Goal: Task Accomplishment & Management: Complete application form

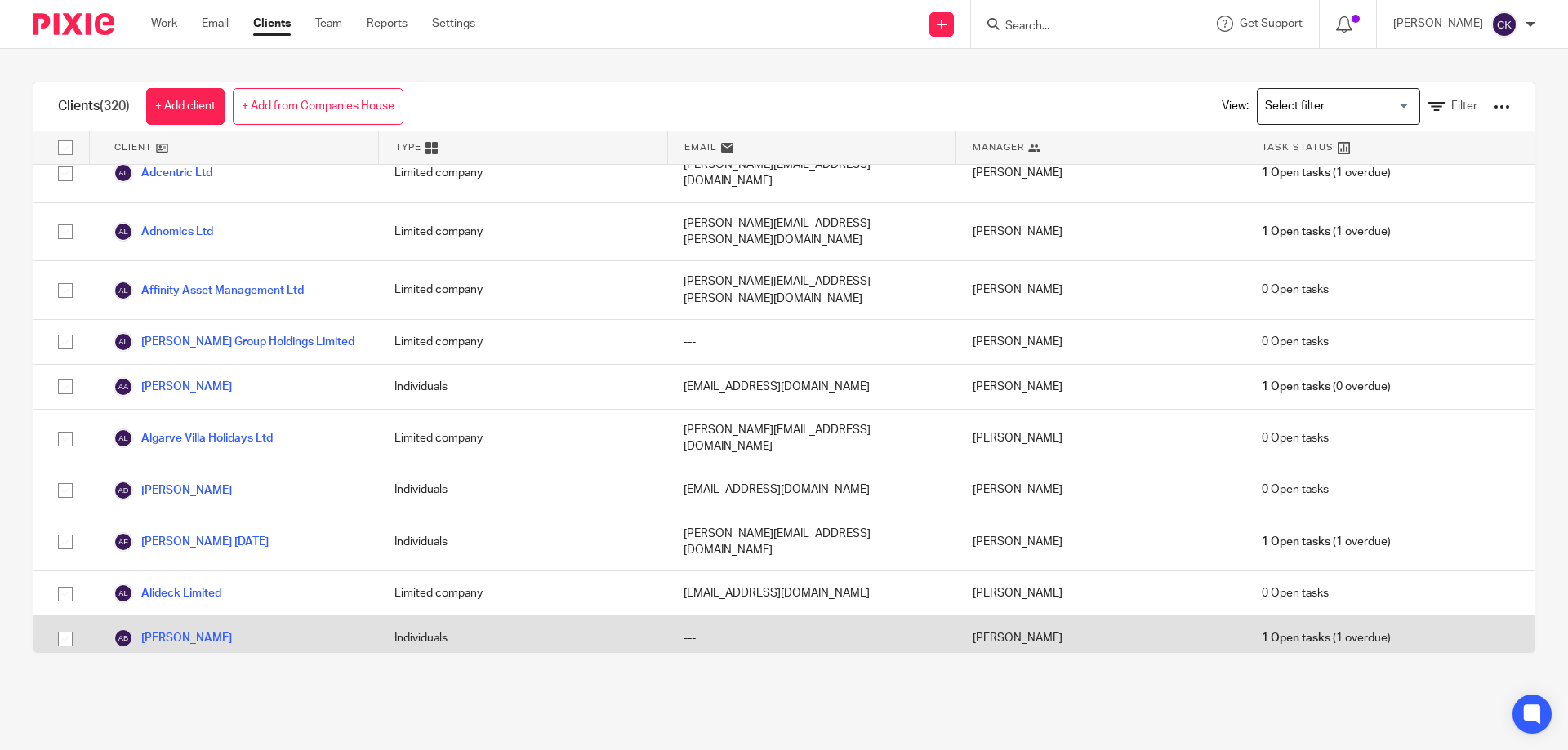
scroll to position [327, 0]
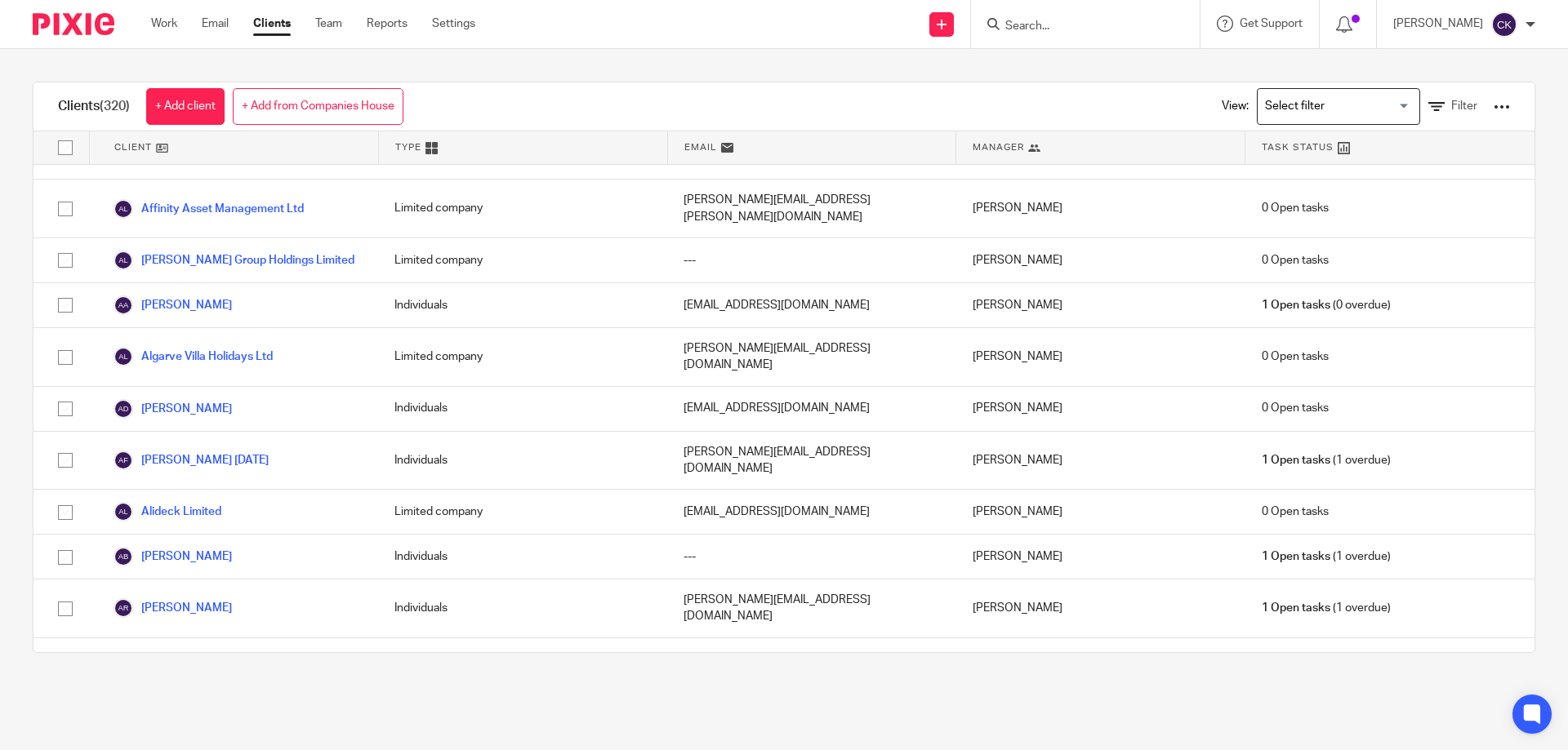
click at [189, 708] on link "Amplified SEO" at bounding box center [164, 718] width 102 height 20
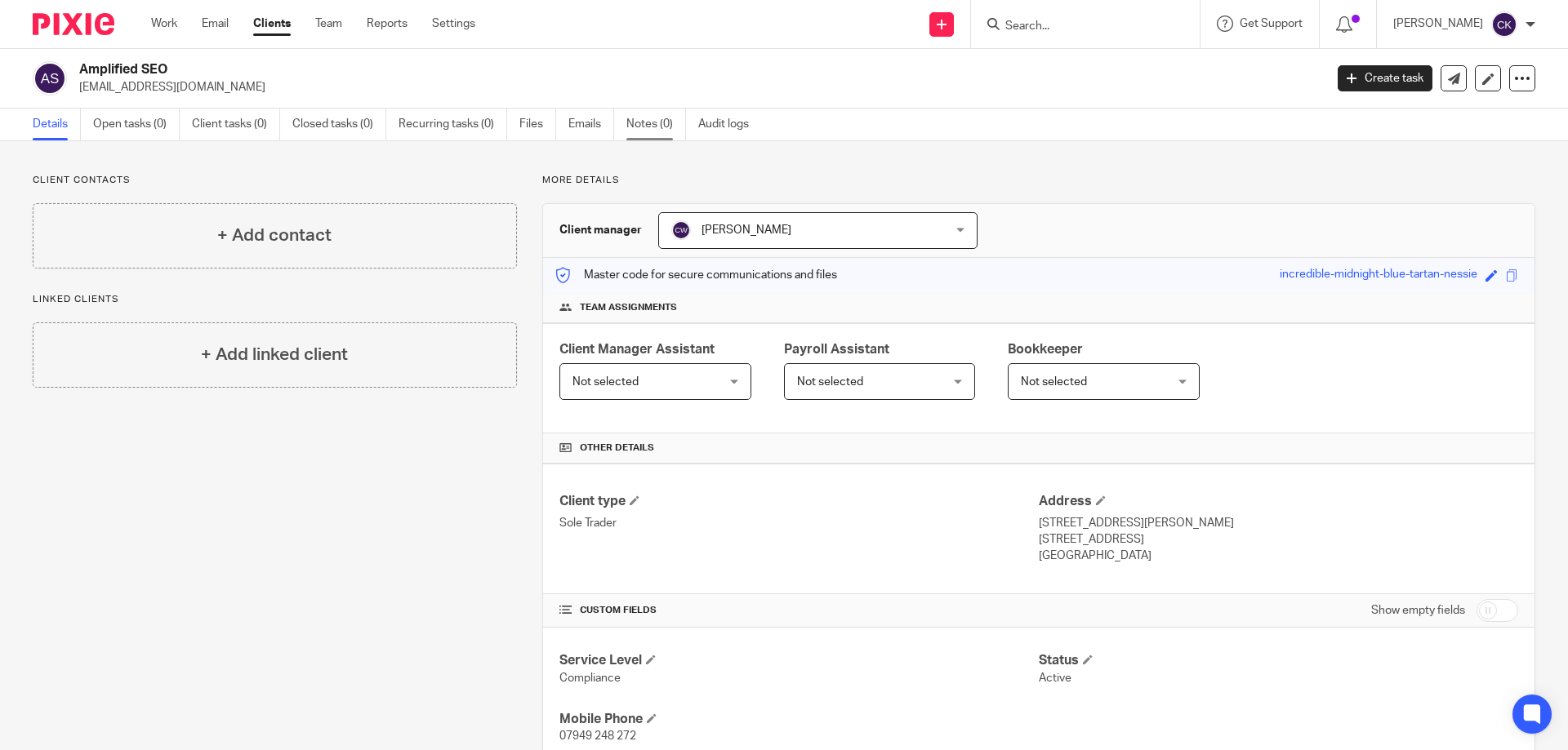
click at [637, 117] on link "Notes (0)" at bounding box center [656, 125] width 60 height 32
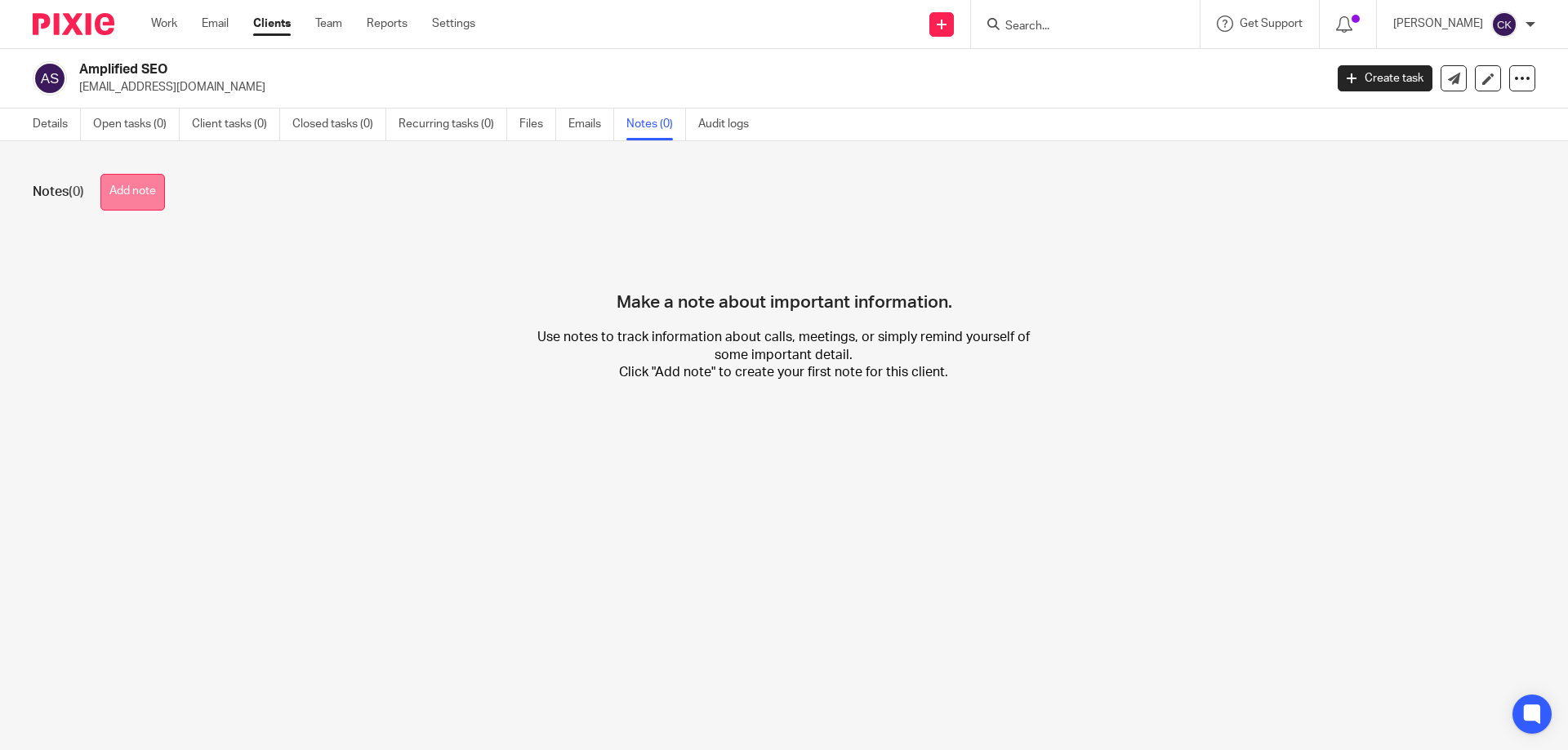
click at [136, 196] on button "Add note" at bounding box center [132, 192] width 64 height 37
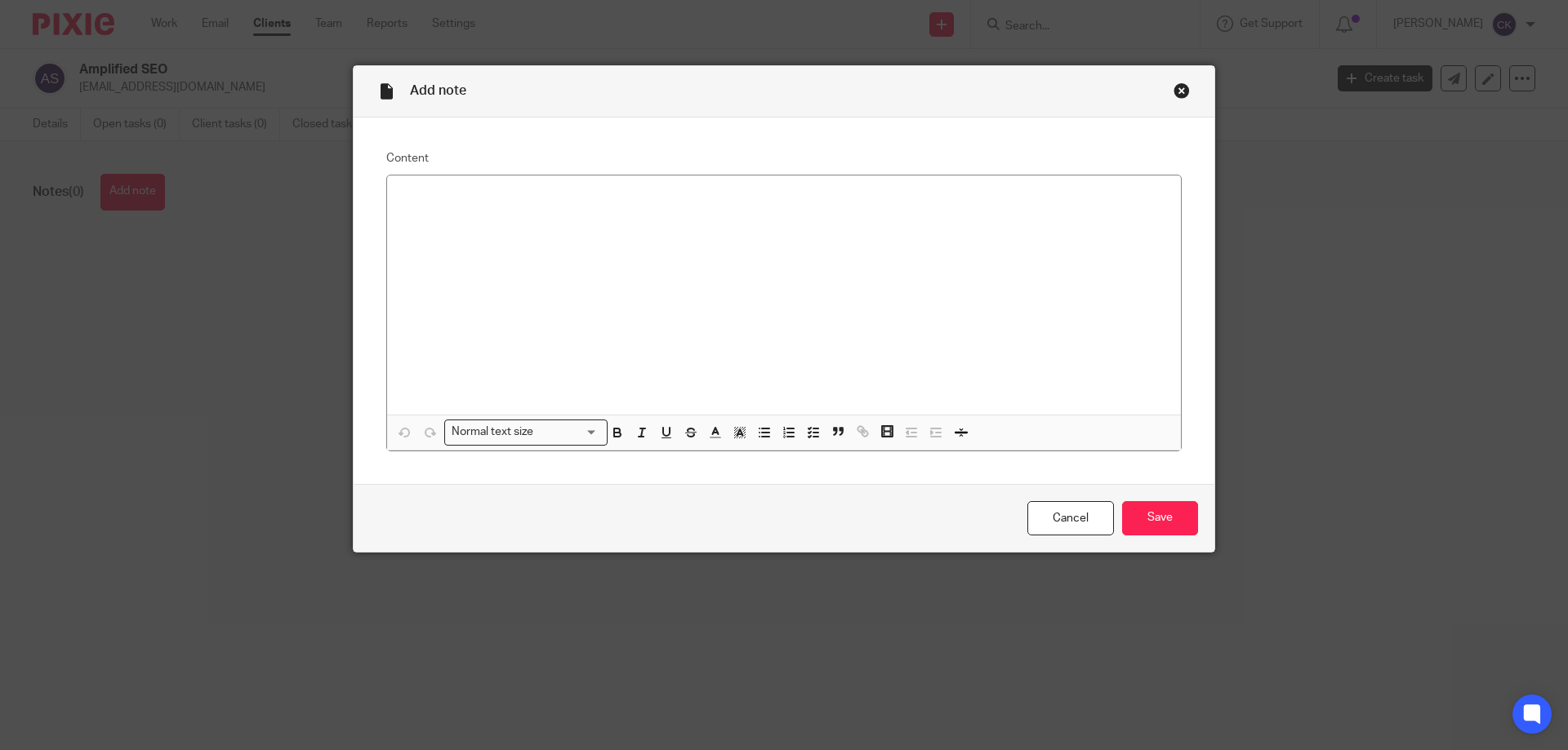
click at [454, 280] on div at bounding box center [784, 295] width 793 height 239
click at [390, 196] on div "Application Set up 110-123777 Application for CT BRCT00003471427" at bounding box center [784, 295] width 793 height 239
click at [557, 230] on p "Application Set up 110-123777 Application for CT BRCT00003471427" at bounding box center [784, 229] width 767 height 16
click at [417, 196] on p at bounding box center [784, 196] width 767 height 16
paste div
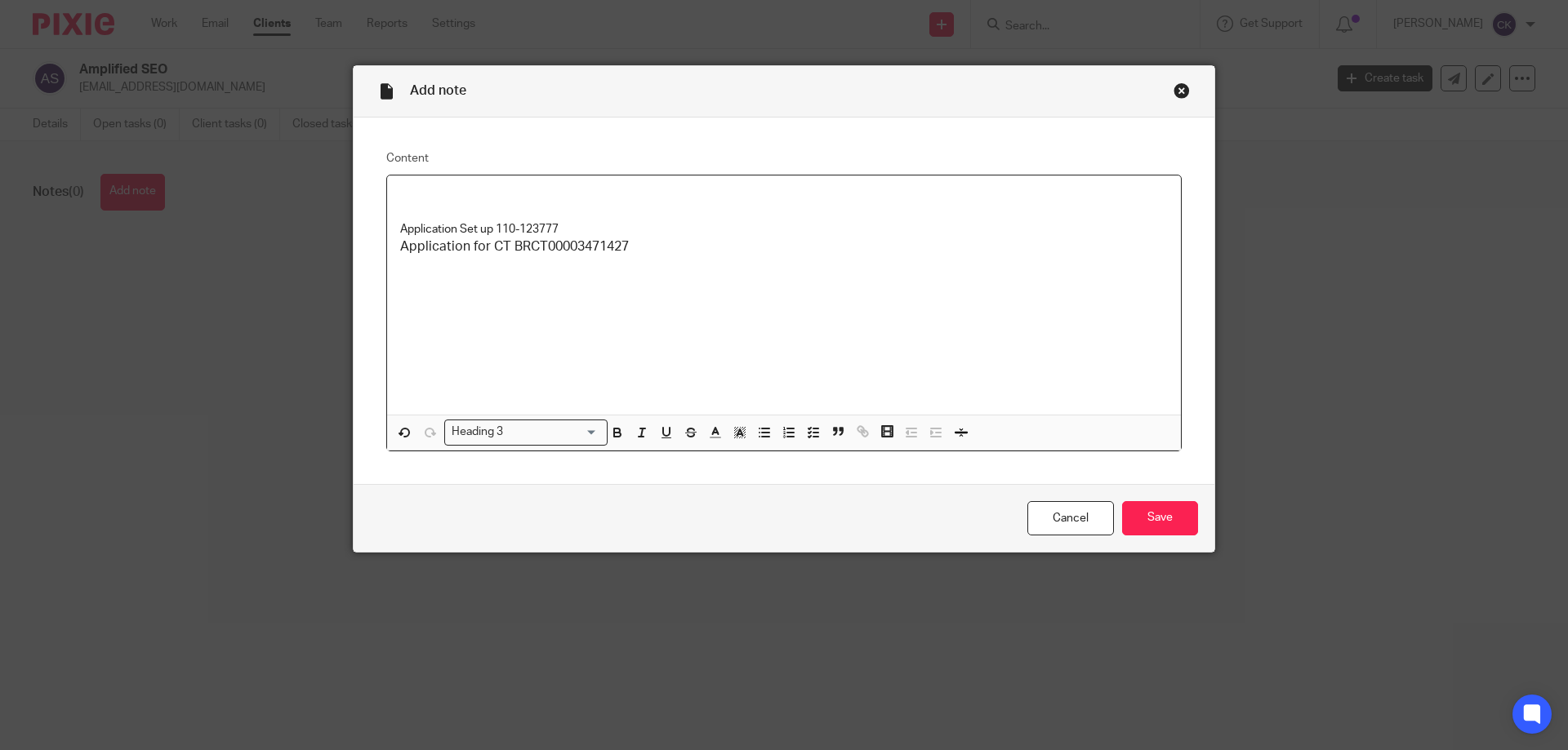
click at [410, 196] on p at bounding box center [784, 196] width 767 height 16
click at [1133, 520] on input "Save" at bounding box center [1160, 519] width 76 height 35
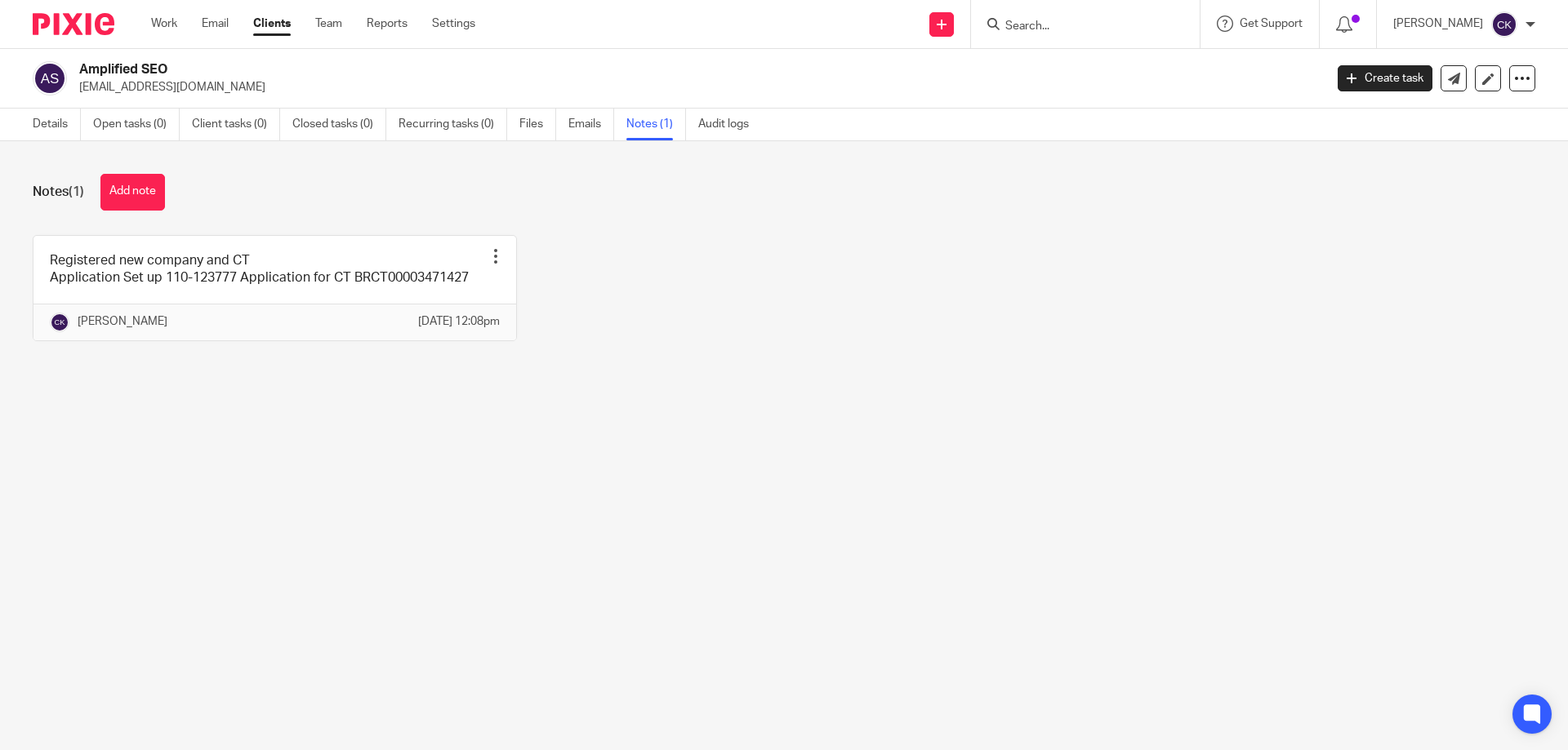
click at [1116, 27] on input "Search" at bounding box center [1077, 27] width 147 height 15
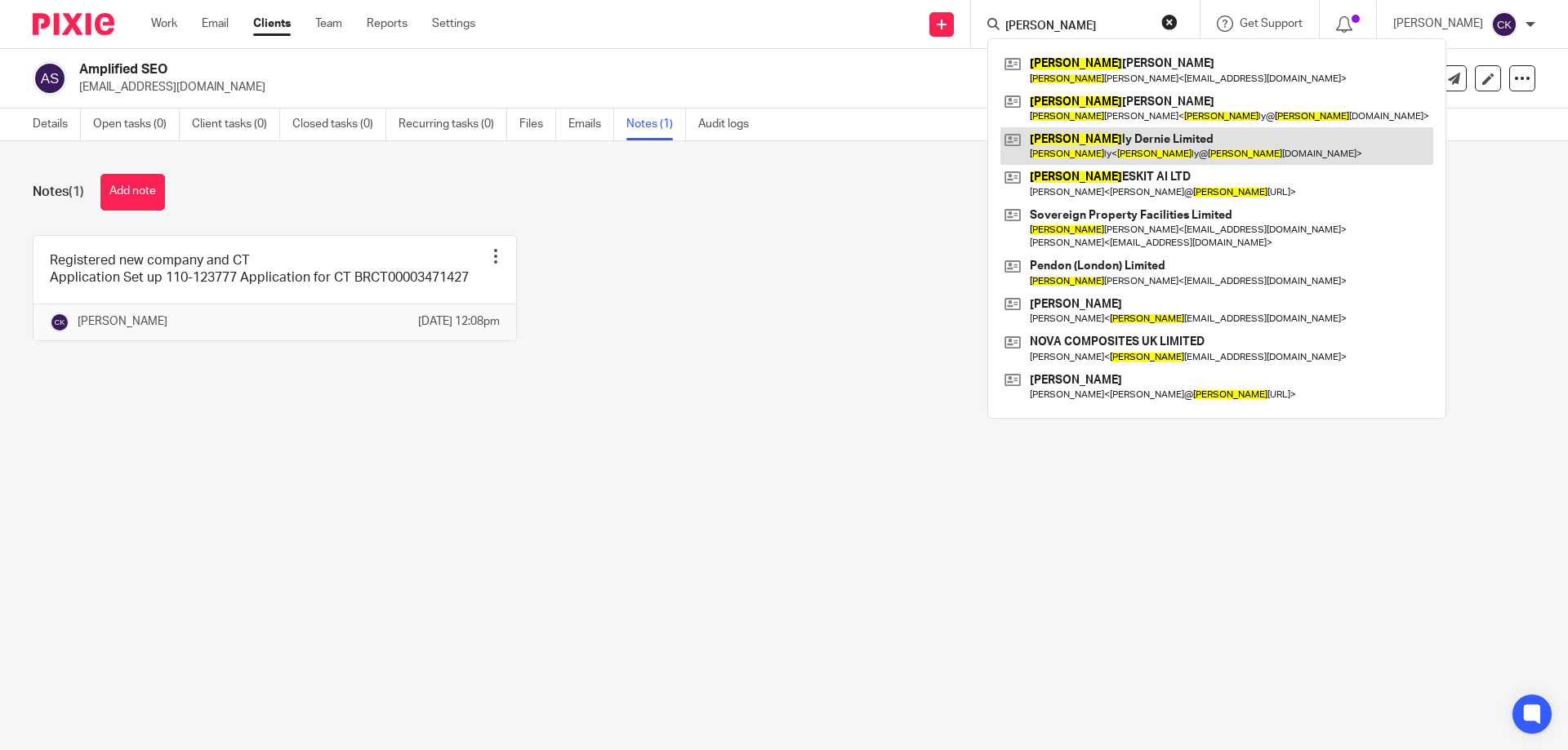
type input "sally"
click at [1106, 147] on link at bounding box center [1217, 146] width 433 height 38
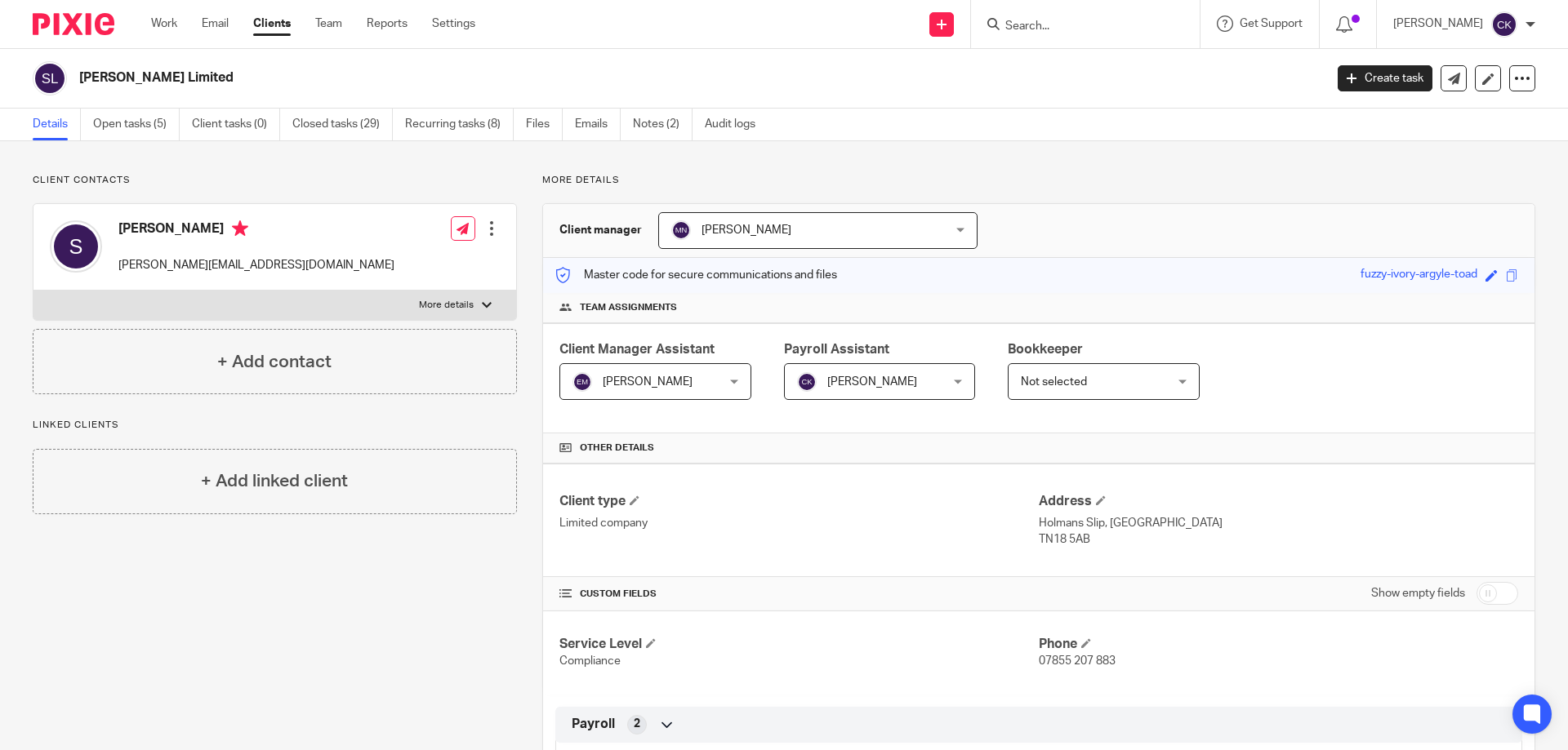
click at [1062, 26] on input "Search" at bounding box center [1077, 27] width 147 height 15
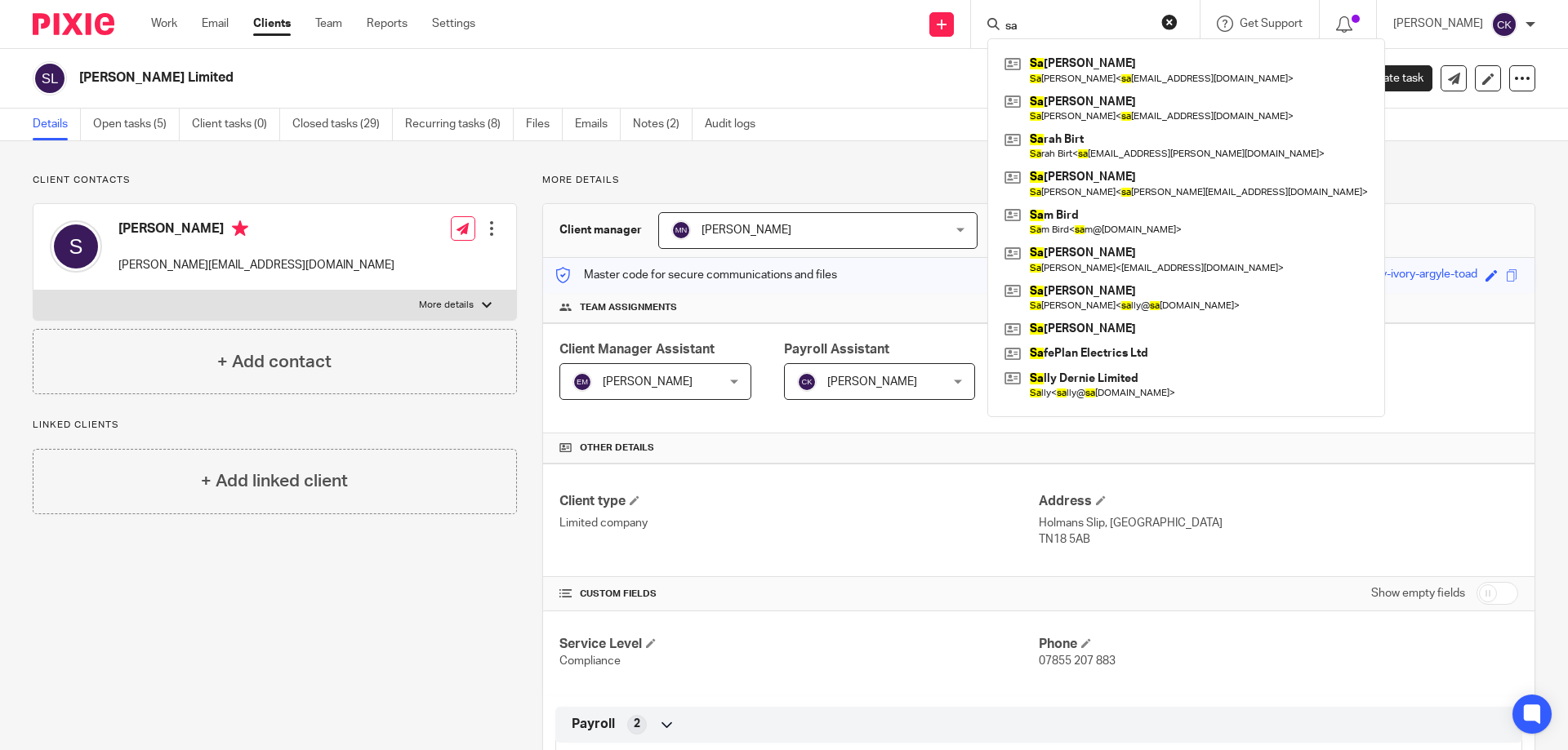
type input "sa"
click at [642, 125] on link "Notes (2)" at bounding box center [662, 125] width 60 height 32
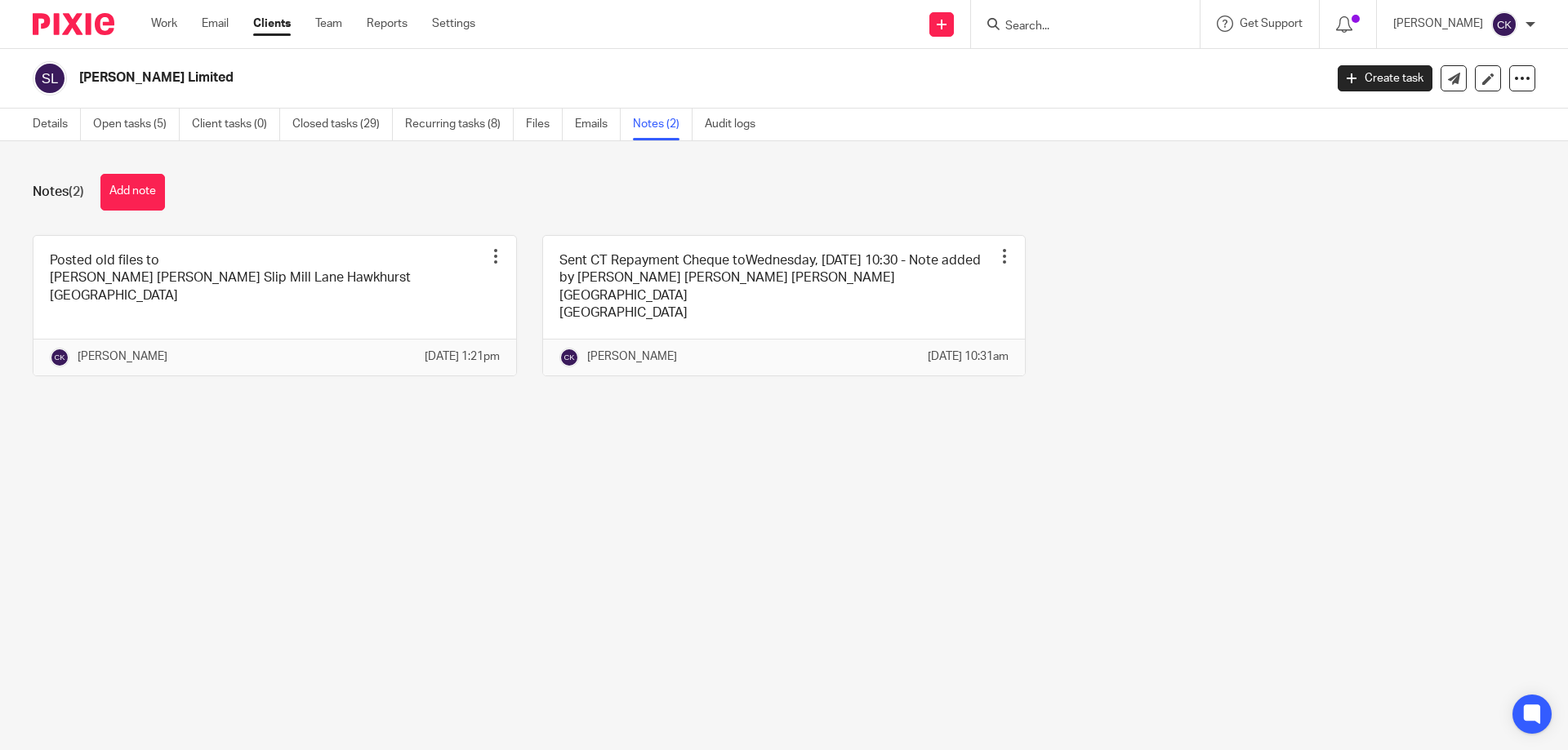
drag, startPoint x: 126, startPoint y: 182, endPoint x: 155, endPoint y: 190, distance: 30.1
click at [126, 182] on button "Add note" at bounding box center [132, 192] width 64 height 37
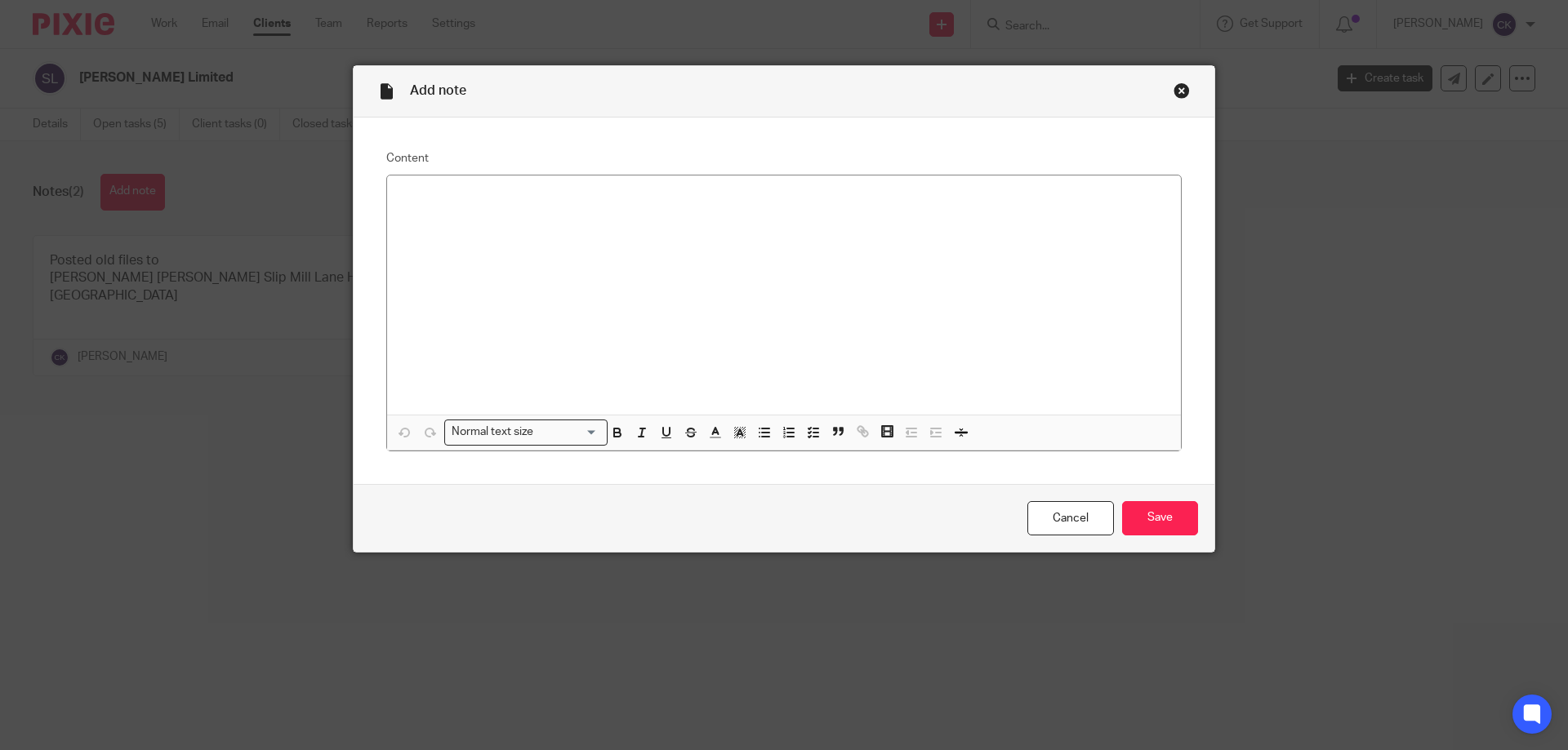
click at [759, 239] on div at bounding box center [784, 295] width 793 height 239
drag, startPoint x: 394, startPoint y: 208, endPoint x: 507, endPoint y: 232, distance: 115.5
click at [507, 232] on div "Posted files to [PERSON_NAME] a few seconds ago [PERSON_NAME] [PERSON_NAME] [ST…" at bounding box center [784, 295] width 793 height 239
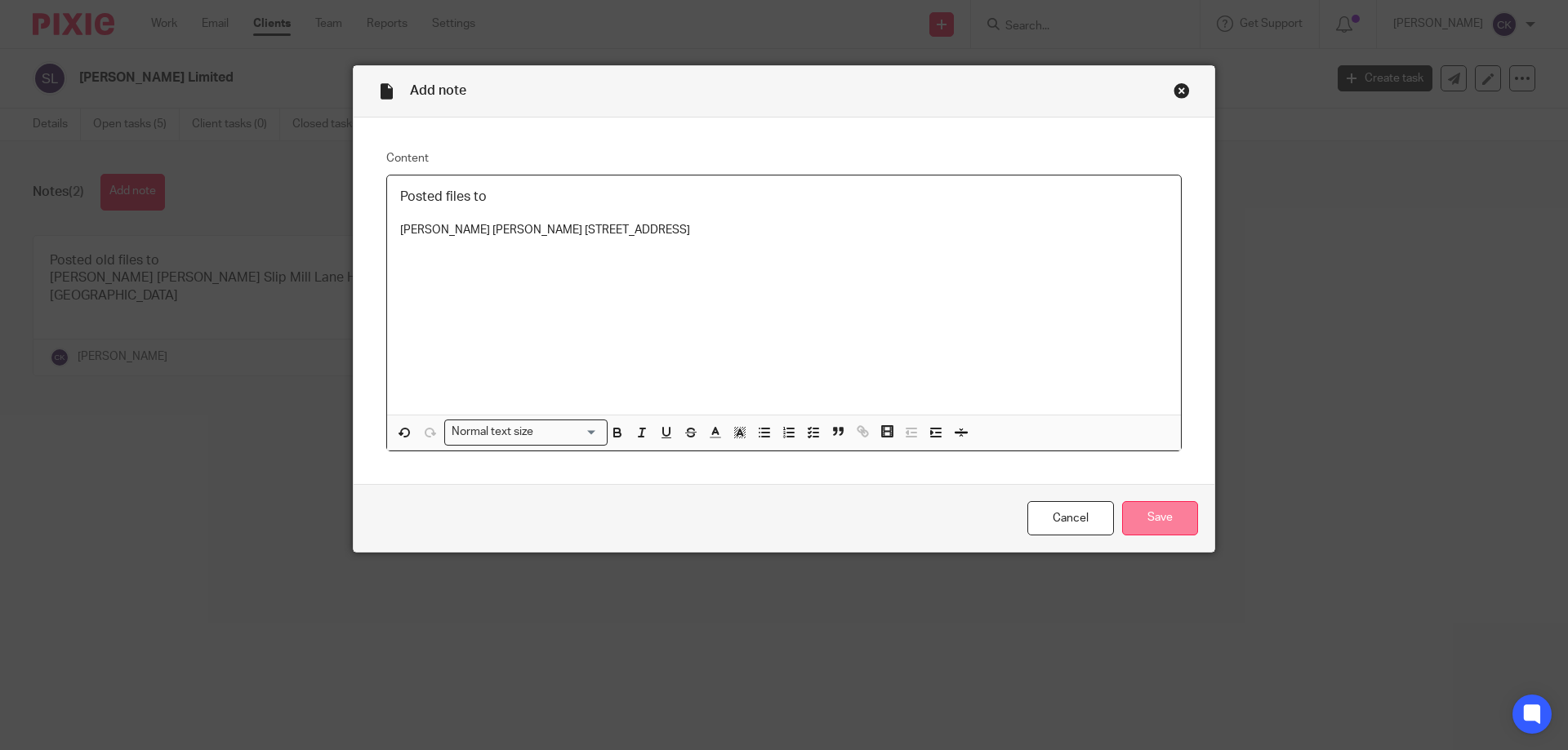
click at [1156, 514] on input "Save" at bounding box center [1160, 519] width 76 height 35
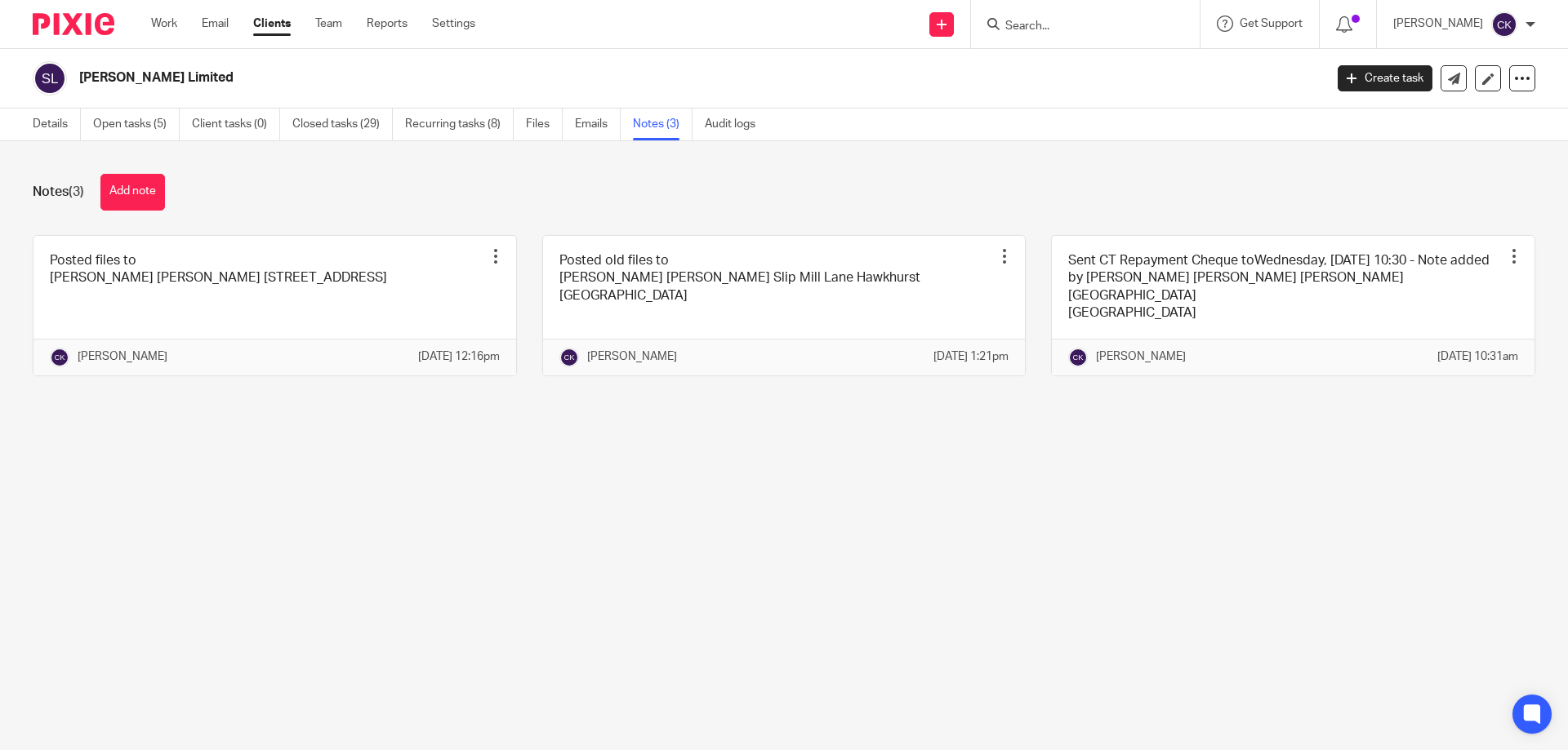
click at [1032, 24] on input "Search" at bounding box center [1077, 27] width 147 height 15
type input "amplified"
click at [1056, 58] on link at bounding box center [1101, 63] width 202 height 25
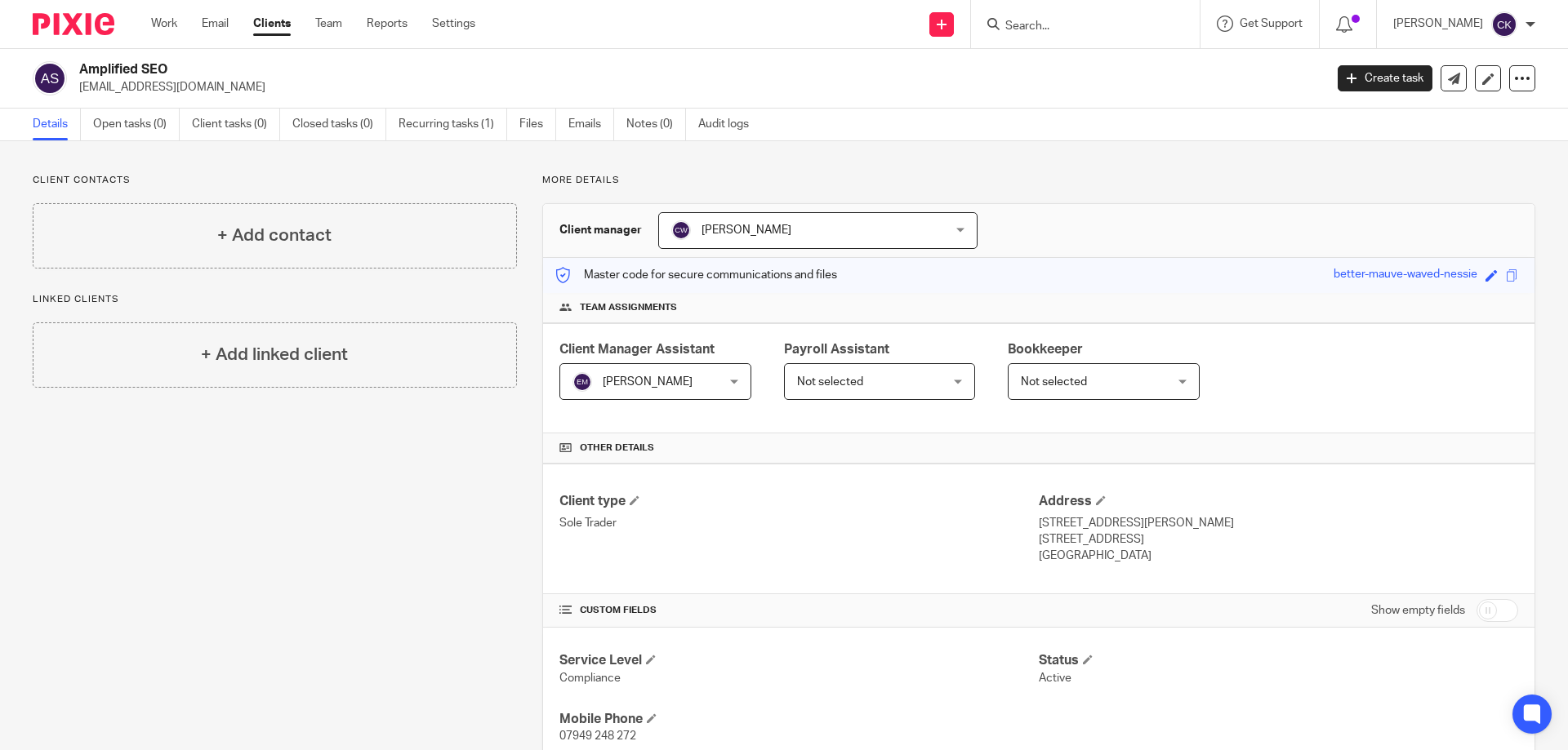
click at [280, 18] on link "Clients" at bounding box center [272, 23] width 38 height 16
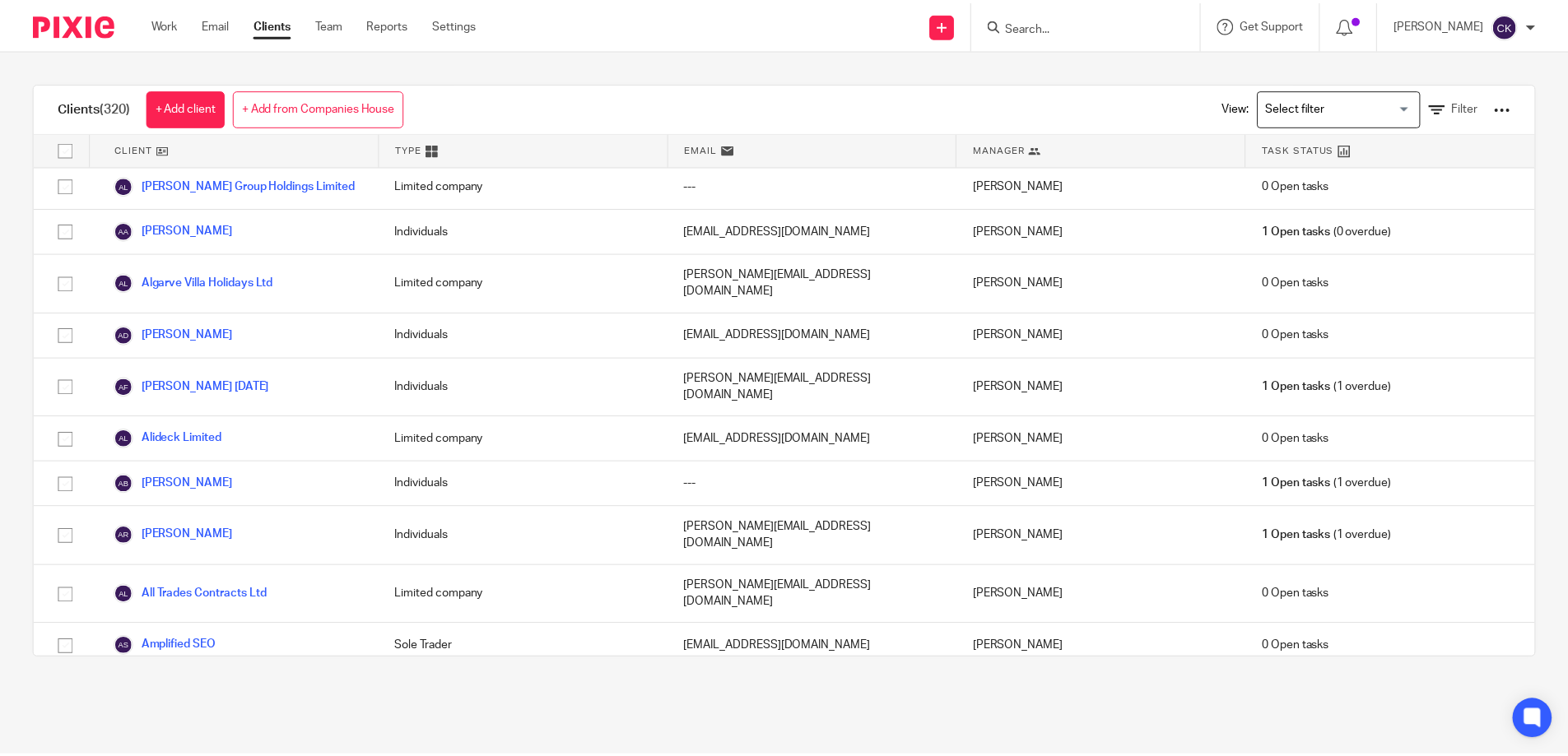
scroll to position [411, 0]
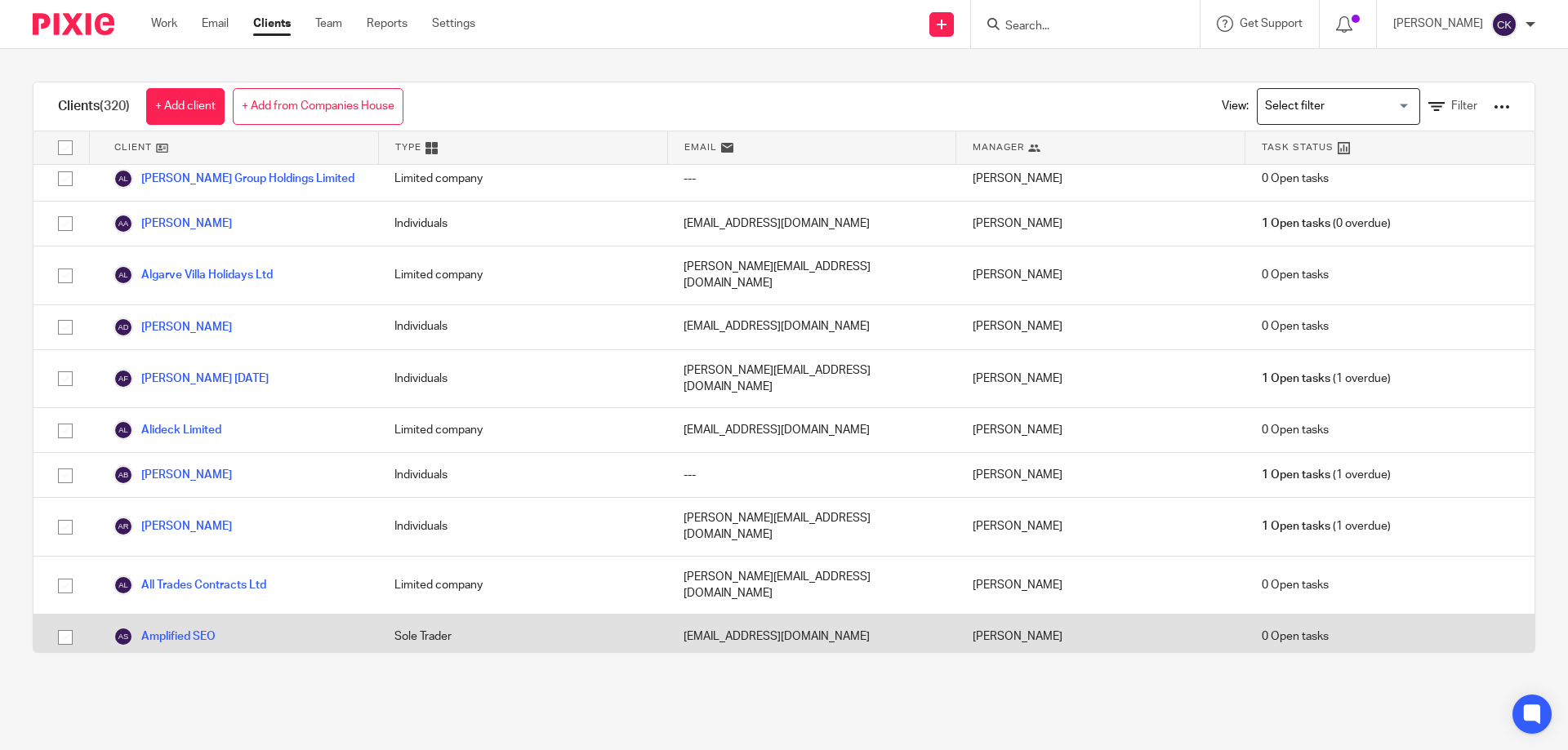
click at [60, 622] on input "checkbox" at bounding box center [65, 638] width 31 height 31
checkbox input "true"
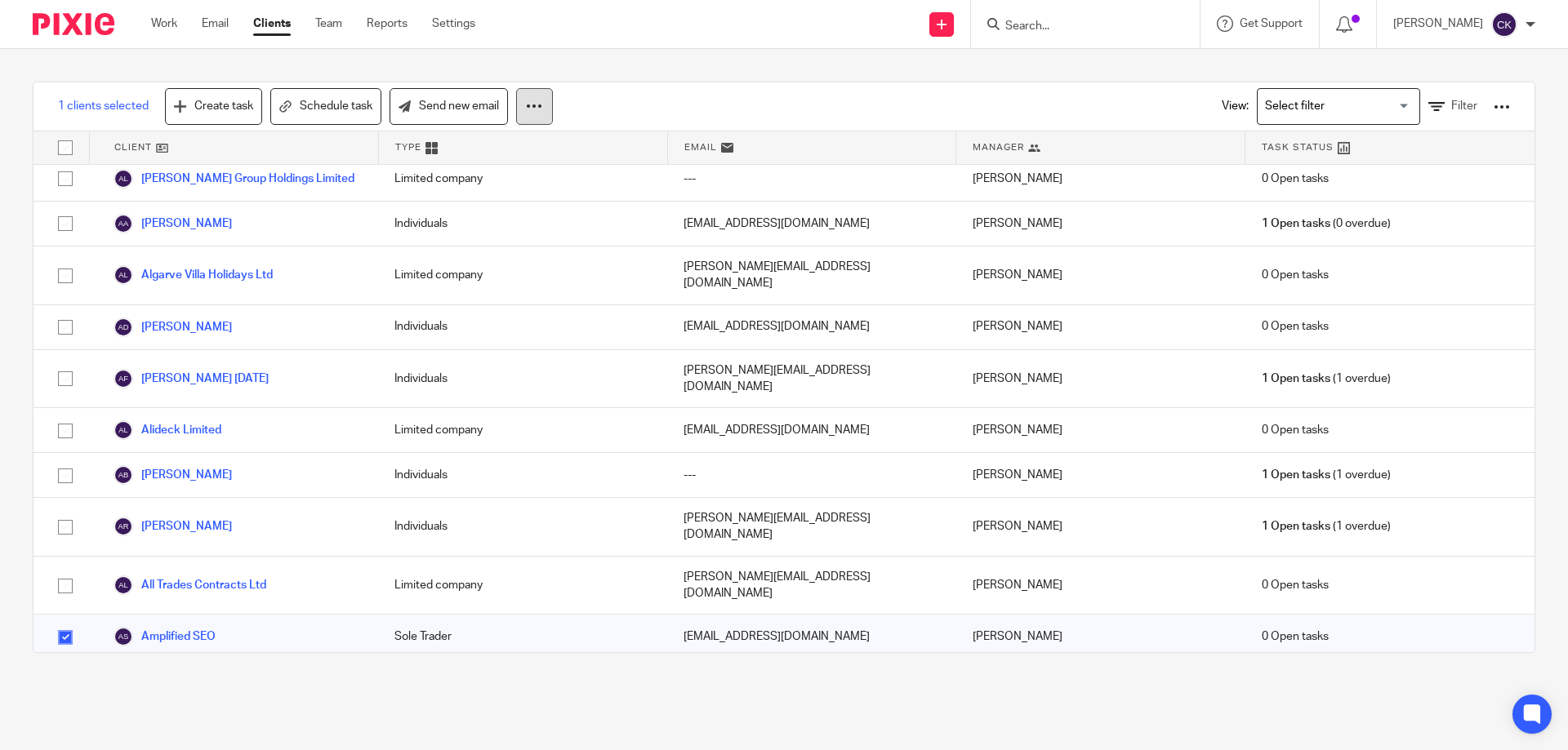
click at [538, 99] on icon at bounding box center [534, 106] width 16 height 16
click at [491, 172] on button "Archive" at bounding box center [488, 176] width 111 height 22
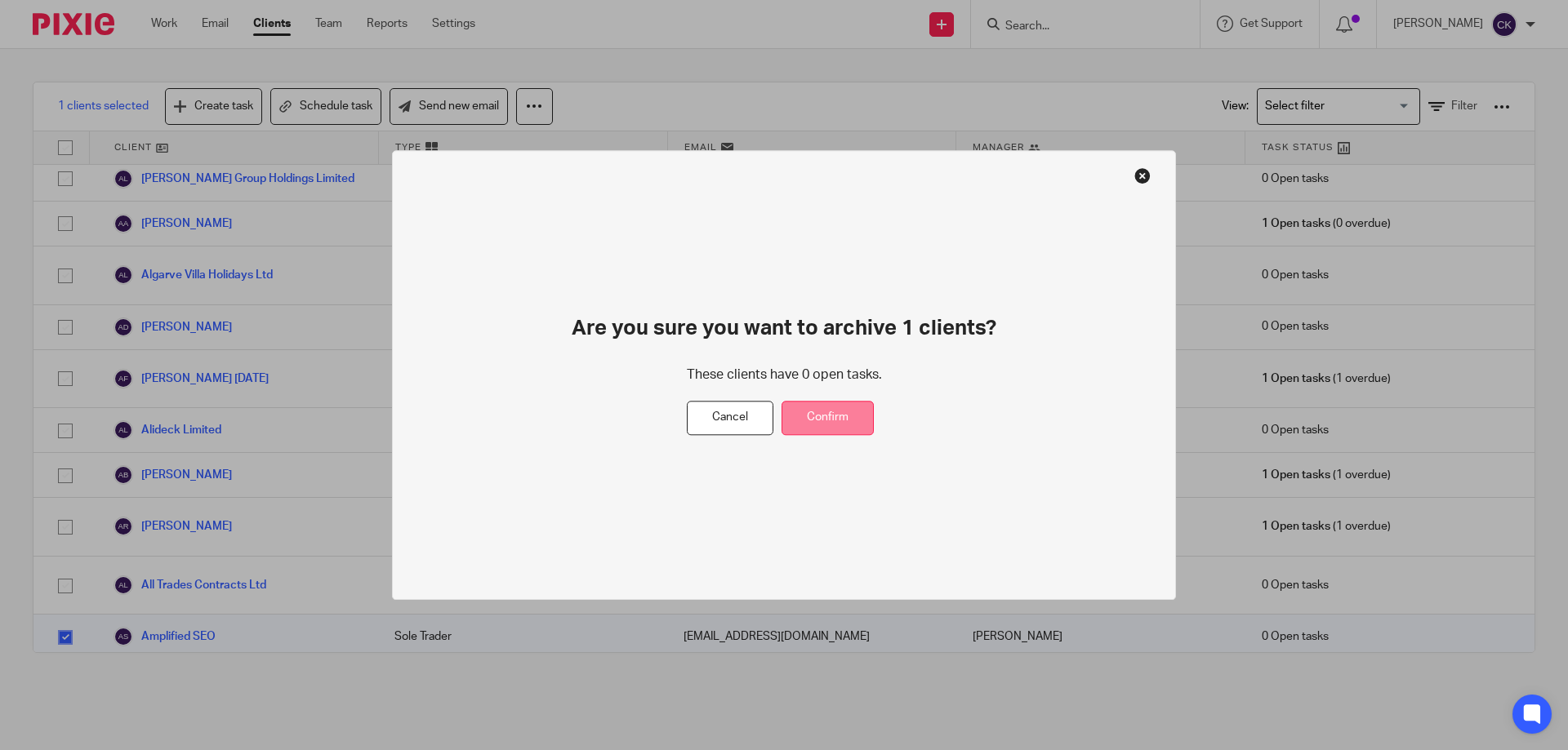
click at [833, 418] on button "Confirm" at bounding box center [827, 418] width 93 height 35
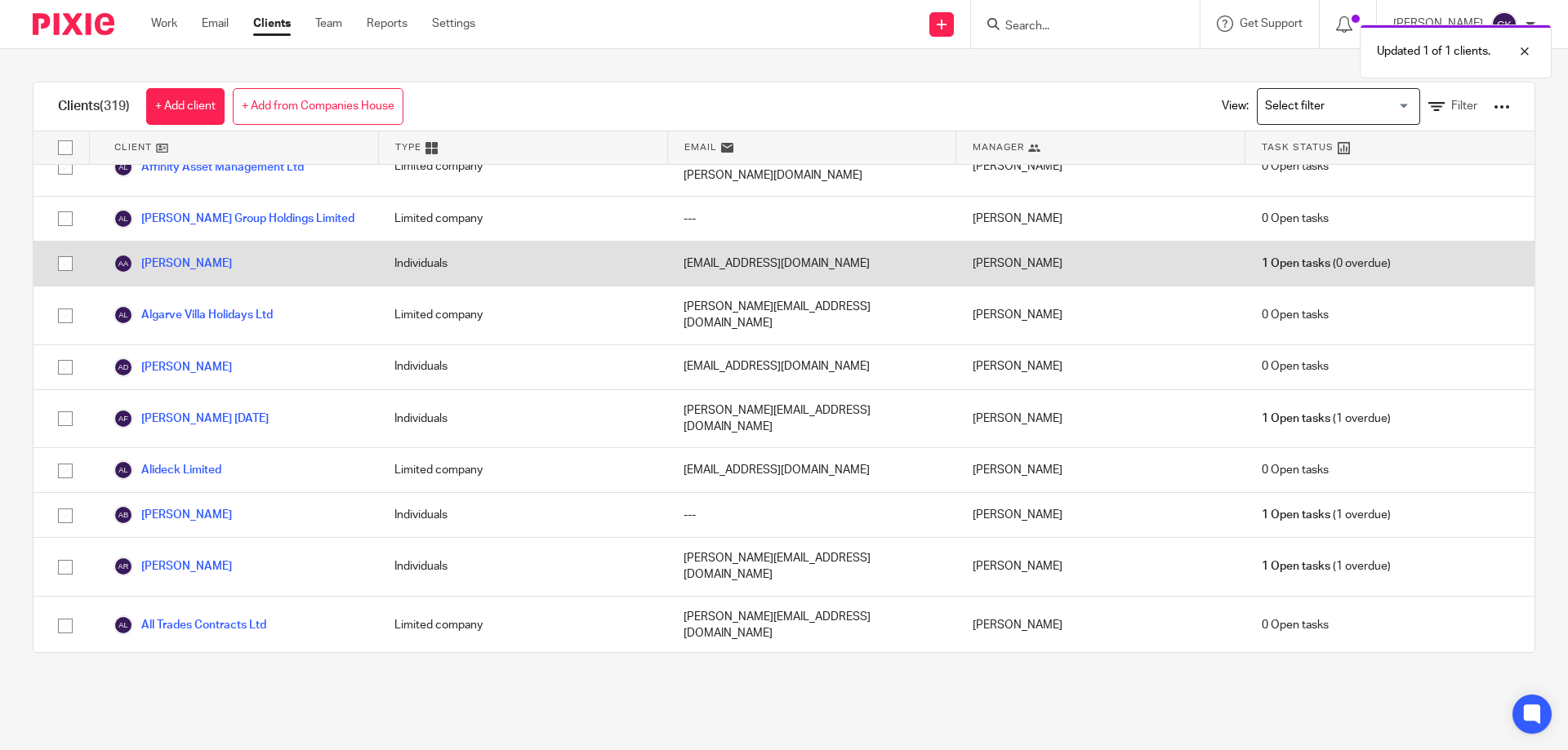
scroll to position [408, 0]
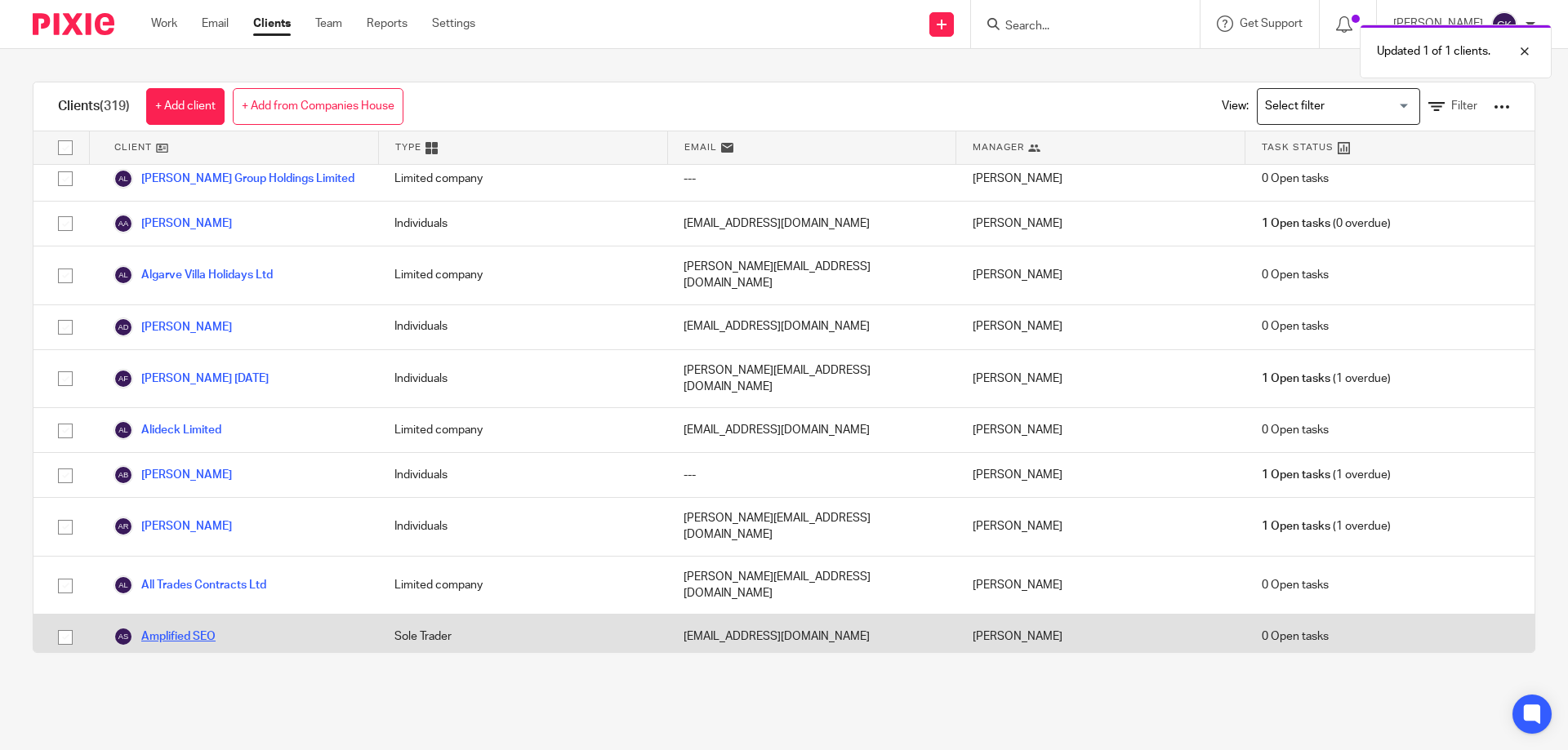
click at [192, 627] on link "Amplified SEO" at bounding box center [164, 637] width 102 height 20
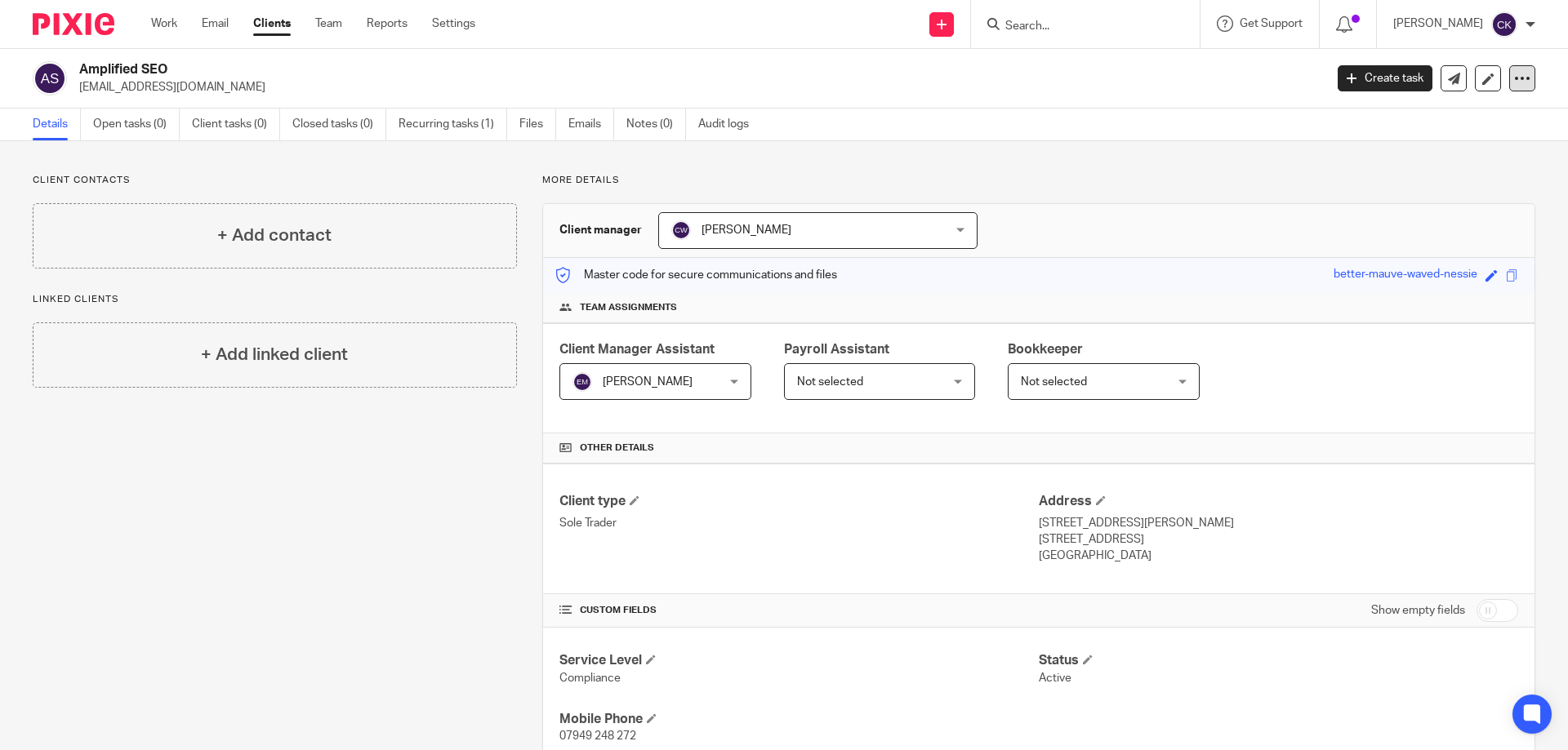
click at [1515, 89] on div at bounding box center [1522, 78] width 26 height 26
click at [1056, 183] on p "More details" at bounding box center [1038, 180] width 993 height 13
click at [1513, 81] on icon at bounding box center [1521, 77] width 16 height 16
click at [1369, 208] on span "Delete client" at bounding box center [1385, 211] width 65 height 11
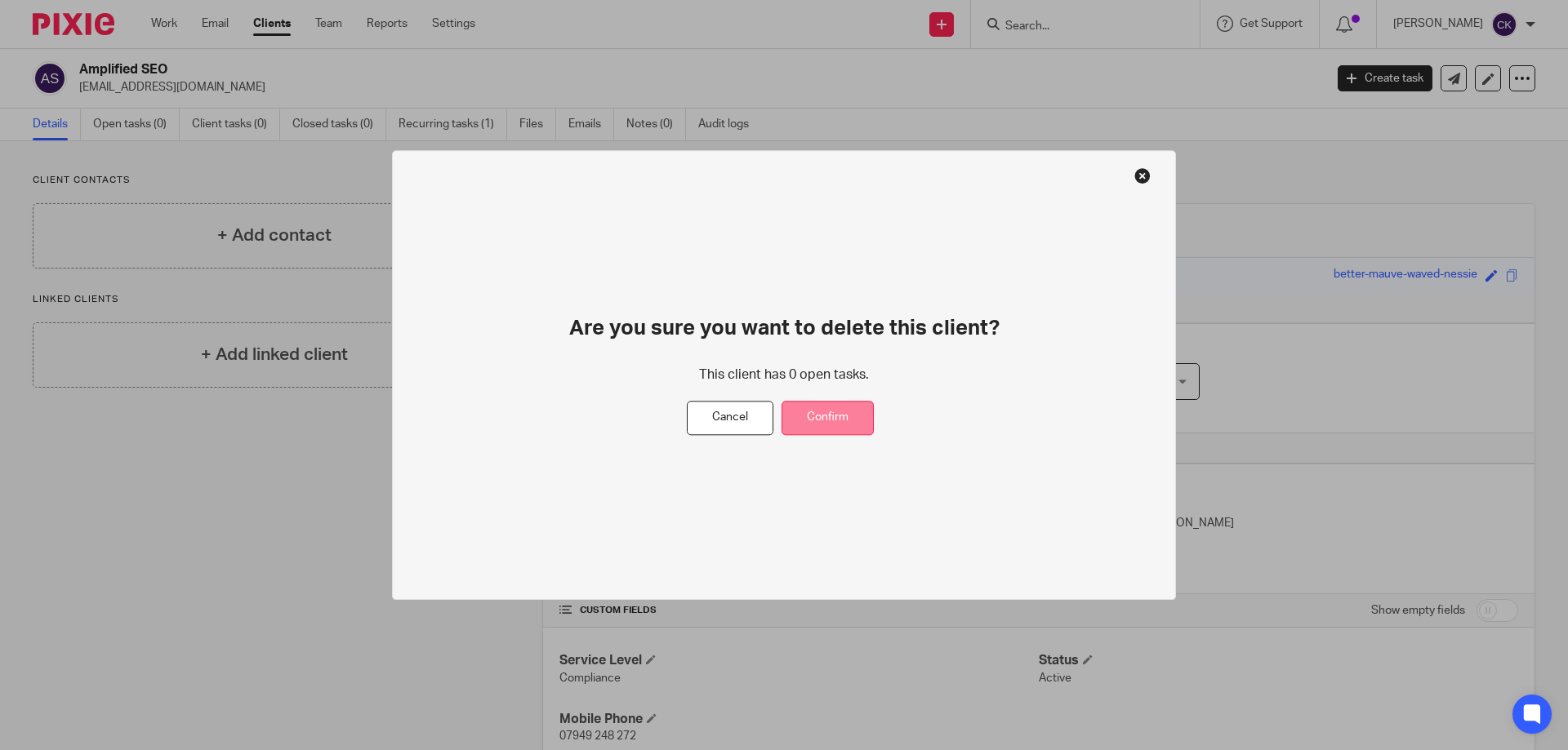
click at [827, 415] on button "Confirm" at bounding box center [827, 418] width 93 height 35
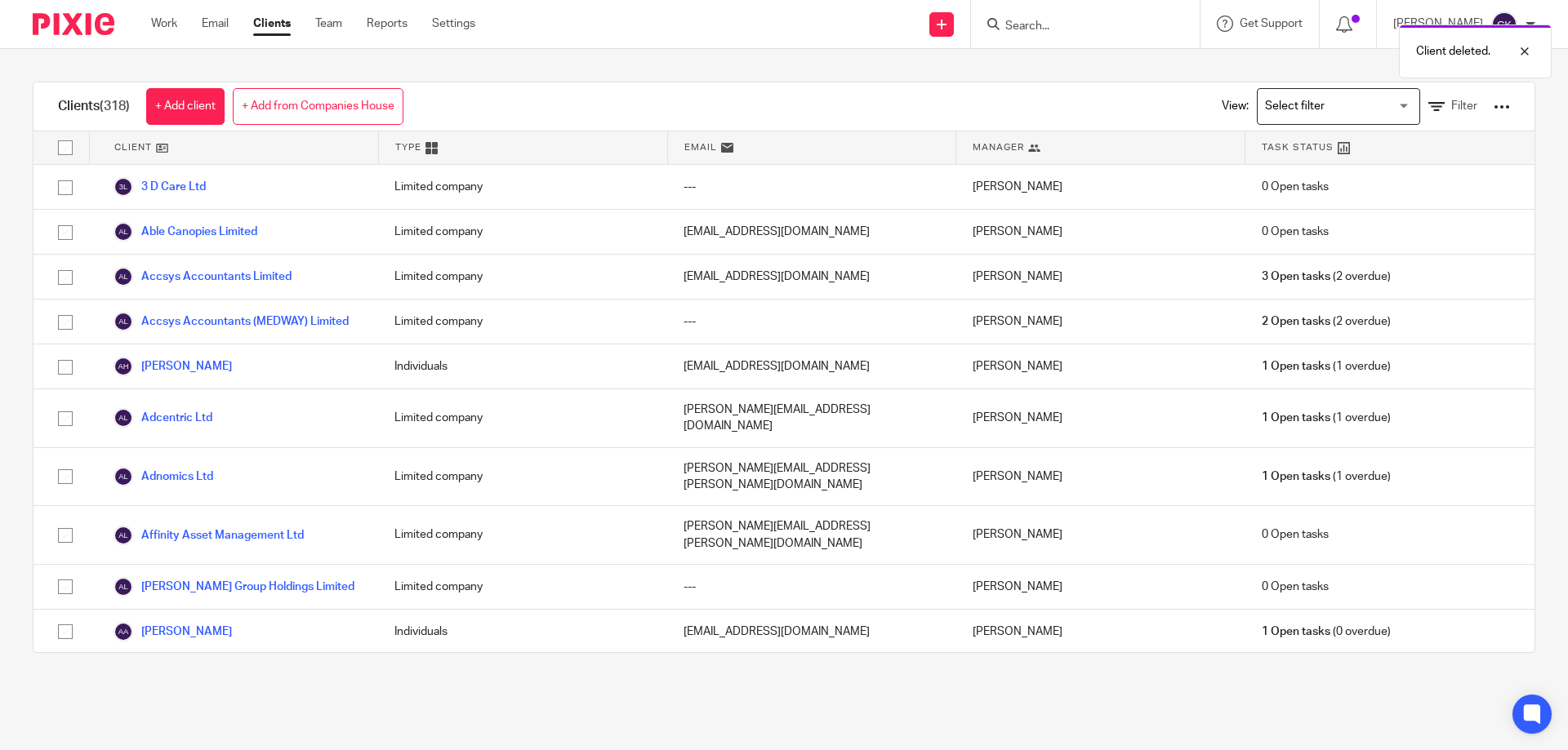
drag, startPoint x: 292, startPoint y: 108, endPoint x: 300, endPoint y: 108, distance: 8.0
click at [293, 108] on link "+ Add from Companies House" at bounding box center [317, 106] width 171 height 37
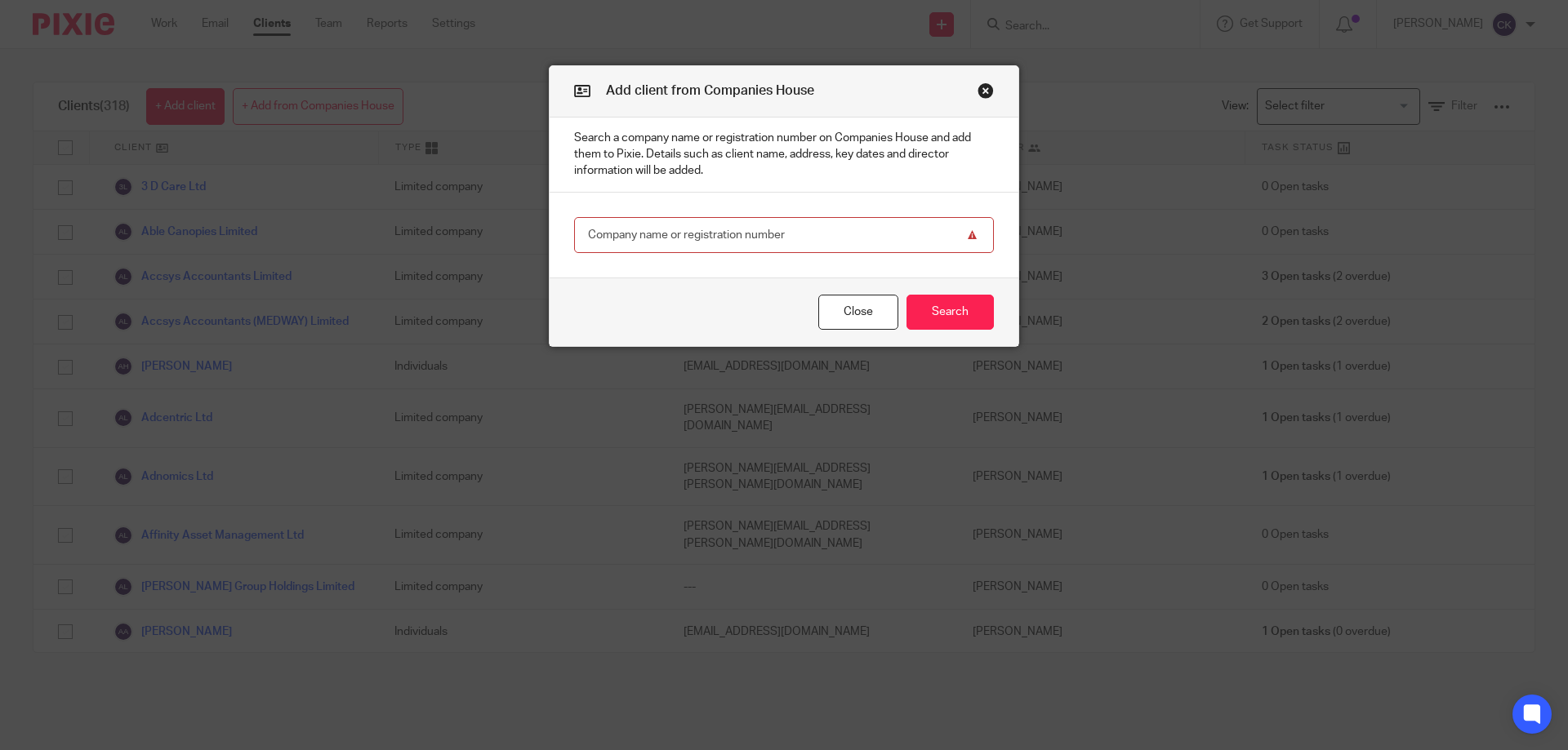
click at [724, 220] on input "text" at bounding box center [784, 235] width 419 height 37
paste input "16724358"
type input "16724358"
click at [915, 316] on button "Search" at bounding box center [949, 312] width 87 height 35
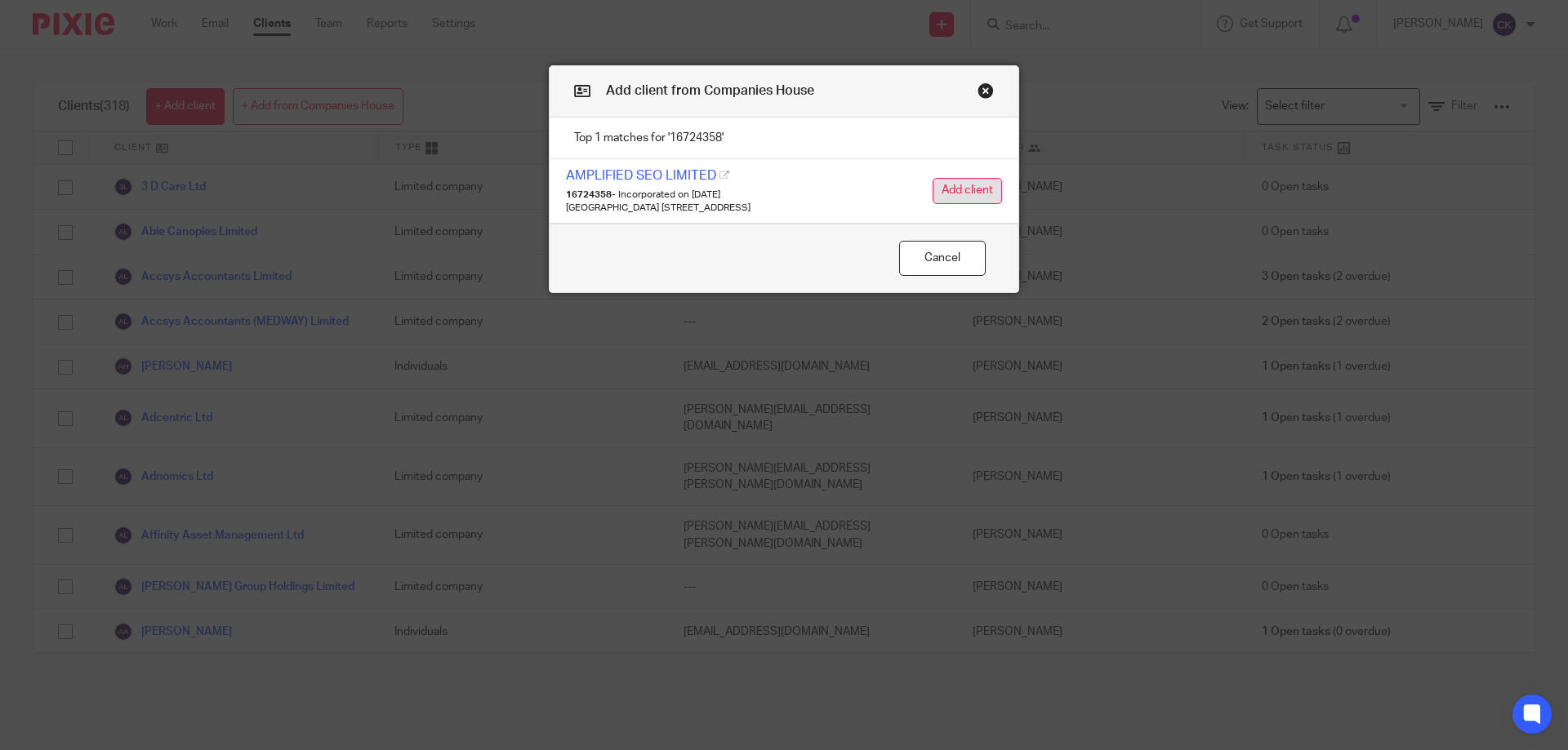
click at [963, 196] on button "Add client" at bounding box center [966, 191] width 69 height 26
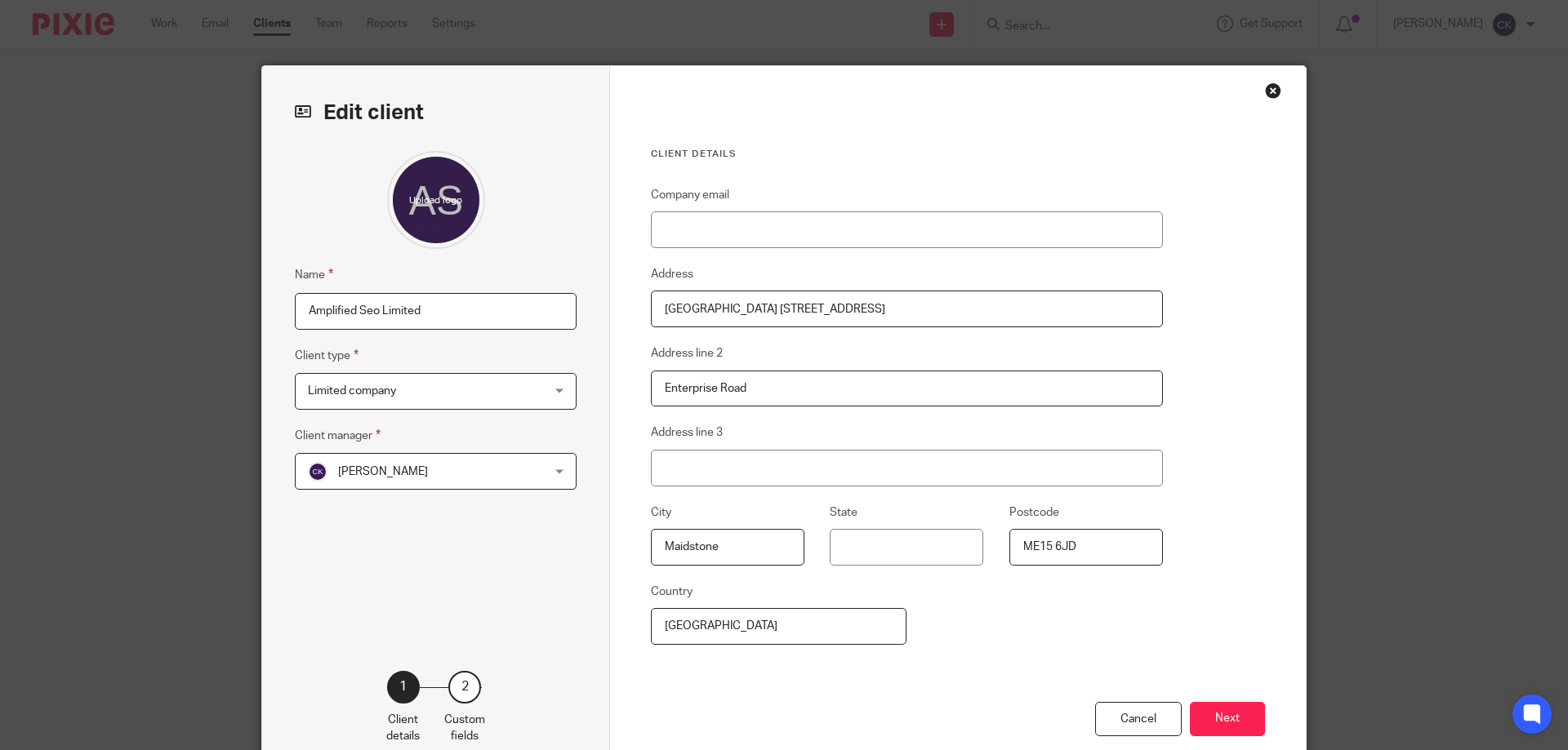
click at [389, 481] on span "[PERSON_NAME]" at bounding box center [415, 471] width 213 height 34
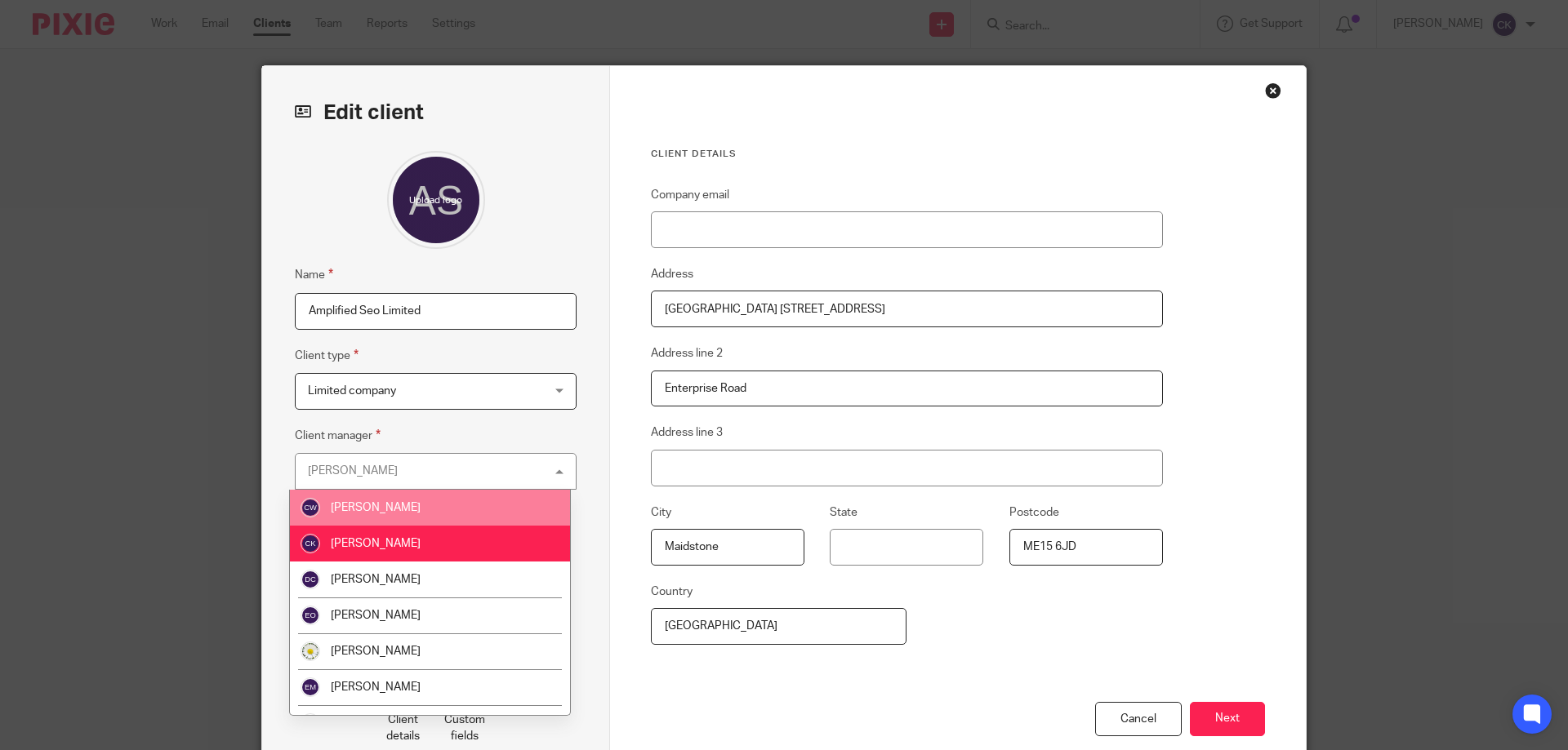
click at [383, 496] on li "[PERSON_NAME]" at bounding box center [430, 508] width 280 height 36
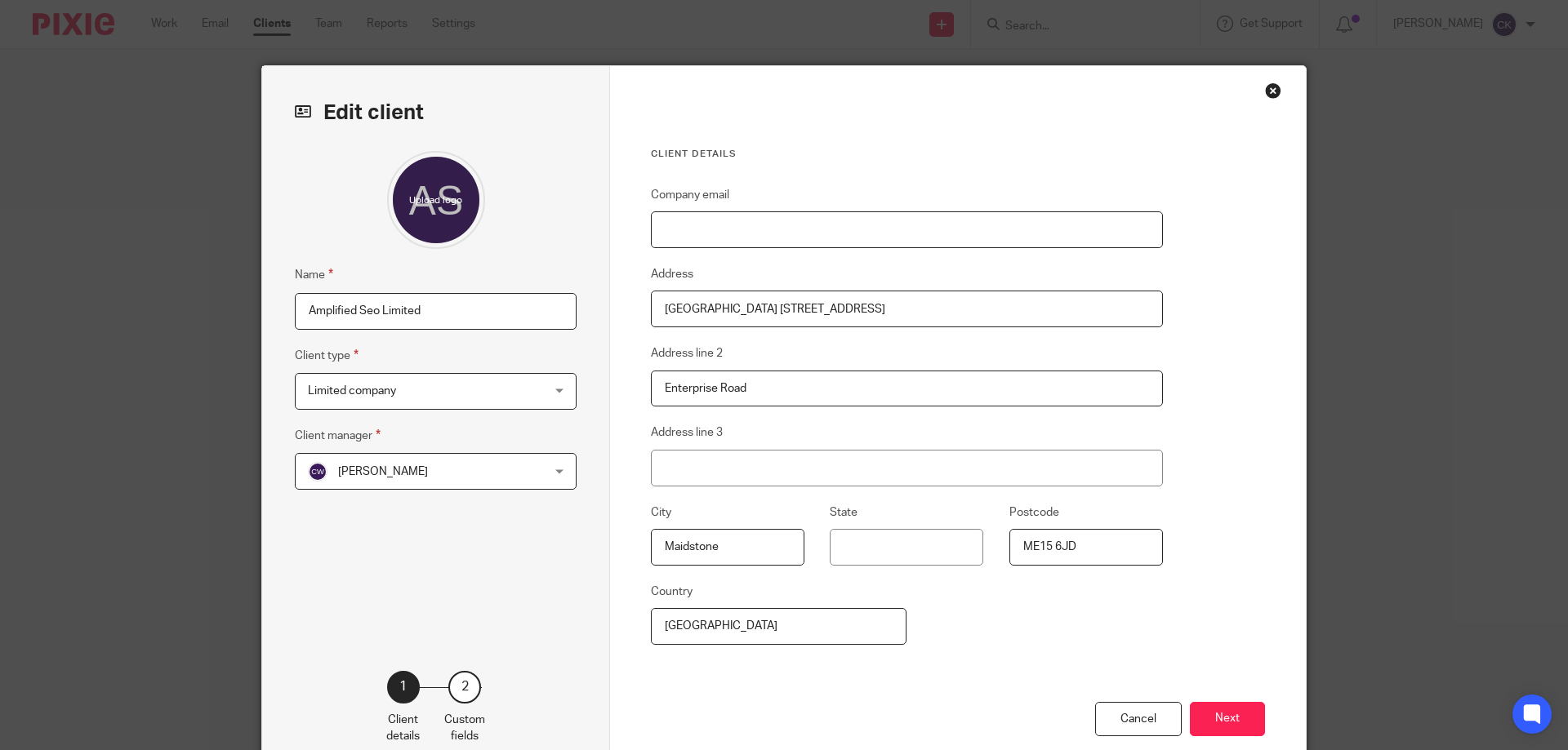
click at [697, 226] on input "Company email" at bounding box center [907, 230] width 512 height 37
drag, startPoint x: 697, startPoint y: 226, endPoint x: 707, endPoint y: 243, distance: 19.7
paste input "[EMAIL_ADDRESS][DOMAIN_NAME]"
type input "[EMAIL_ADDRESS][DOMAIN_NAME]"
click at [1237, 708] on button "Next" at bounding box center [1227, 719] width 76 height 35
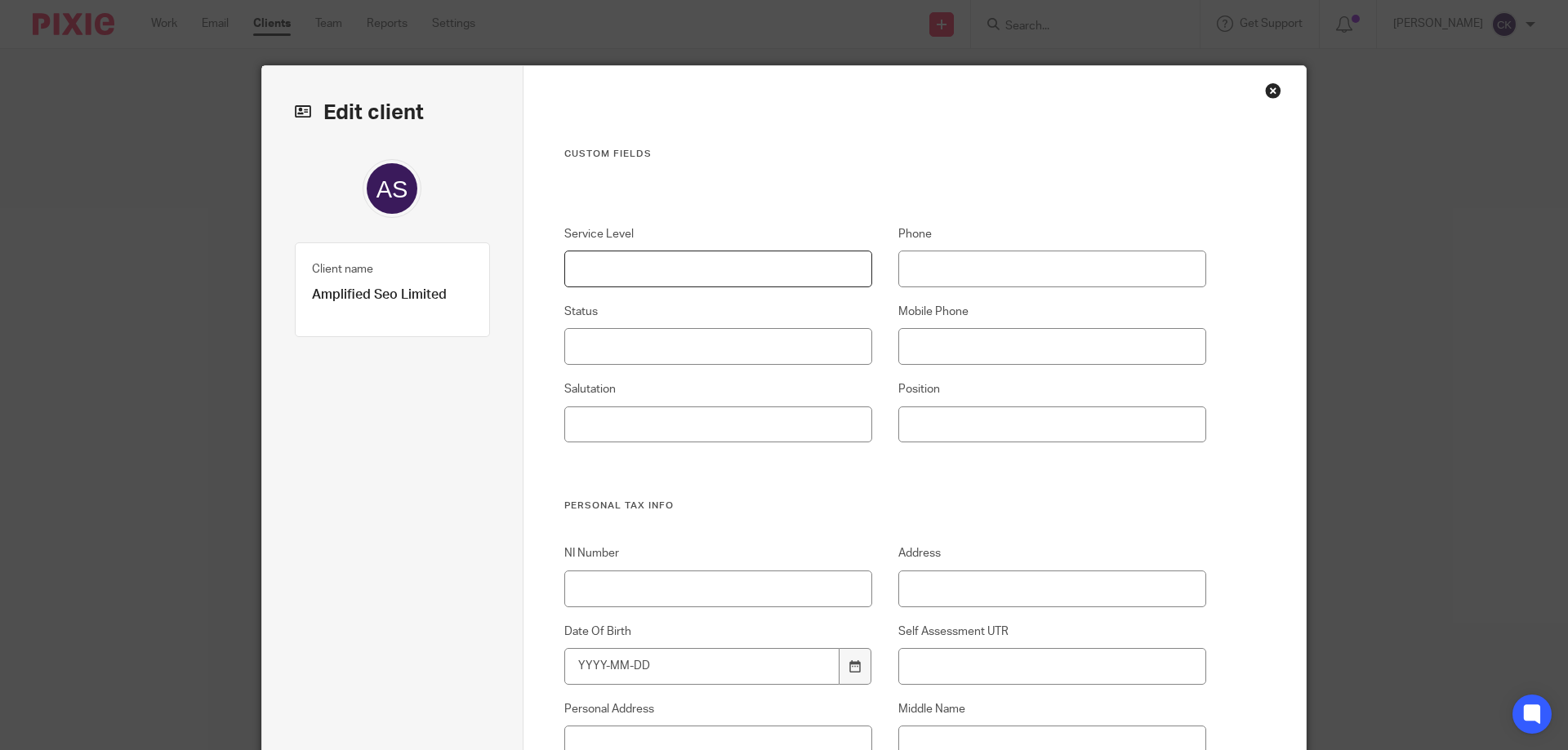
click at [574, 264] on input "Service Level" at bounding box center [718, 268] width 309 height 37
type input "Compliance"
click at [612, 354] on input "Status" at bounding box center [718, 346] width 309 height 37
type input "Active"
click at [986, 335] on input "Mobile Phone" at bounding box center [1052, 346] width 309 height 37
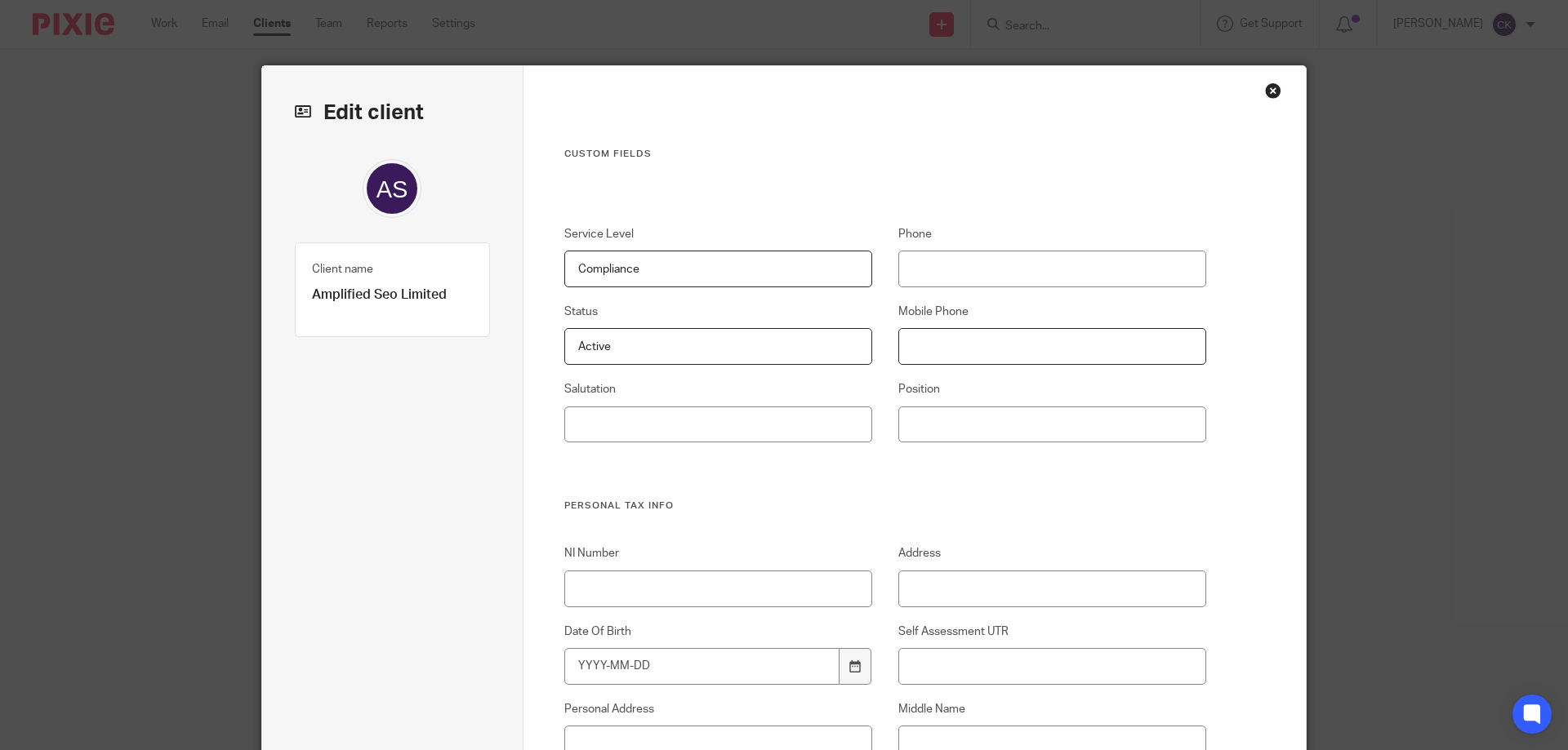
paste input "tel:[PHONE_NUMBER]"
click at [922, 350] on input "tel:[PHONE_NUMBER]" at bounding box center [1052, 346] width 309 height 37
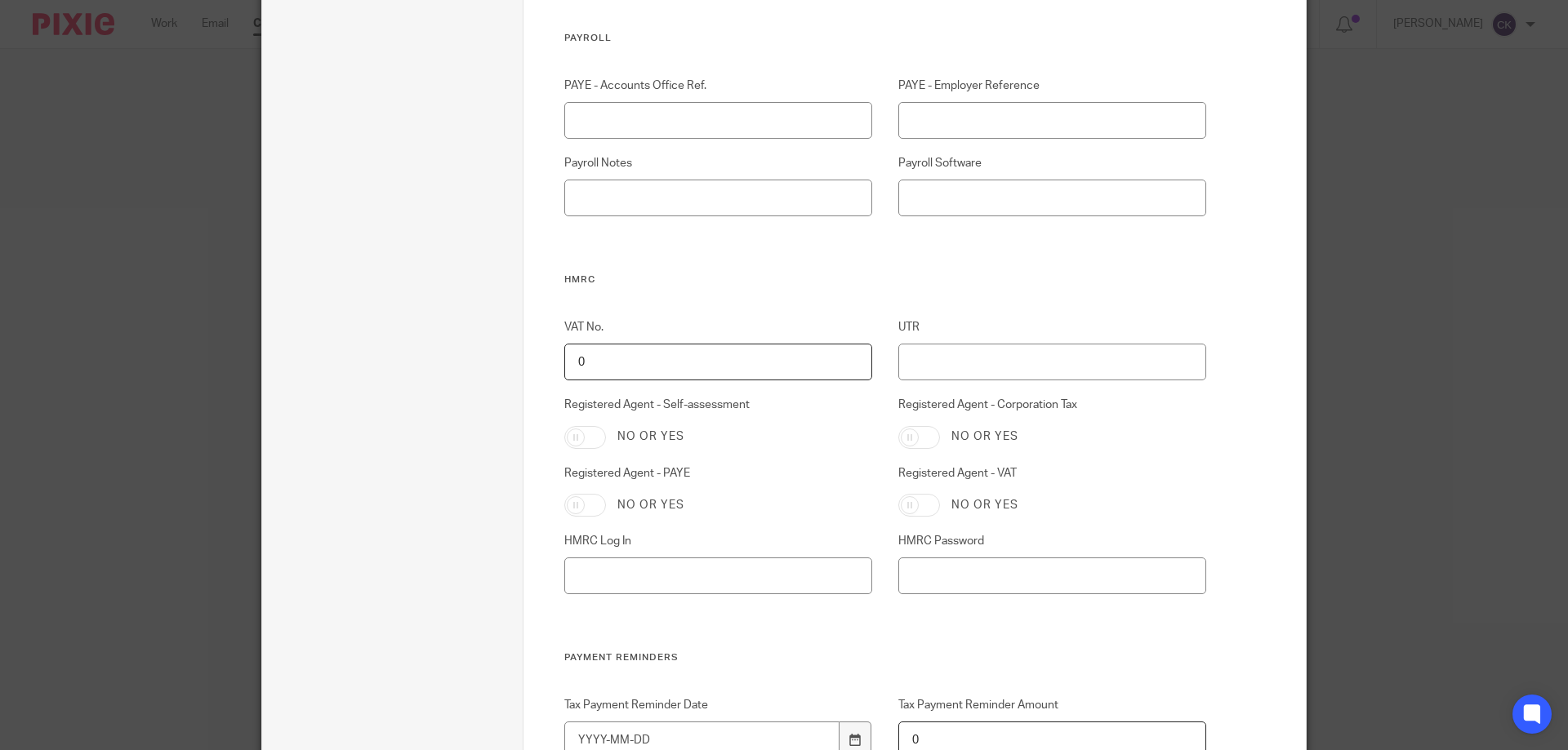
scroll to position [816, 0]
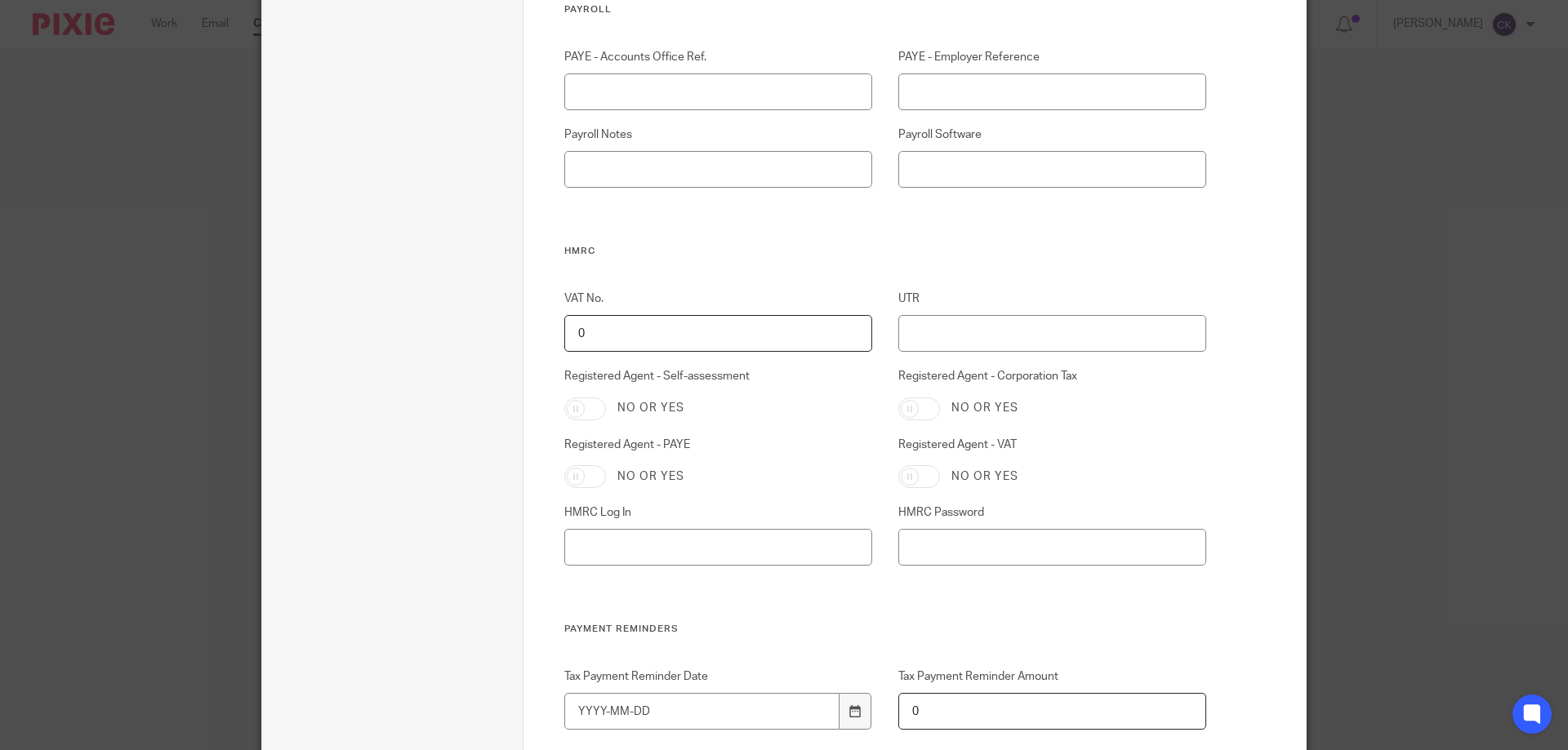
type input "07949 248 272"
click at [907, 406] on input "Registered Agent - Corporation Tax" at bounding box center [919, 409] width 42 height 23
checkbox input "true"
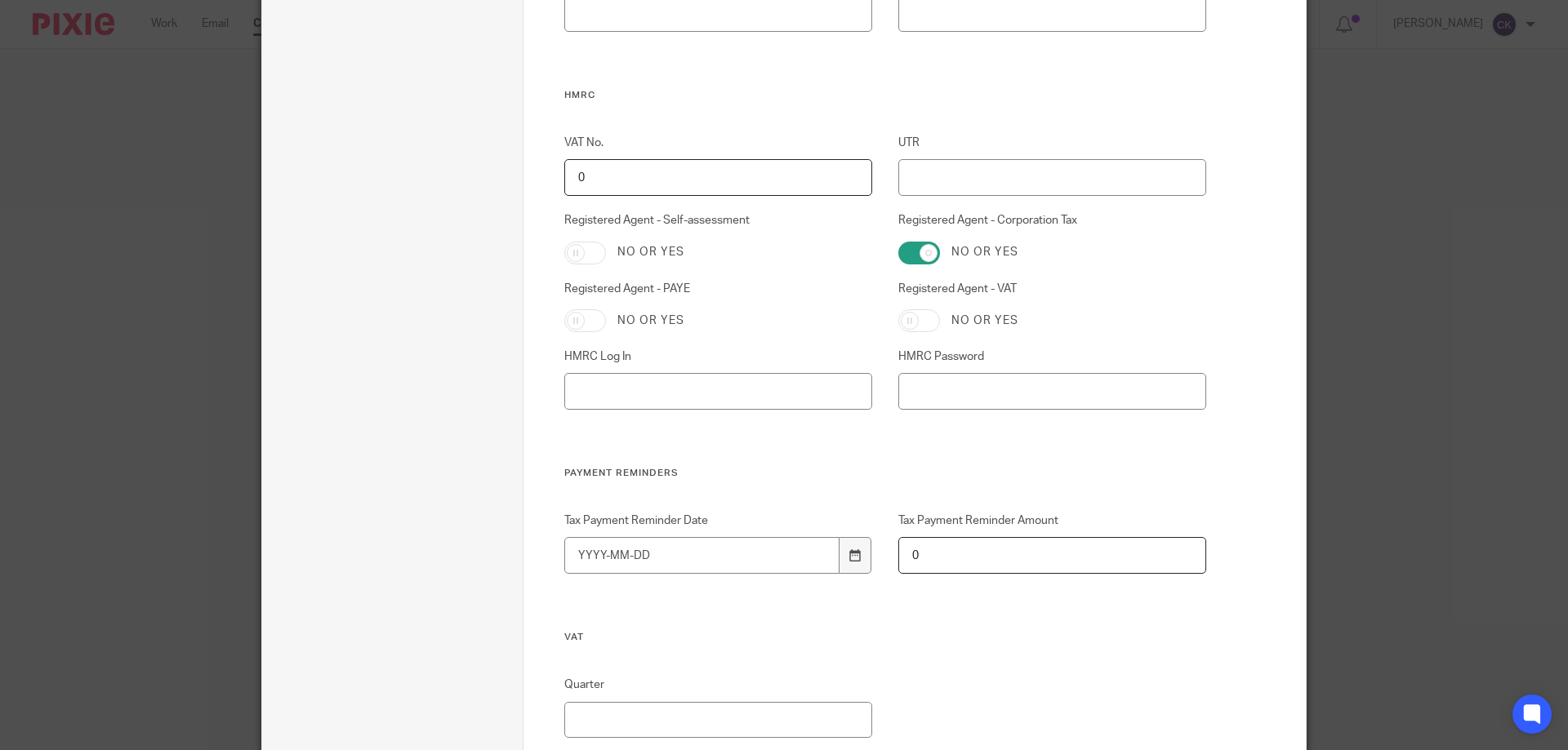
scroll to position [980, 0]
click at [600, 391] on input "HMRC Log In" at bounding box center [718, 384] width 309 height 37
paste input "521148354746"
type input "521148354746"
click at [973, 376] on input "HMRC Password" at bounding box center [1052, 384] width 309 height 37
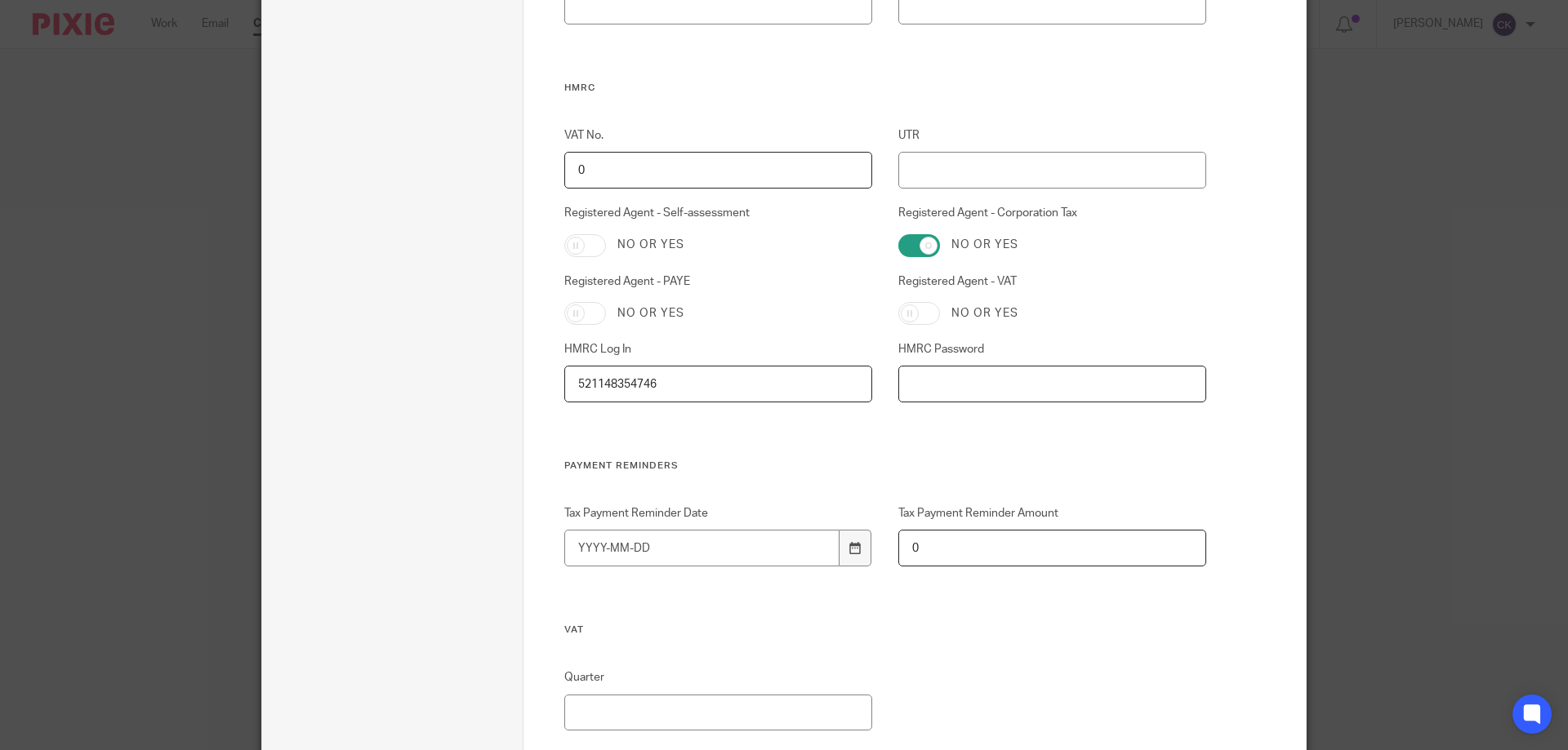
paste input "Pen5blind2coat02*"
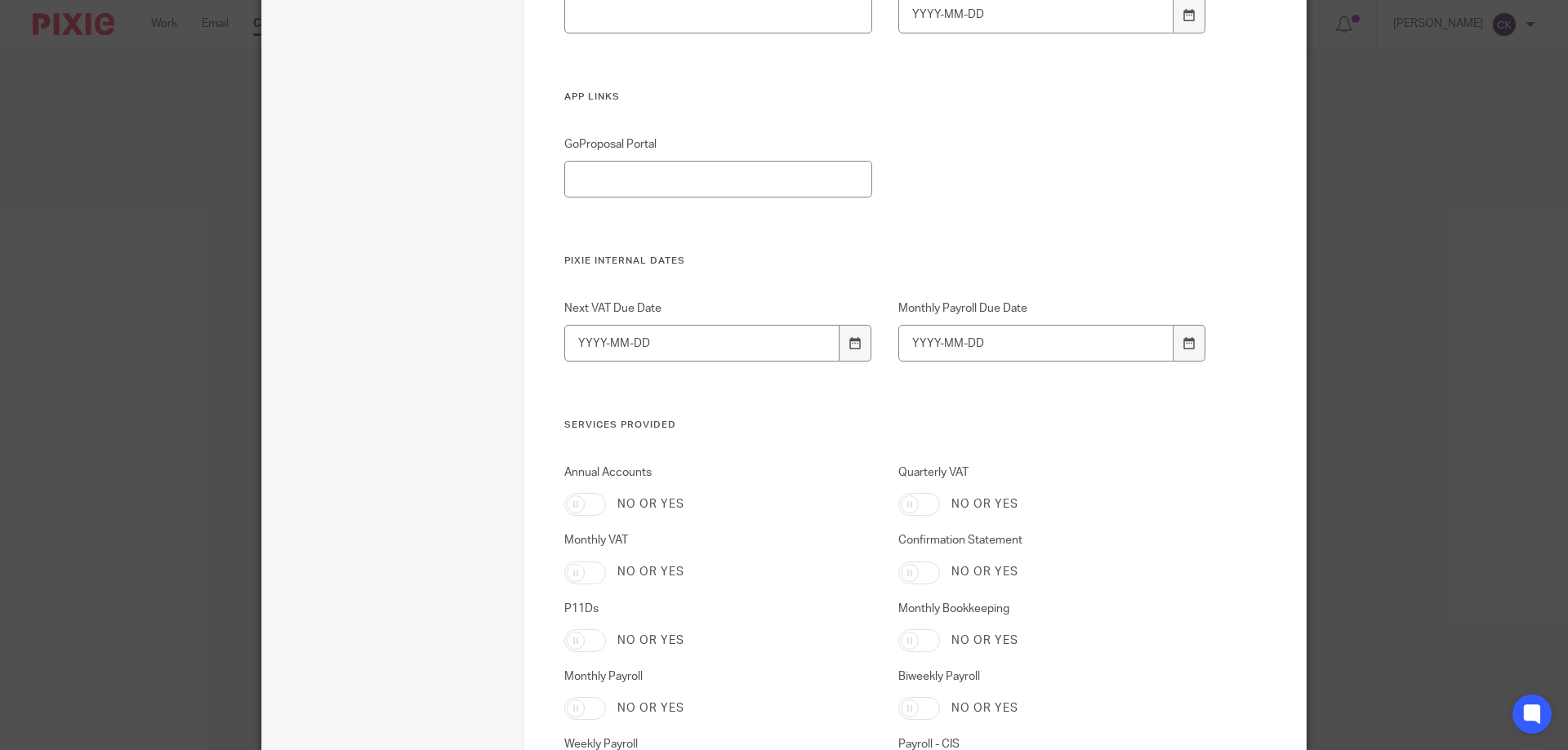
scroll to position [2776, 0]
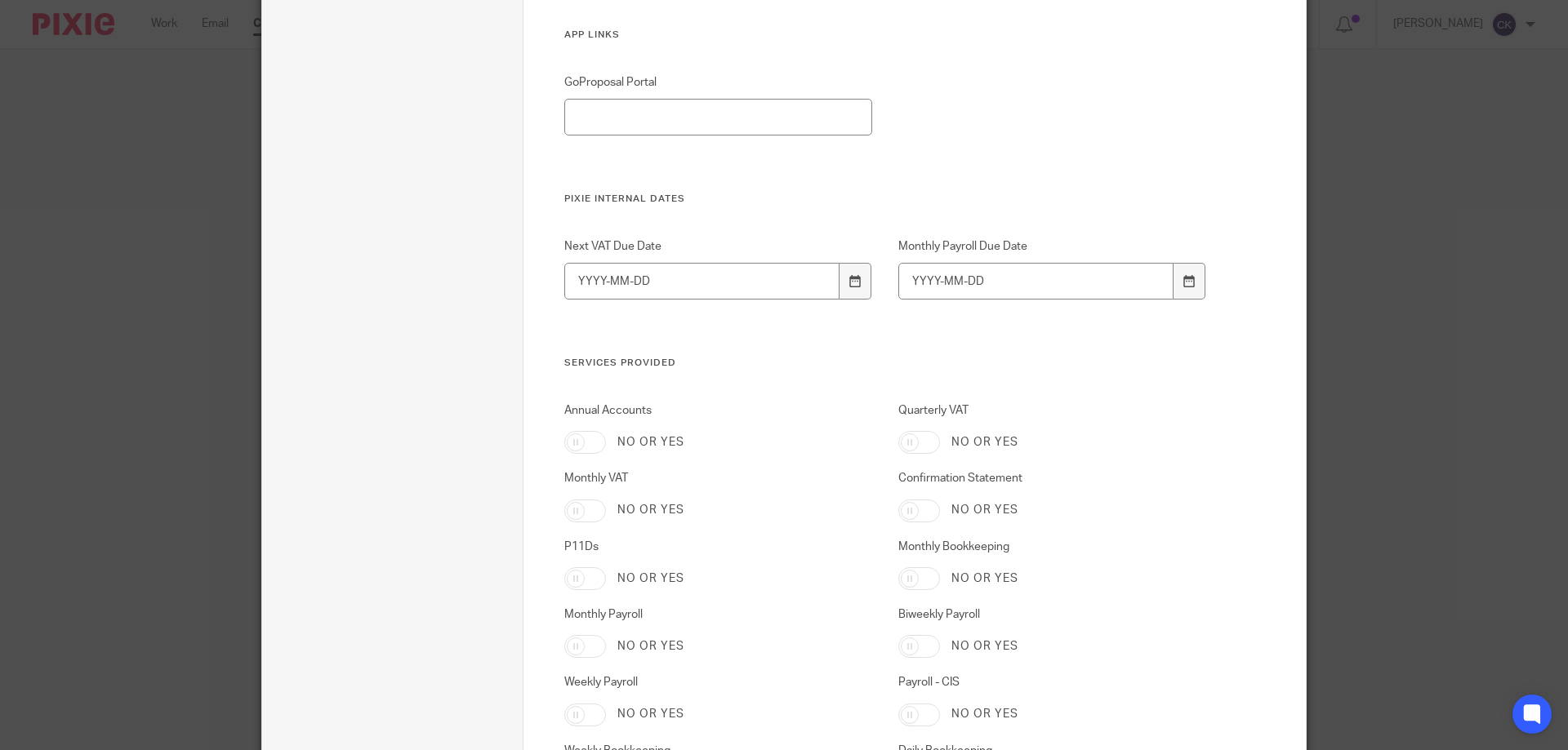
type input "Pen5blind2coat02*"
click at [574, 444] on input "Annual Accounts" at bounding box center [585, 442] width 42 height 23
checkbox input "true"
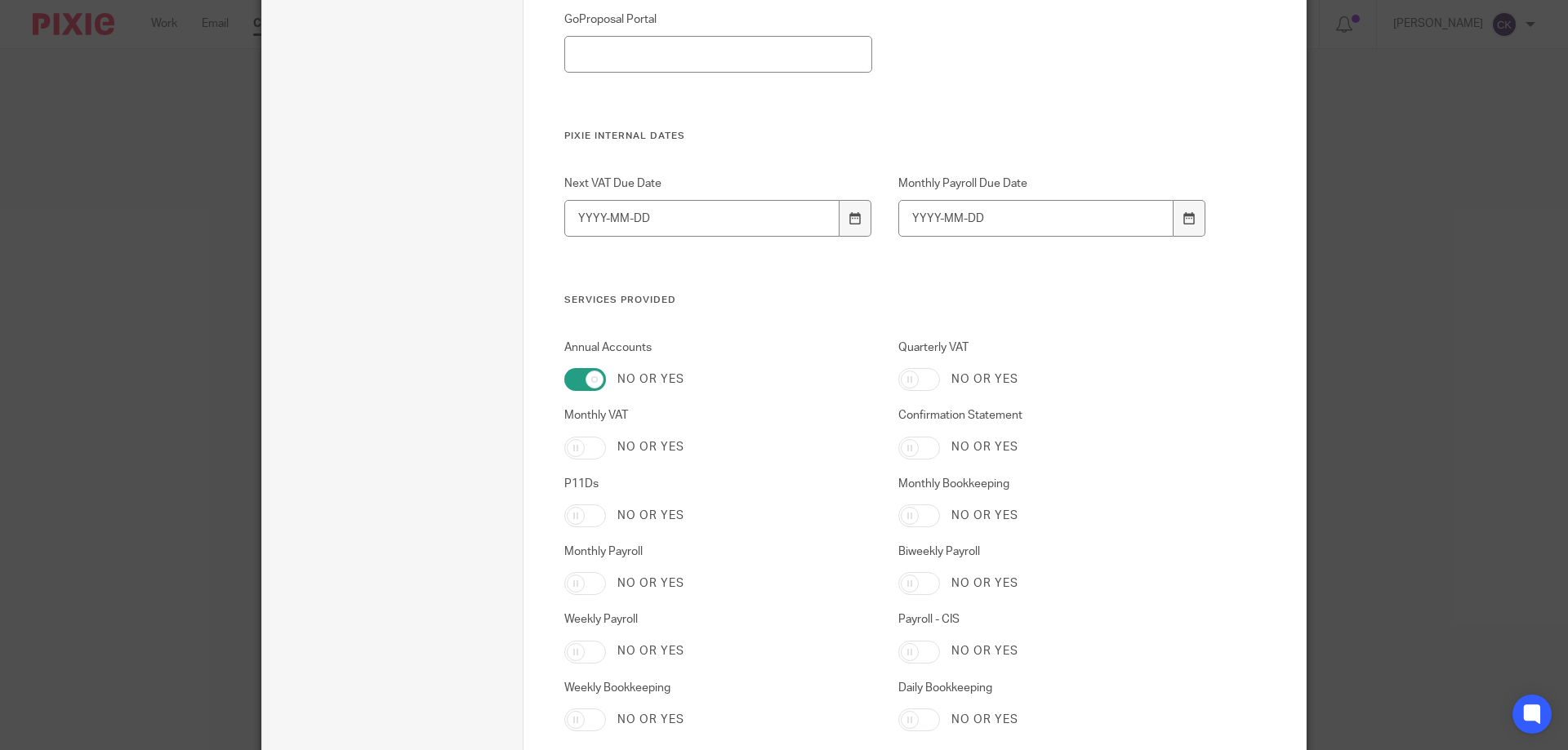
scroll to position [2857, 0]
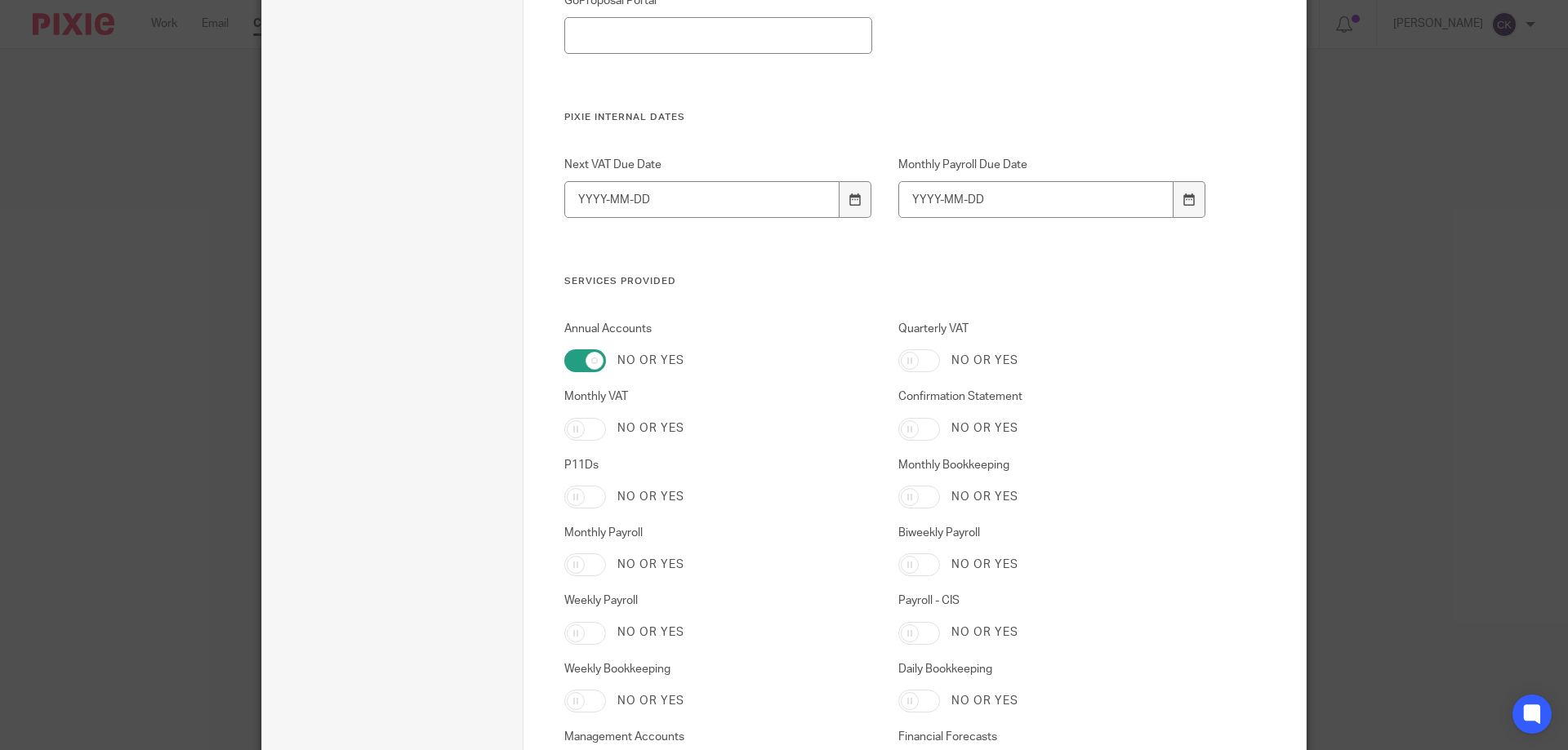
click at [906, 426] on input "Confirmation Statement" at bounding box center [919, 430] width 42 height 23
checkbox input "true"
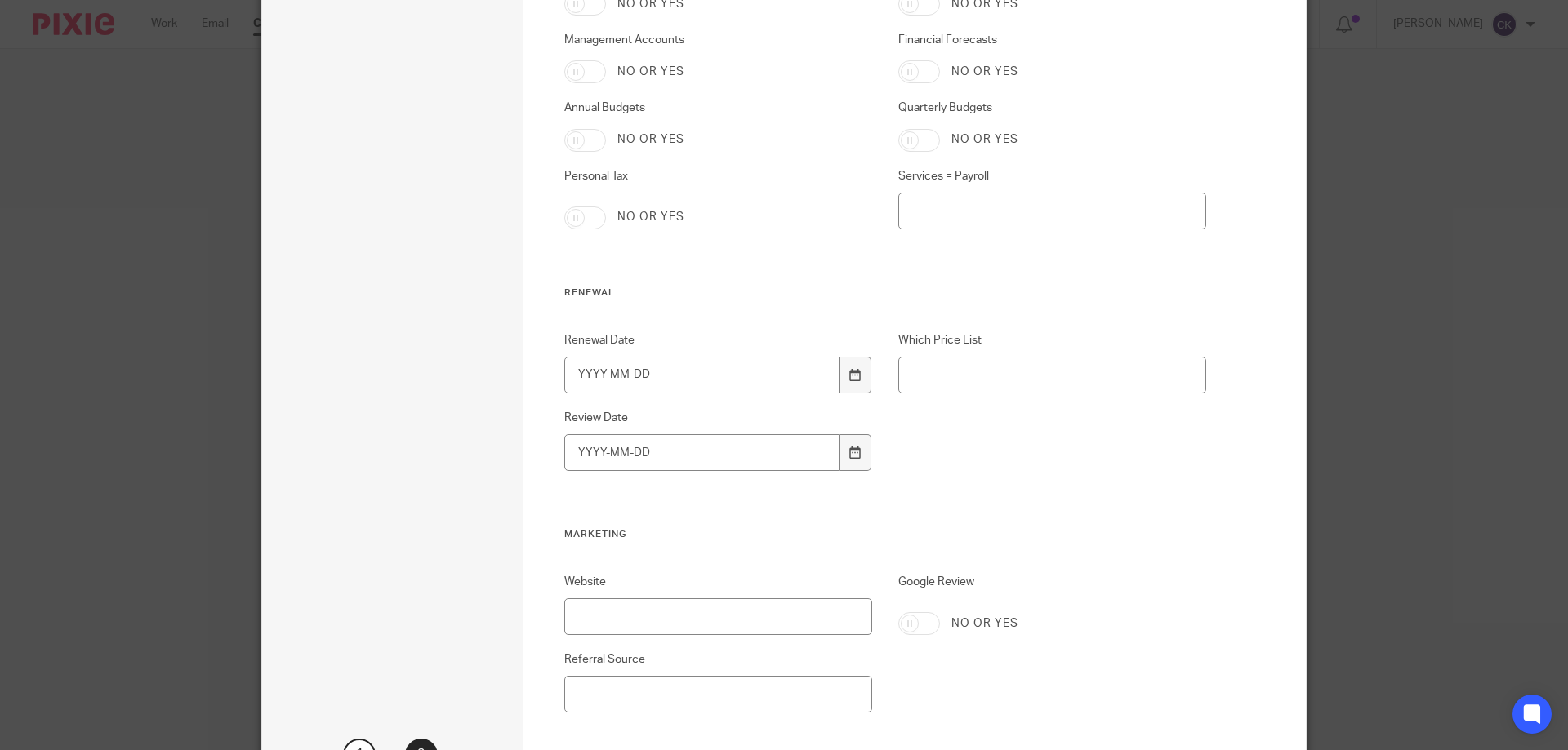
scroll to position [3592, 0]
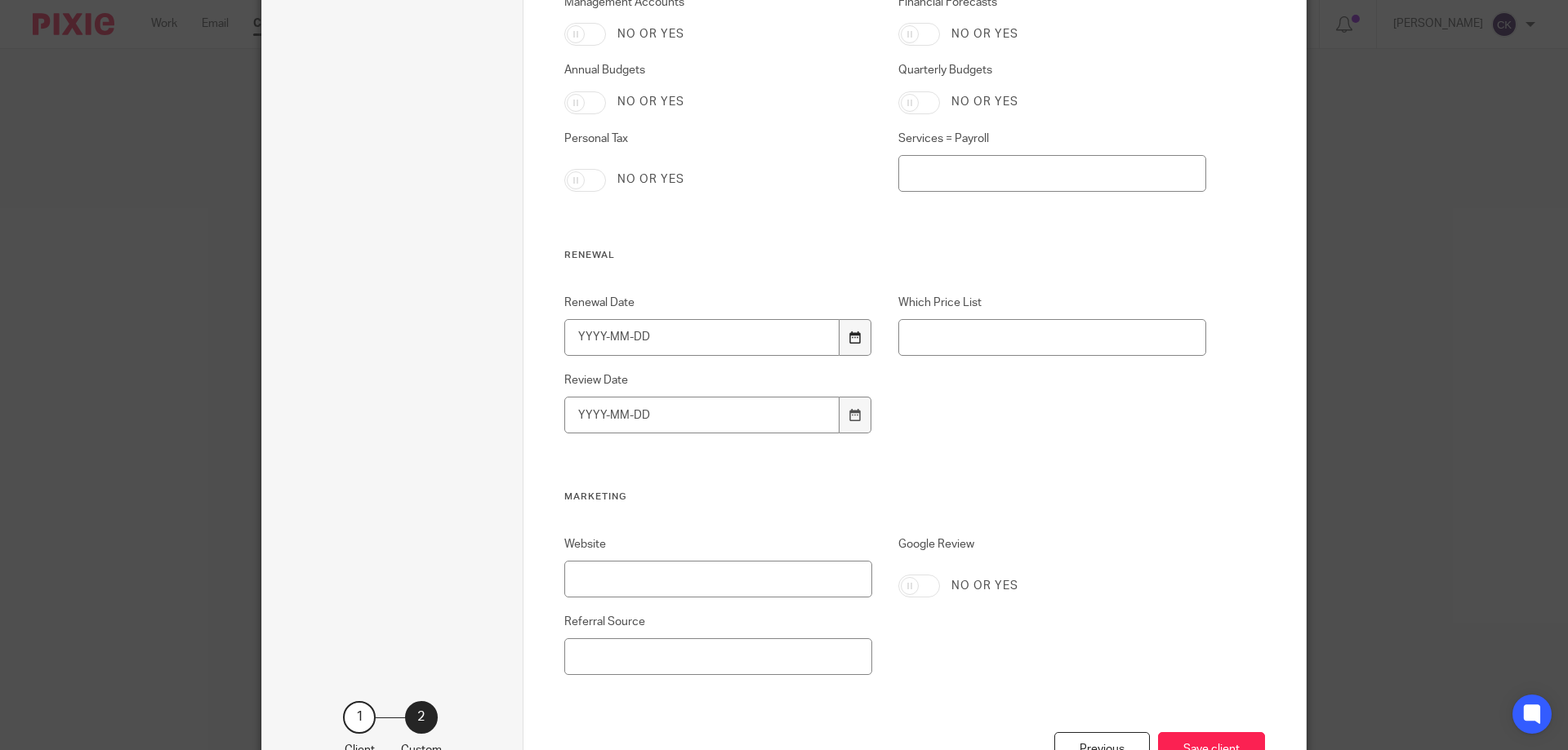
click at [852, 339] on icon at bounding box center [855, 337] width 12 height 12
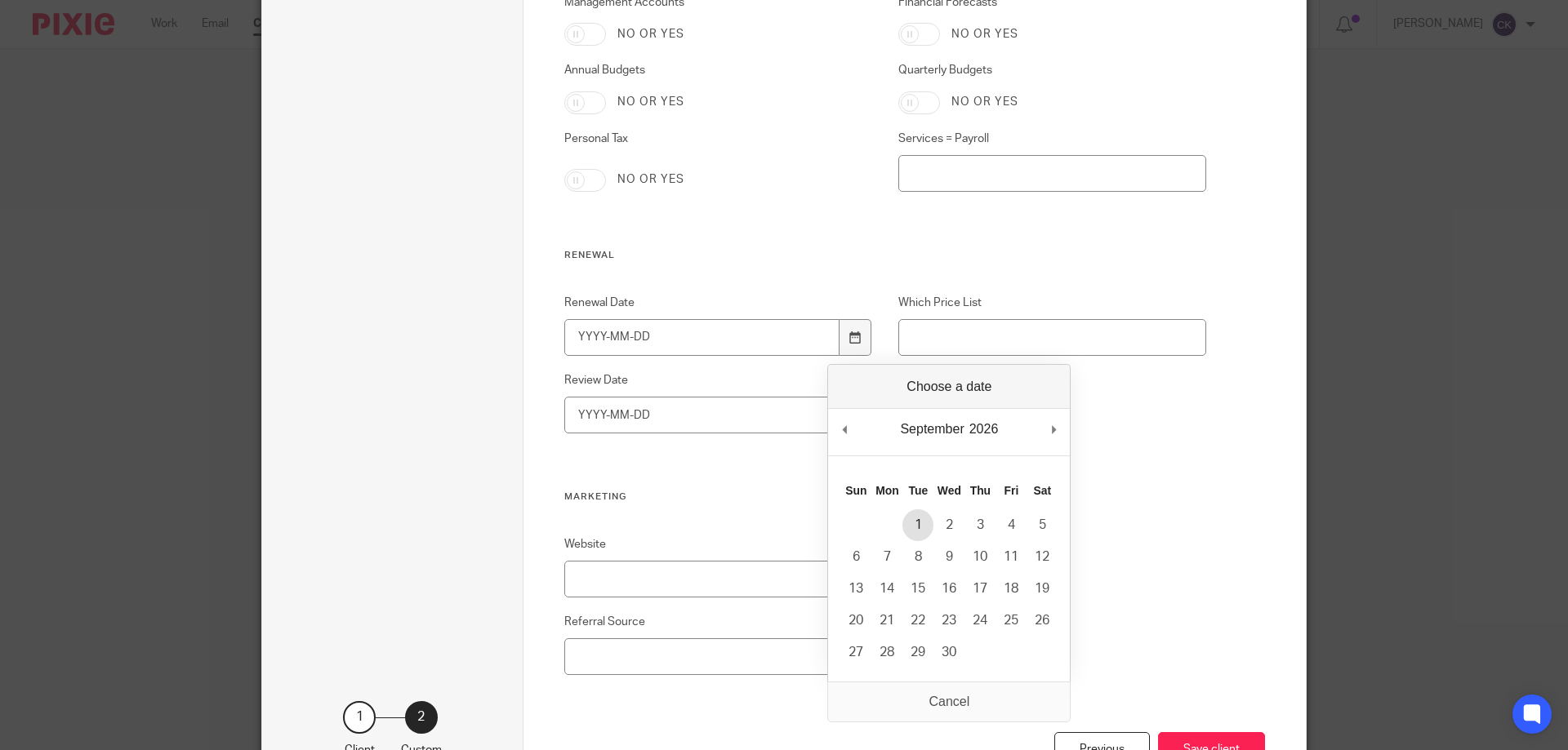
type input "2026-09-01"
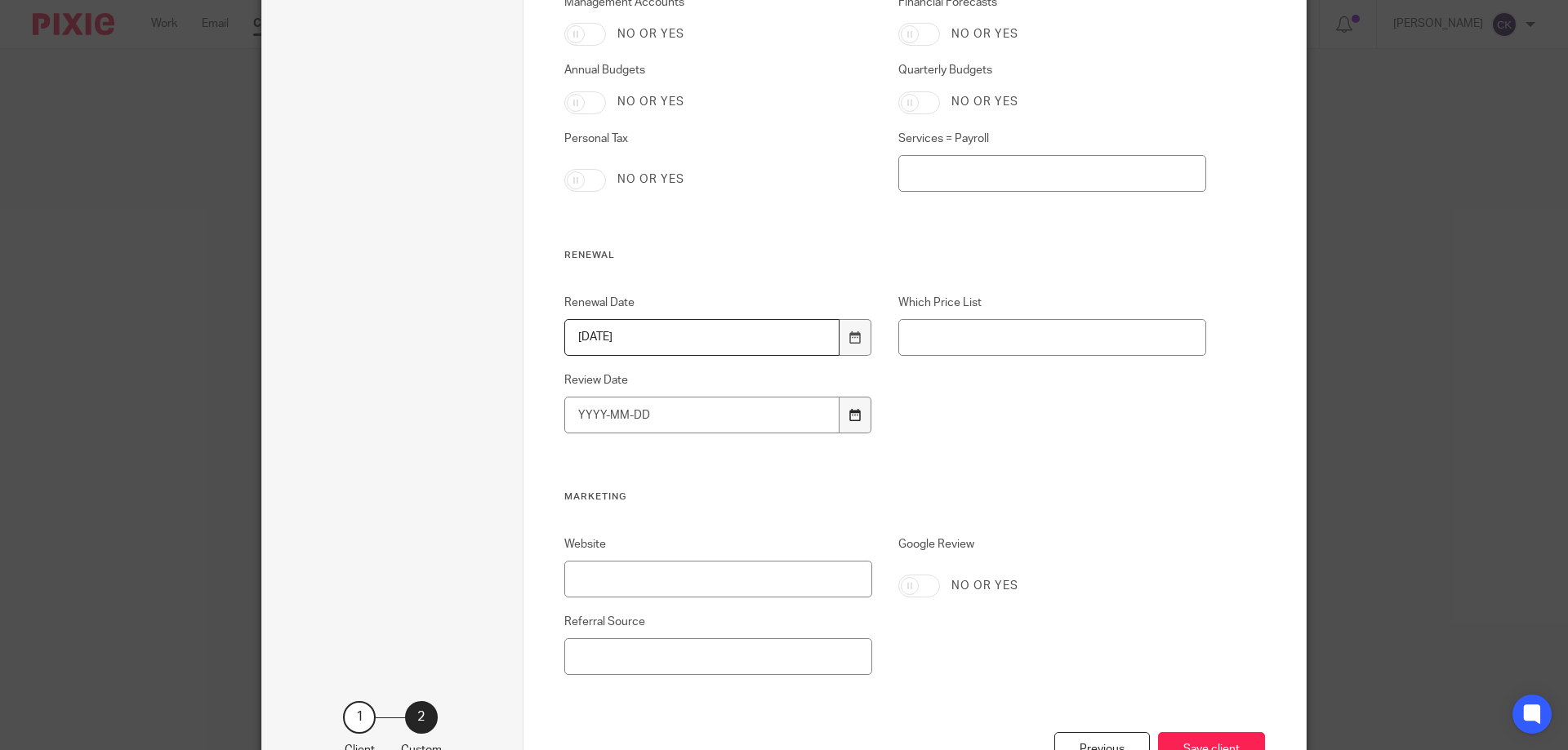
click at [842, 416] on div at bounding box center [855, 415] width 31 height 37
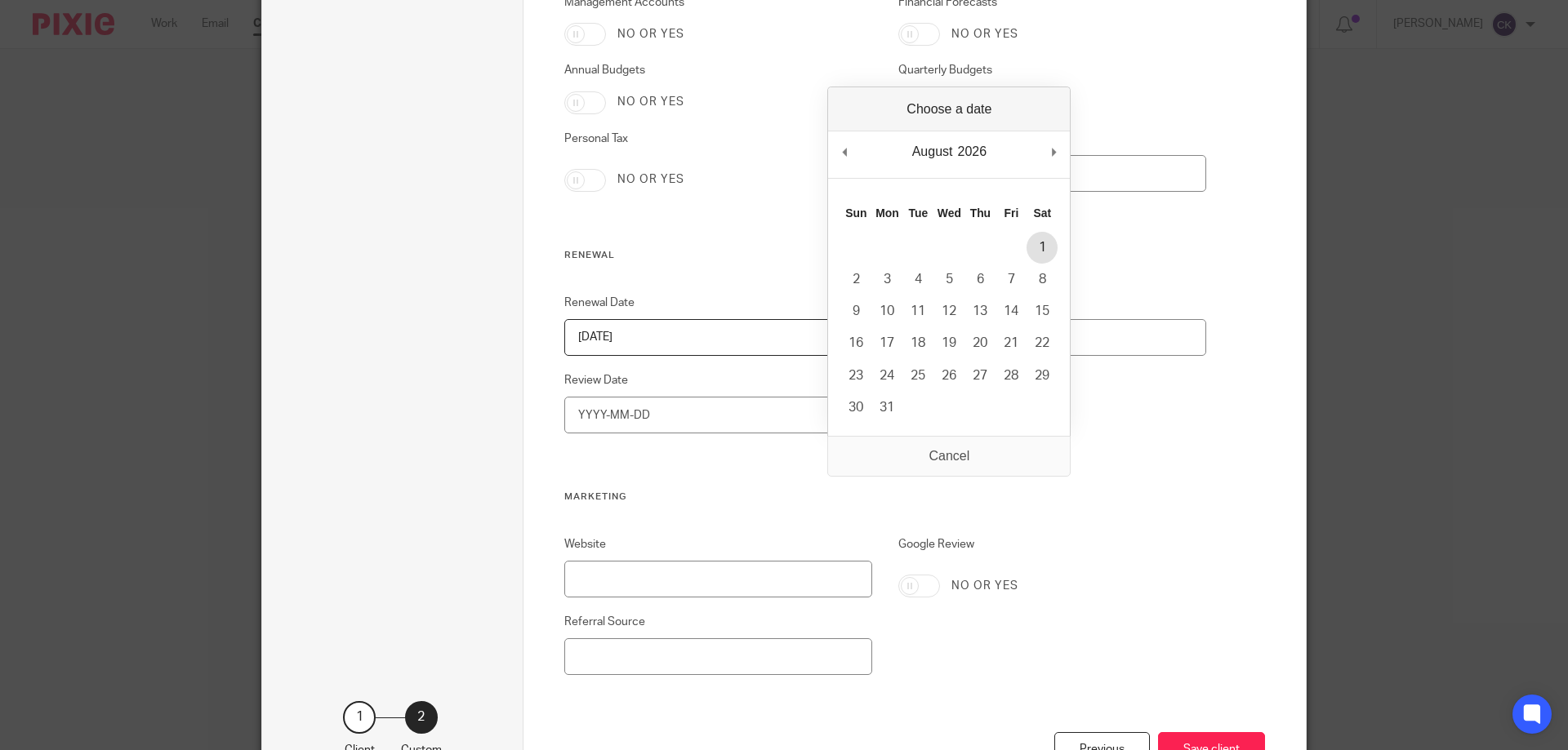
type input "2026-08-01"
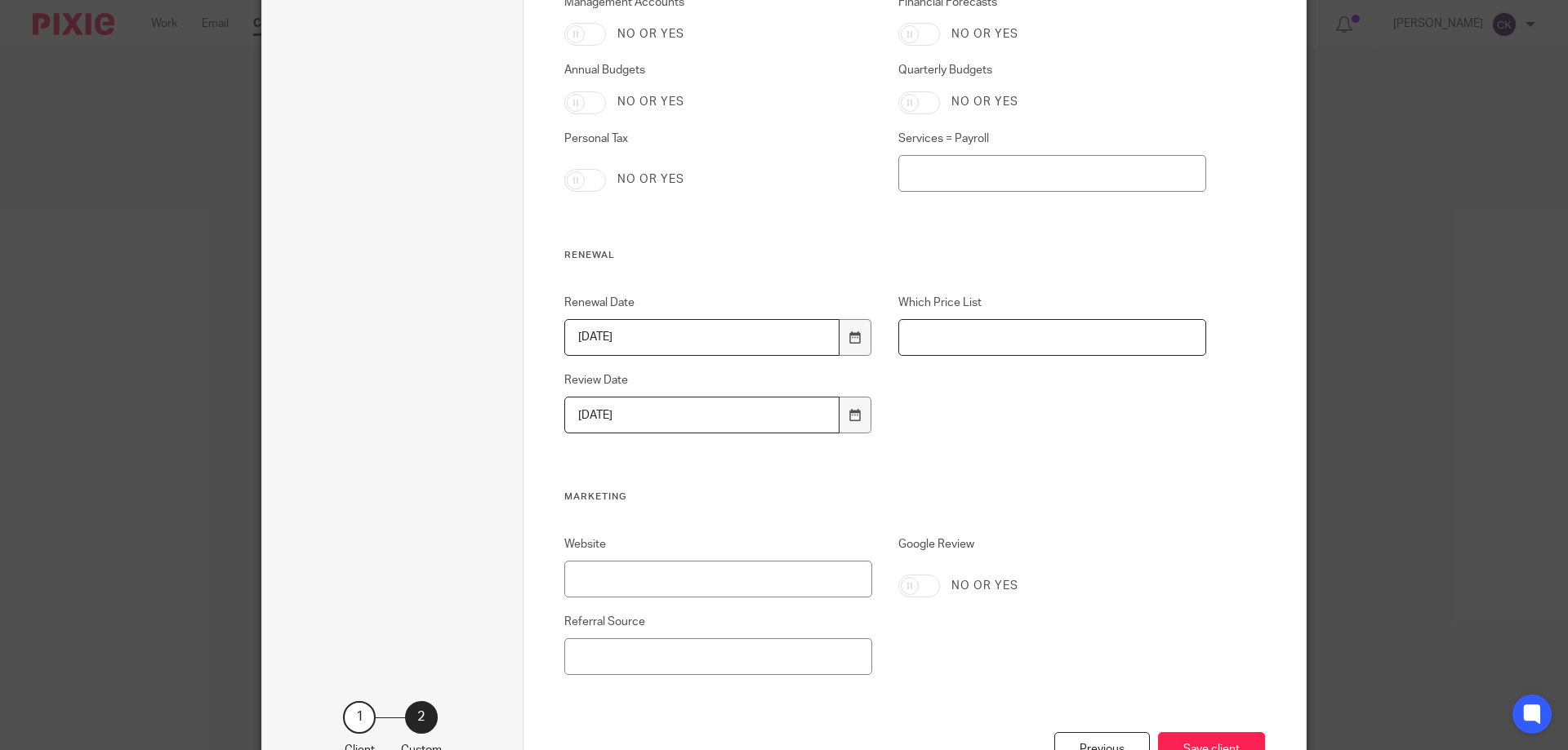
click at [973, 327] on input "Which Price List" at bounding box center [1052, 337] width 309 height 37
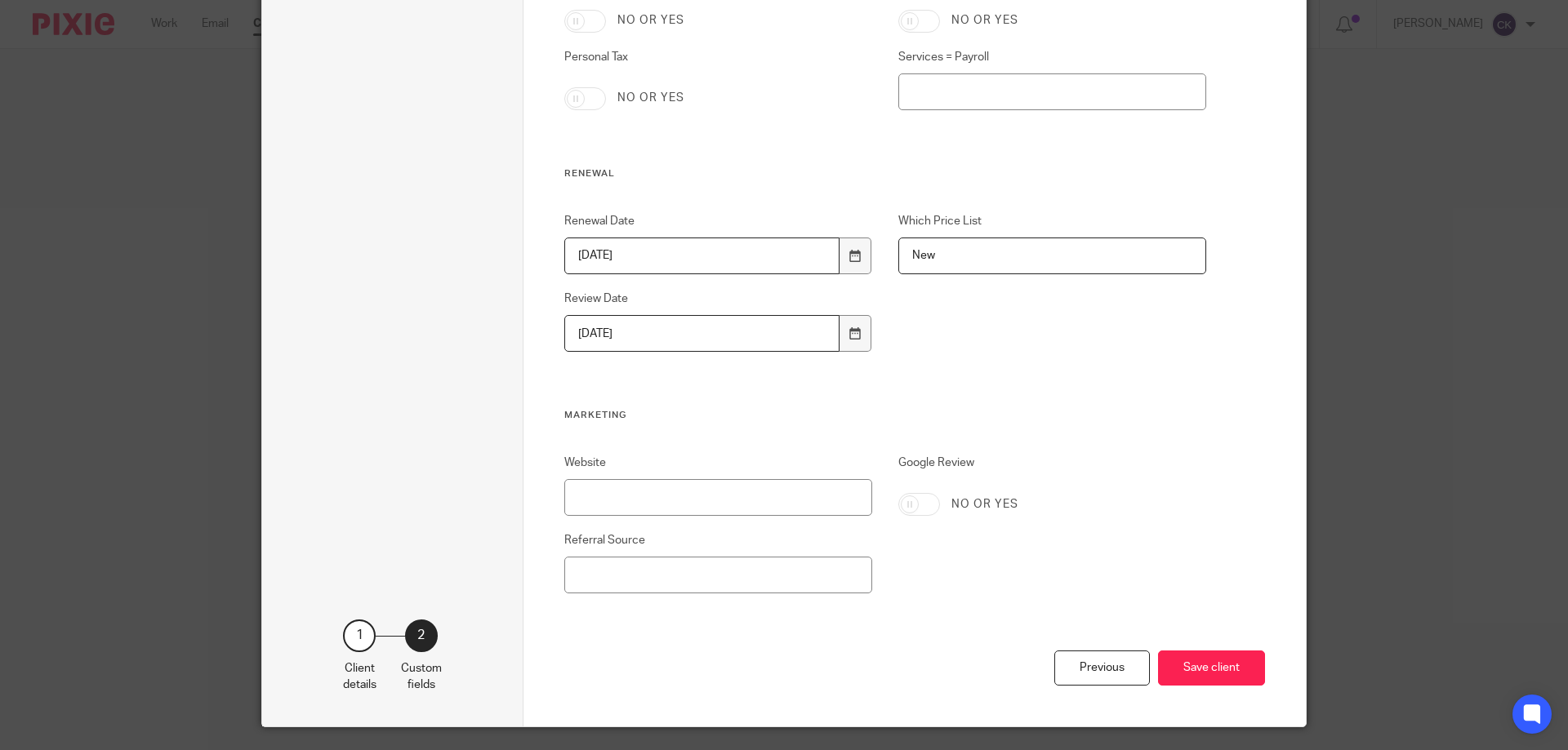
type input "New"
click at [584, 495] on input "Website" at bounding box center [718, 497] width 309 height 37
paste input "https://www.amplifiedseo.co.uk/"
type input "https://www.amplifiedseo.co.uk/"
click at [1197, 675] on button "Save client" at bounding box center [1211, 668] width 107 height 35
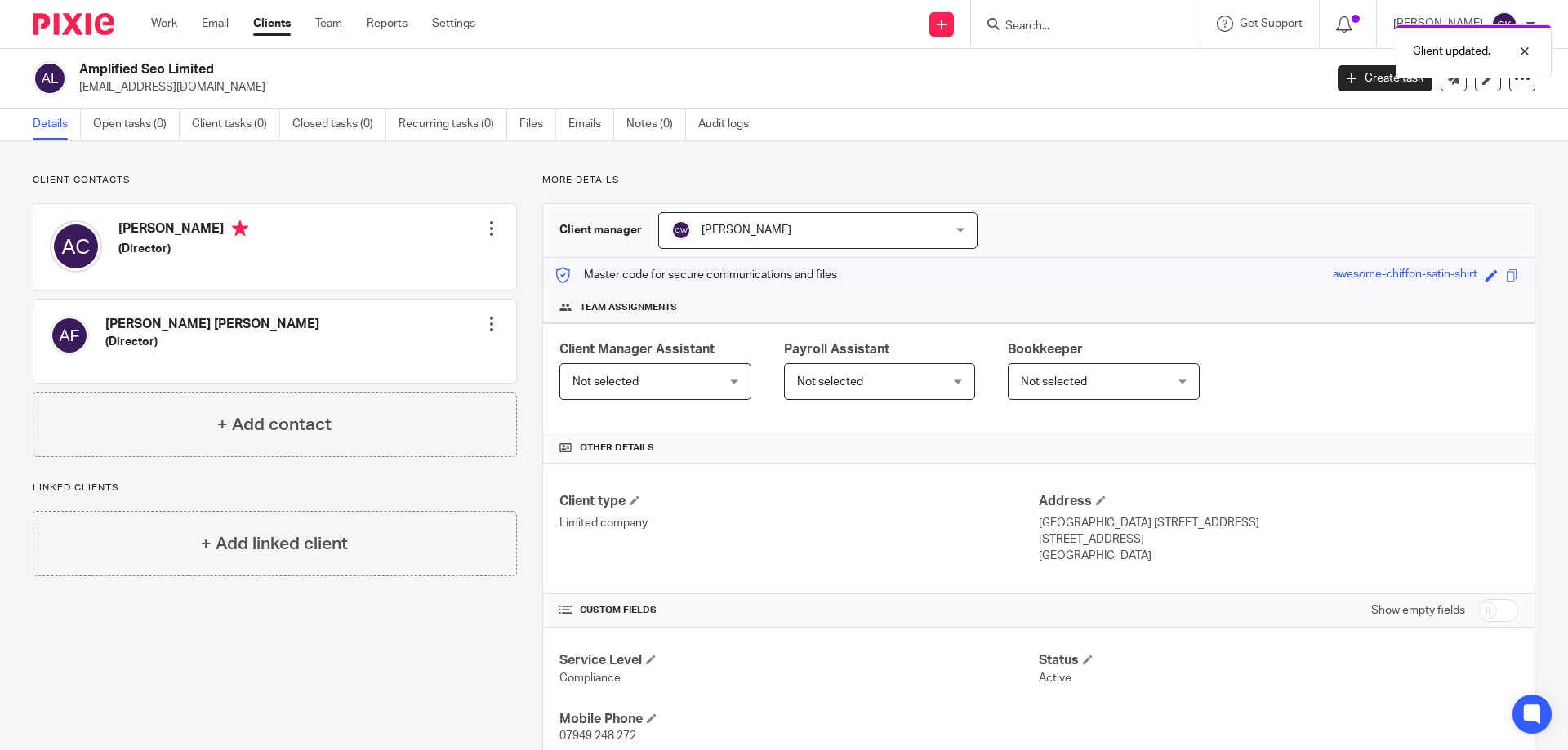
click at [487, 223] on div at bounding box center [491, 228] width 16 height 16
click at [423, 262] on link "Edit contact" at bounding box center [414, 264] width 156 height 24
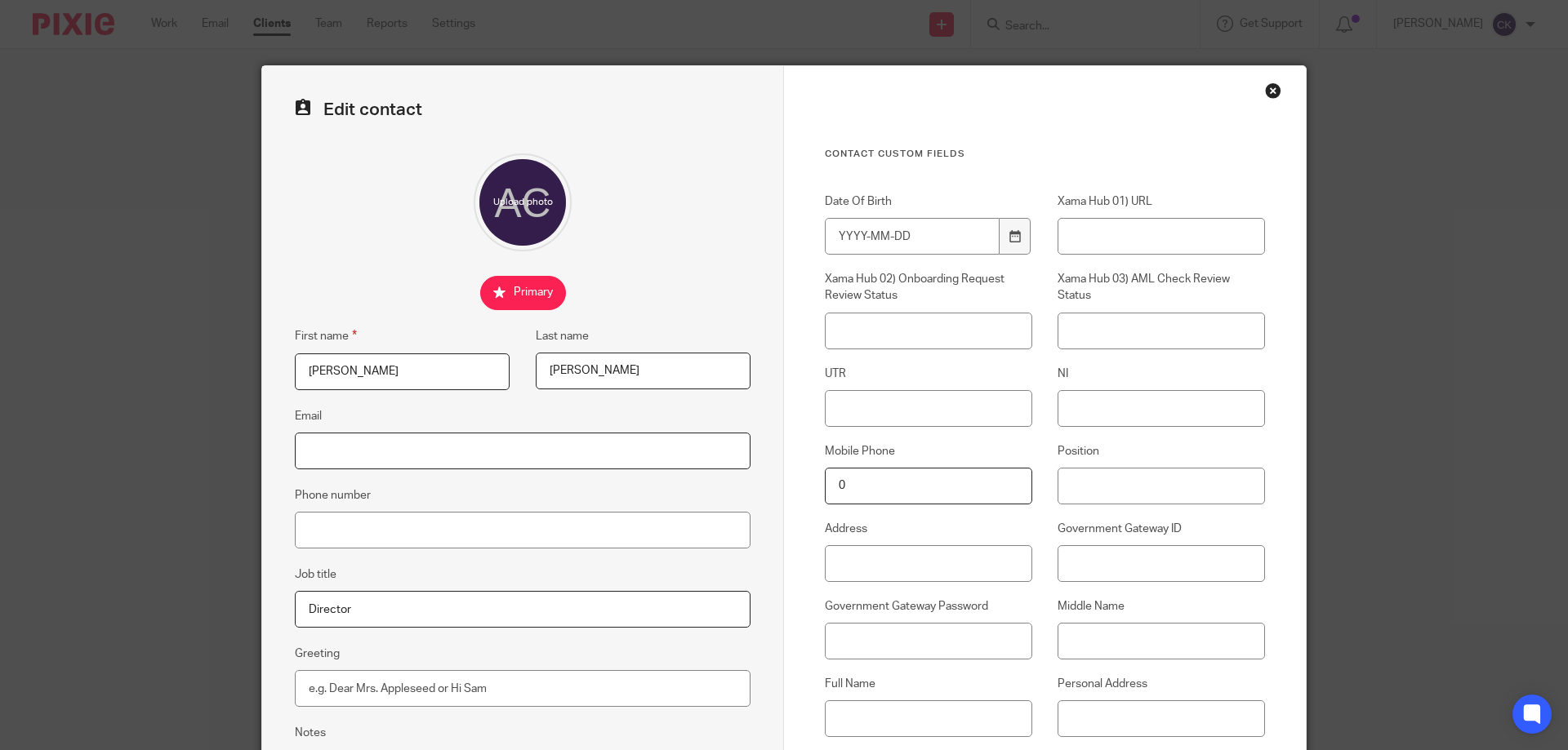
click at [389, 449] on input "Email" at bounding box center [522, 451] width 455 height 37
paste input "[EMAIL_ADDRESS][DOMAIN_NAME]"
type input "[EMAIL_ADDRESS][DOMAIN_NAME]"
click at [352, 520] on input "Phone number" at bounding box center [522, 530] width 455 height 37
paste input "tel:[PHONE_NUMBER]"
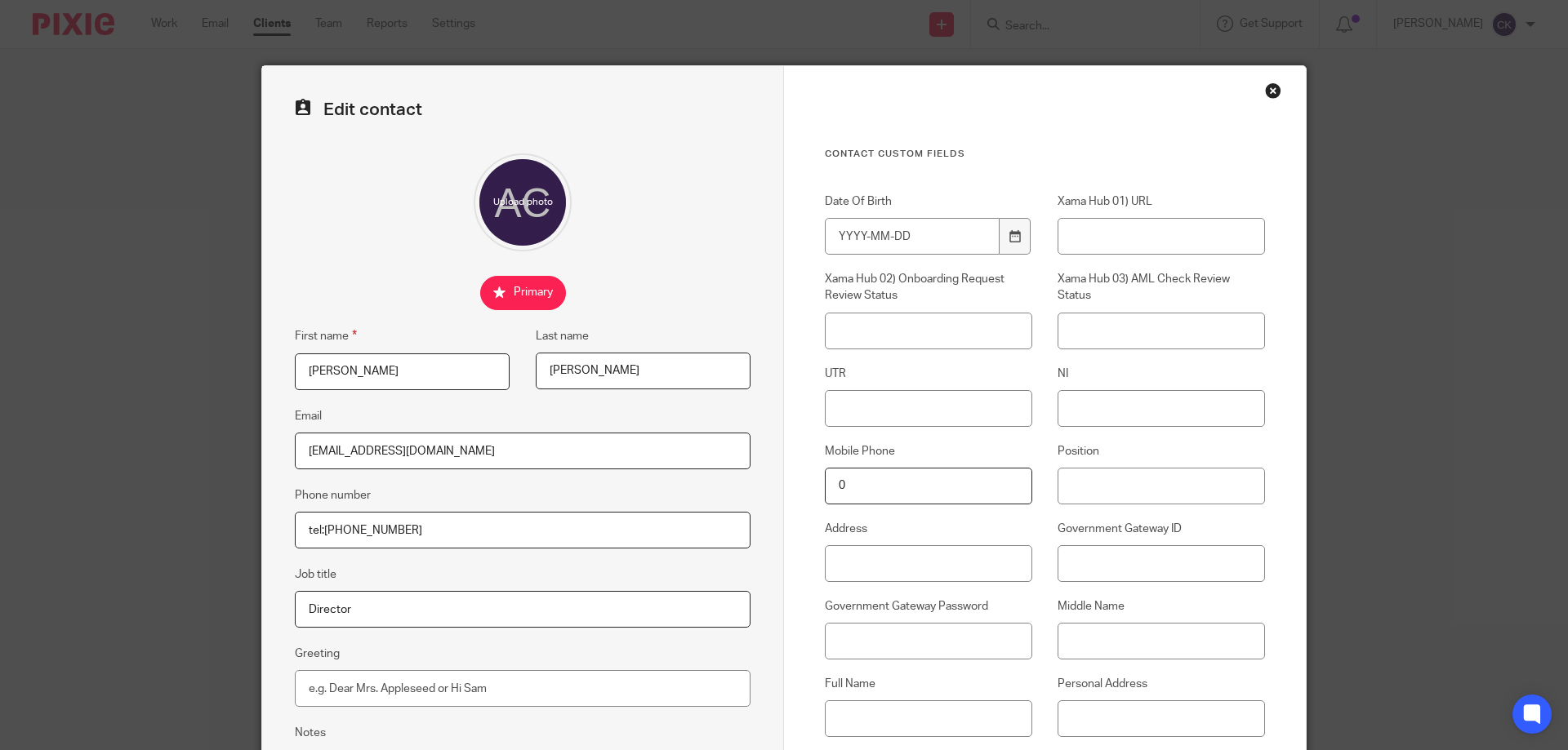
type input "tel:[PHONE_NUMBER]"
click at [358, 372] on input "[PERSON_NAME]" at bounding box center [401, 371] width 214 height 37
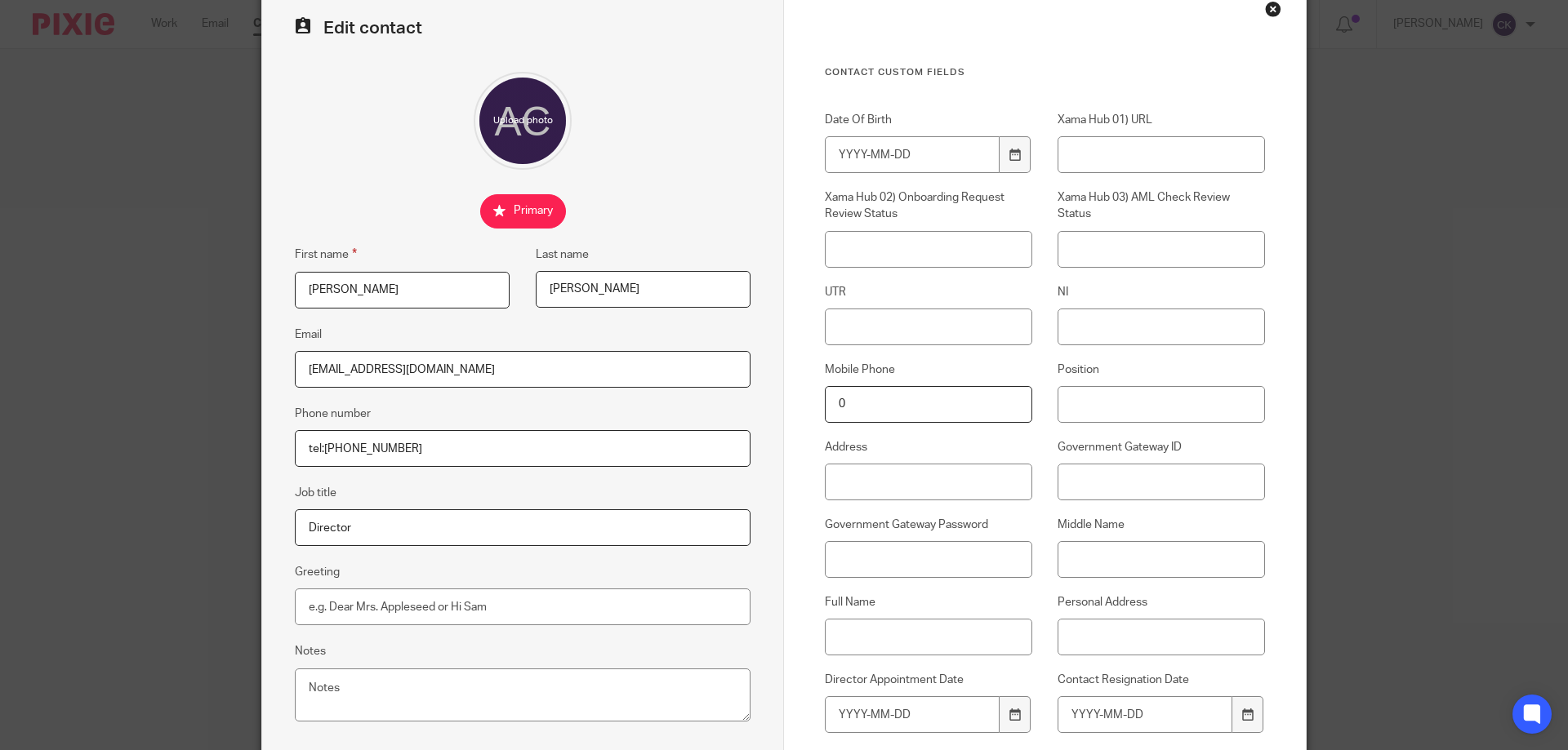
type input "[PERSON_NAME]"
click at [841, 635] on input "Full Name" at bounding box center [929, 637] width 208 height 37
type input "[PERSON_NAME]"
click at [1138, 644] on input "Personal Address" at bounding box center [1161, 637] width 208 height 37
type input "[PERSON_NAME]"
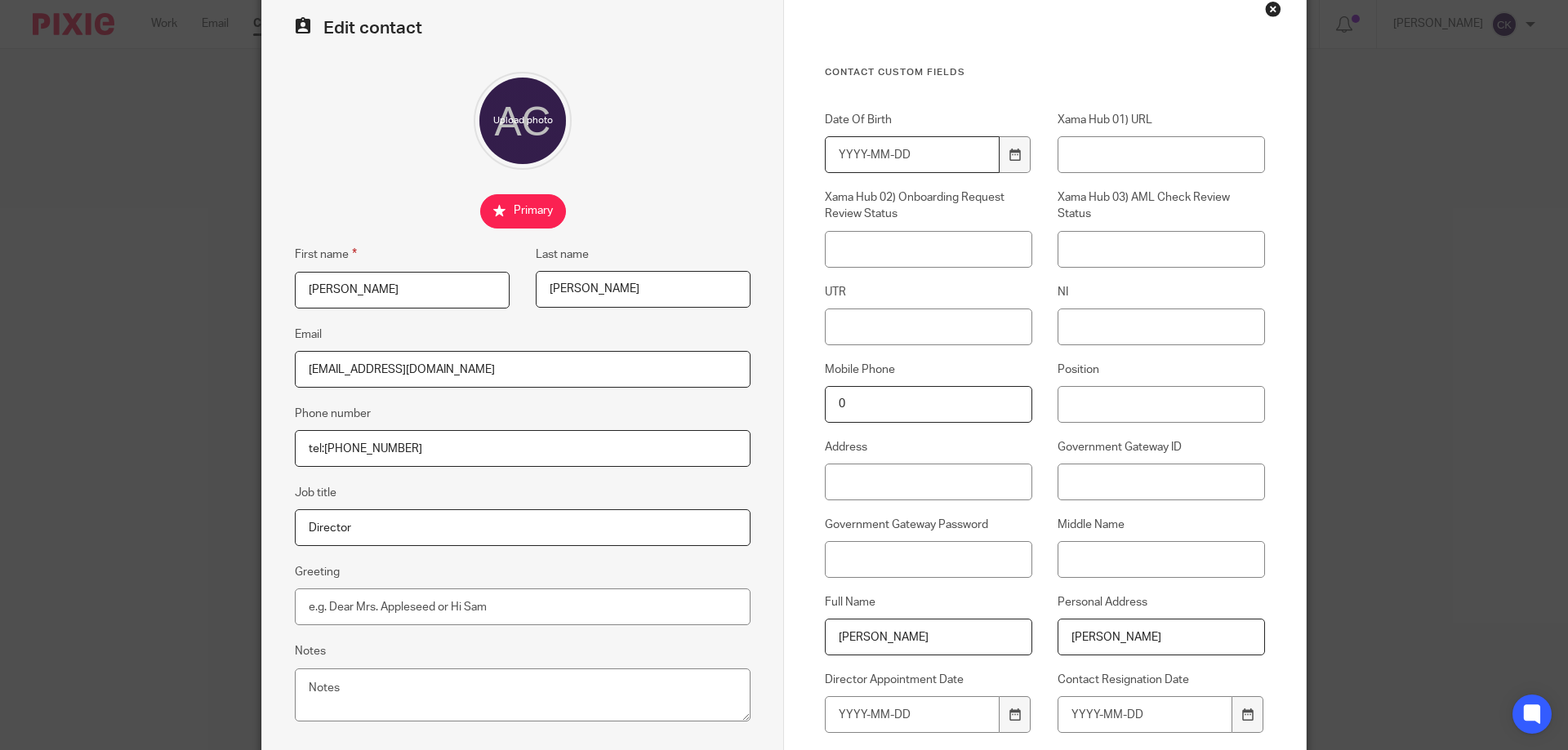
click at [835, 149] on input "Date Of Birth" at bounding box center [912, 154] width 175 height 37
type input "[DATE]"
click at [1080, 311] on input "NI" at bounding box center [1161, 327] width 208 height 37
paste input "JN542928A"
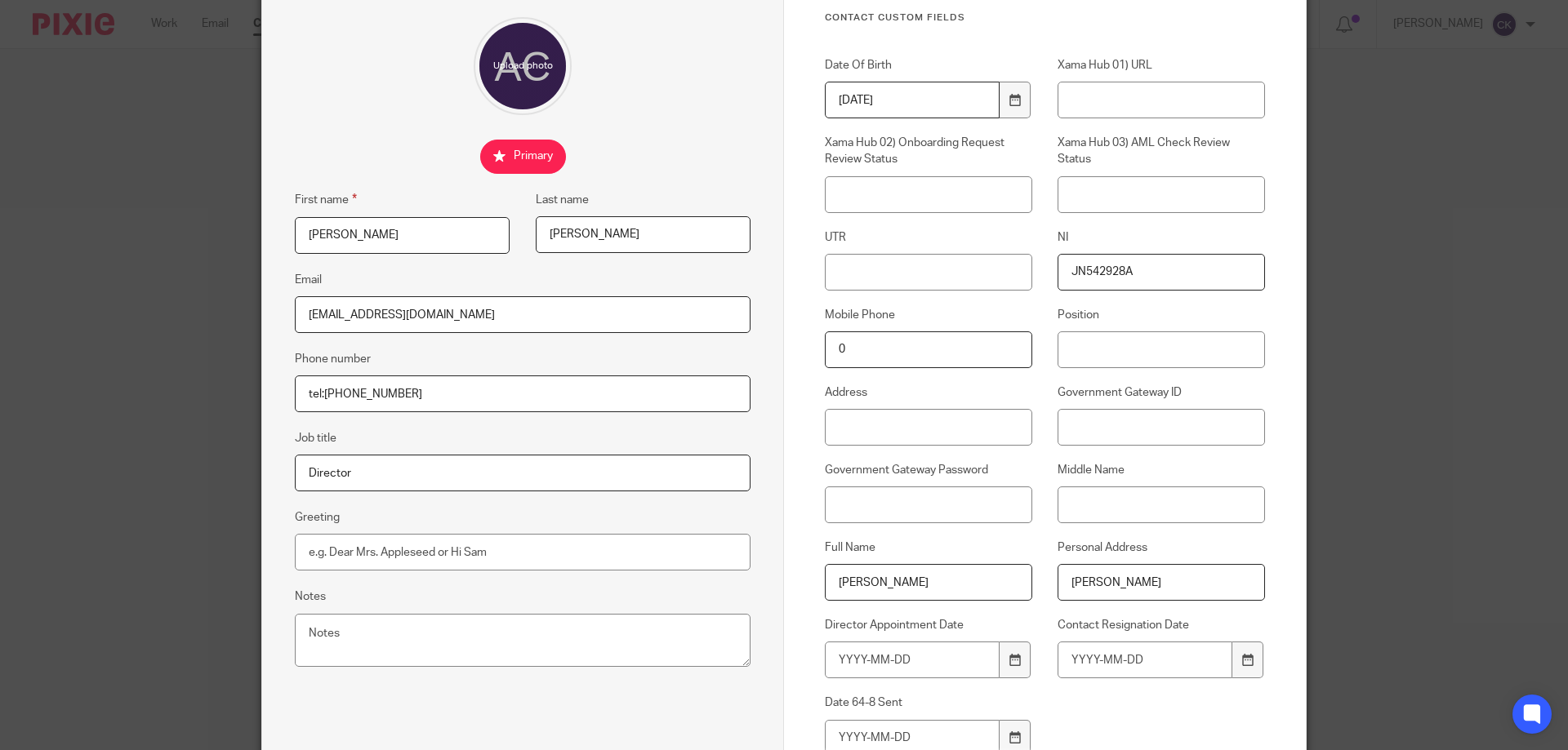
scroll to position [163, 0]
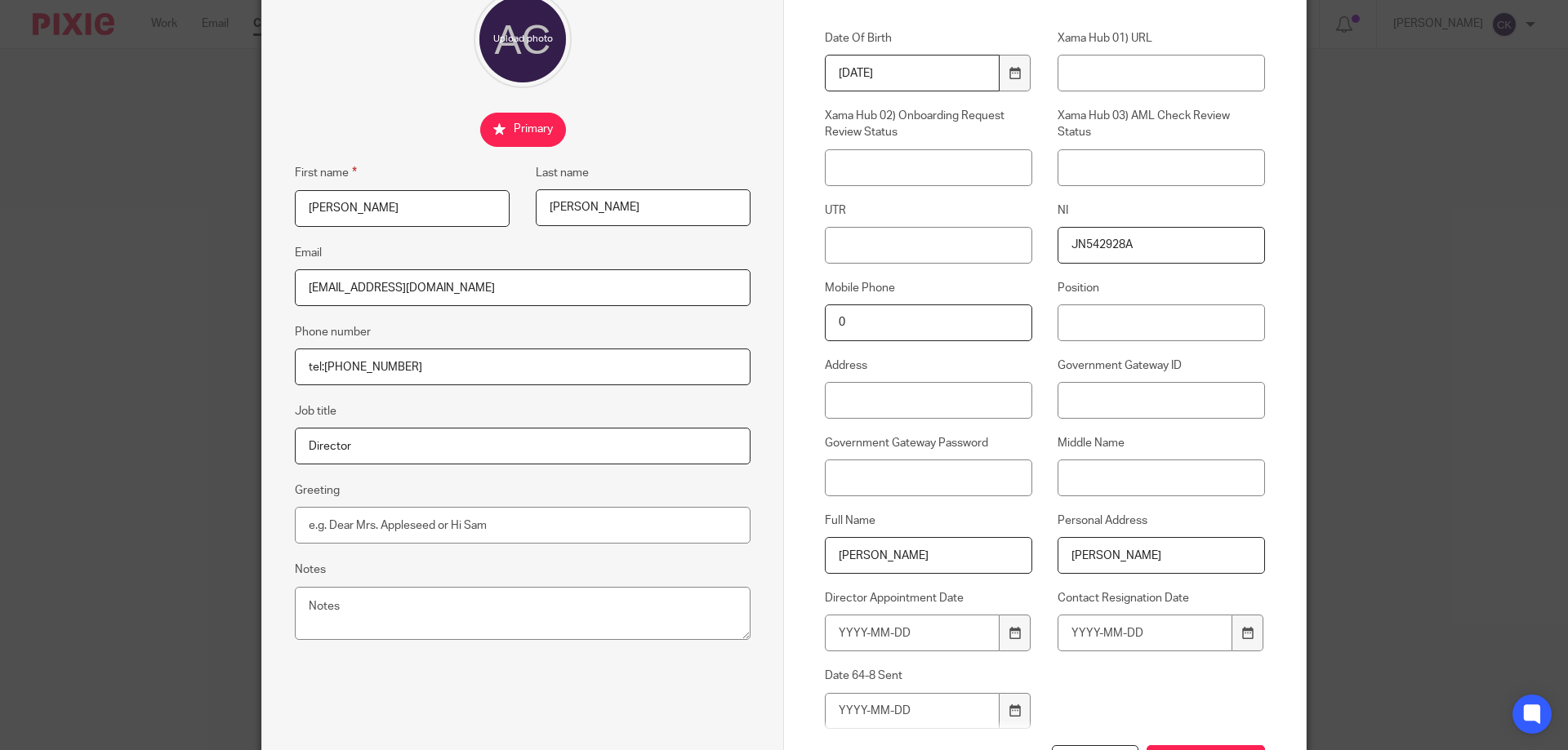
type input "JN542928A"
drag, startPoint x: 1102, startPoint y: 551, endPoint x: 1024, endPoint y: 559, distance: 78.4
click at [1024, 559] on div "Date Of Birth [DEMOGRAPHIC_DATA] Xama Hub 01) URL Xama Hub 02) Onboarding Reque…" at bounding box center [1031, 387] width 466 height 715
click at [1152, 479] on input "Middle Name" at bounding box center [1161, 478] width 208 height 37
paste input "[PERSON_NAME]"
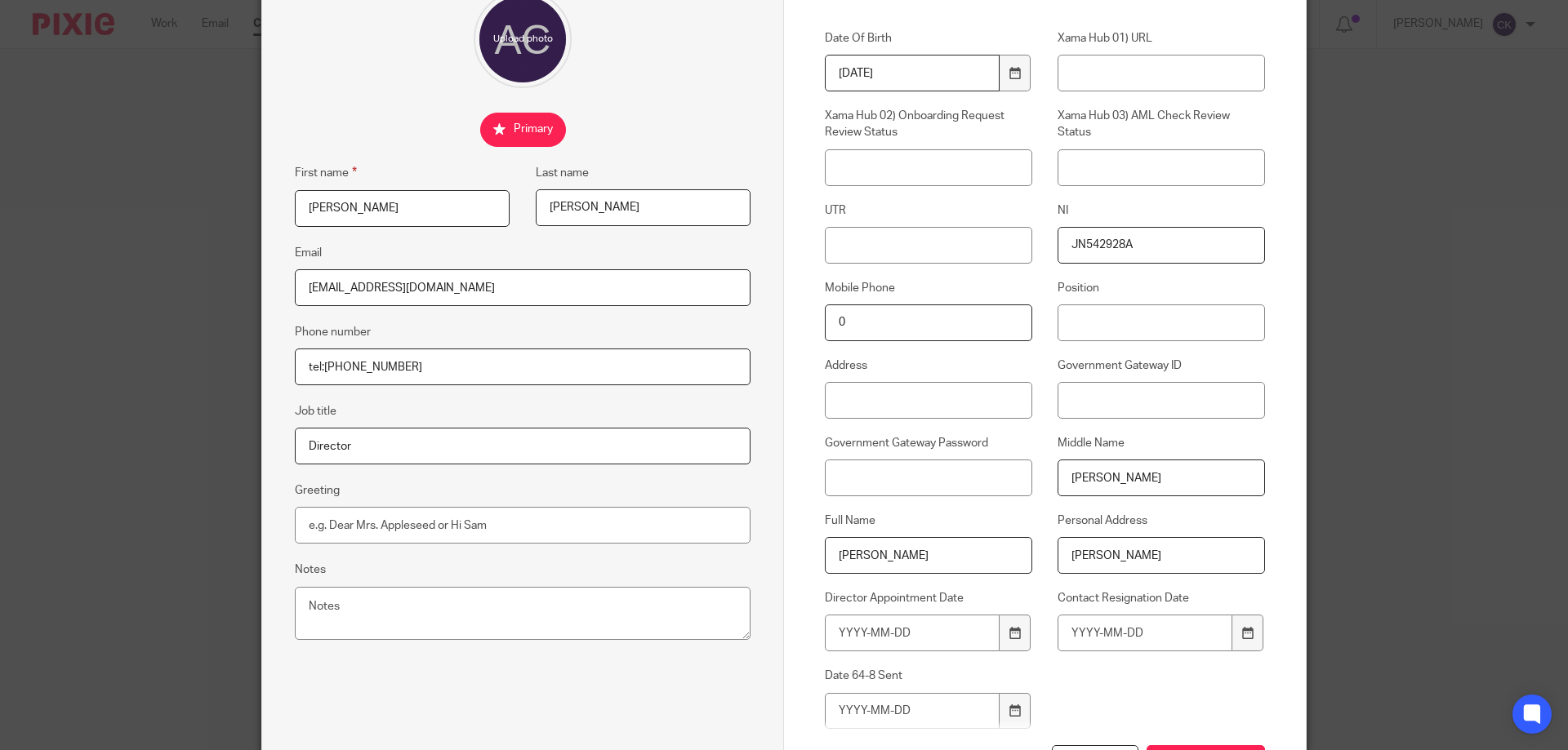
type input "[PERSON_NAME]"
drag, startPoint x: 1093, startPoint y: 556, endPoint x: 1020, endPoint y: 569, distance: 74.1
click at [1032, 565] on div "Personal Address [PERSON_NAME]" at bounding box center [1149, 543] width 232 height 61
click at [999, 638] on div at bounding box center [1014, 633] width 31 height 37
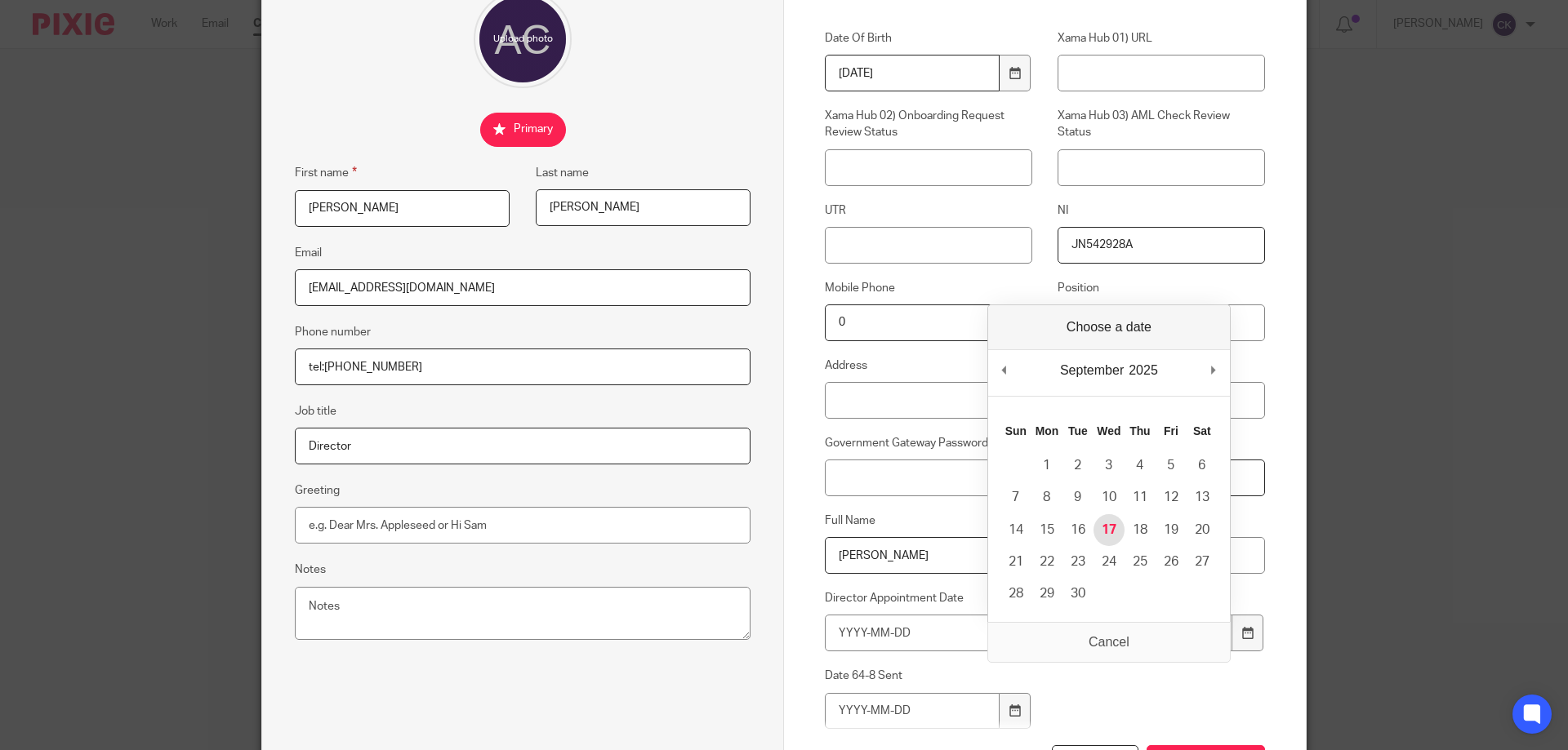
type input "[DATE]"
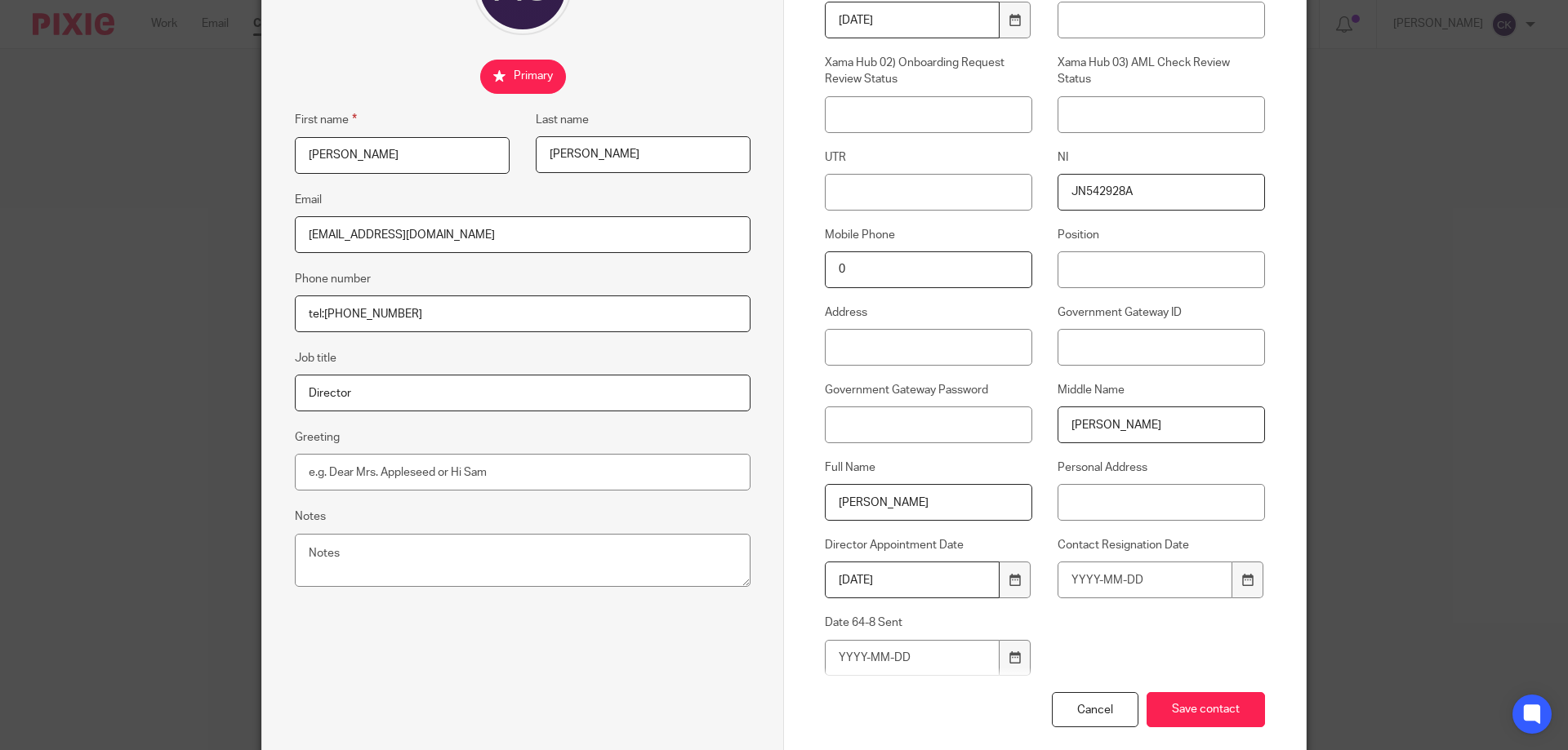
scroll to position [245, 0]
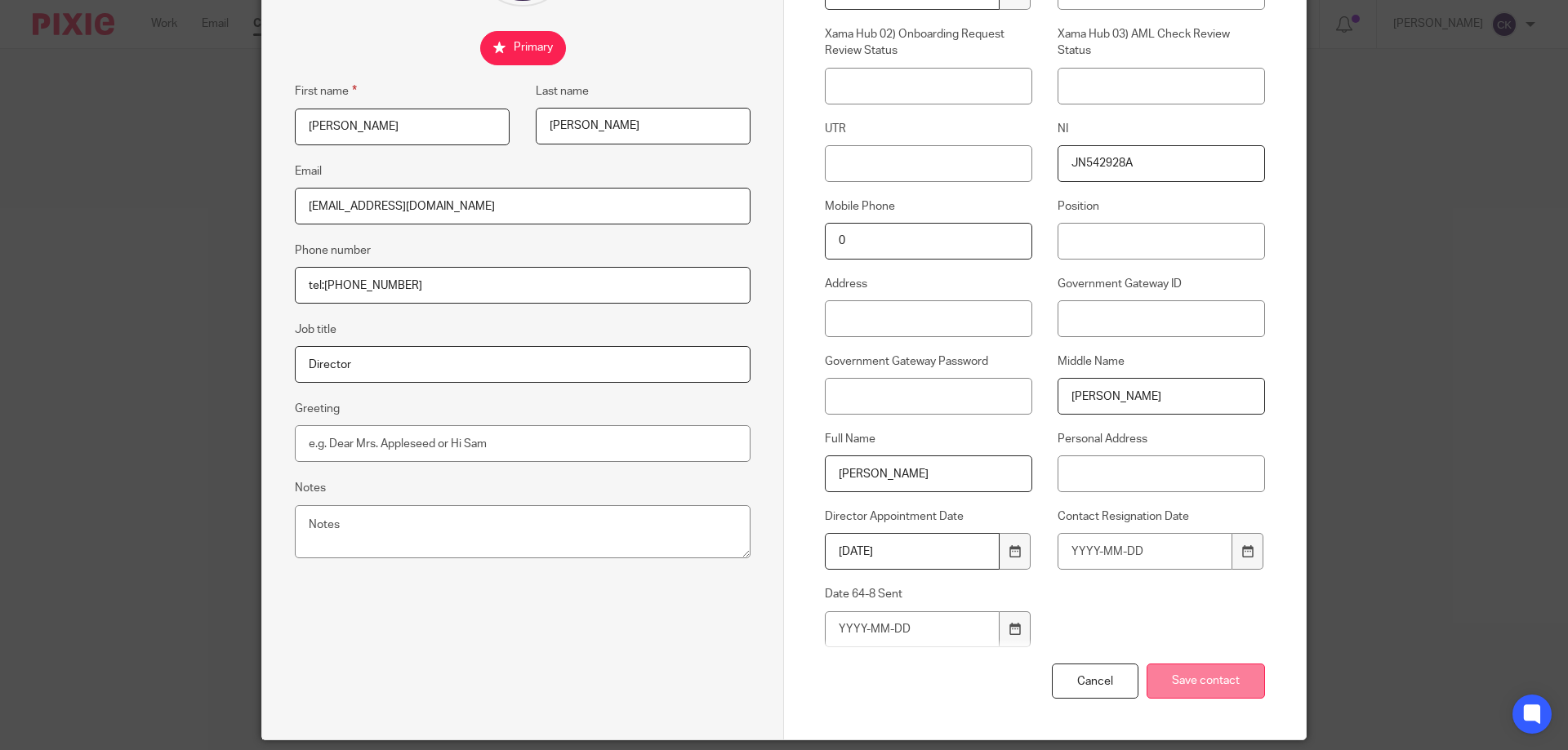
click at [1167, 686] on input "Save contact" at bounding box center [1205, 681] width 118 height 35
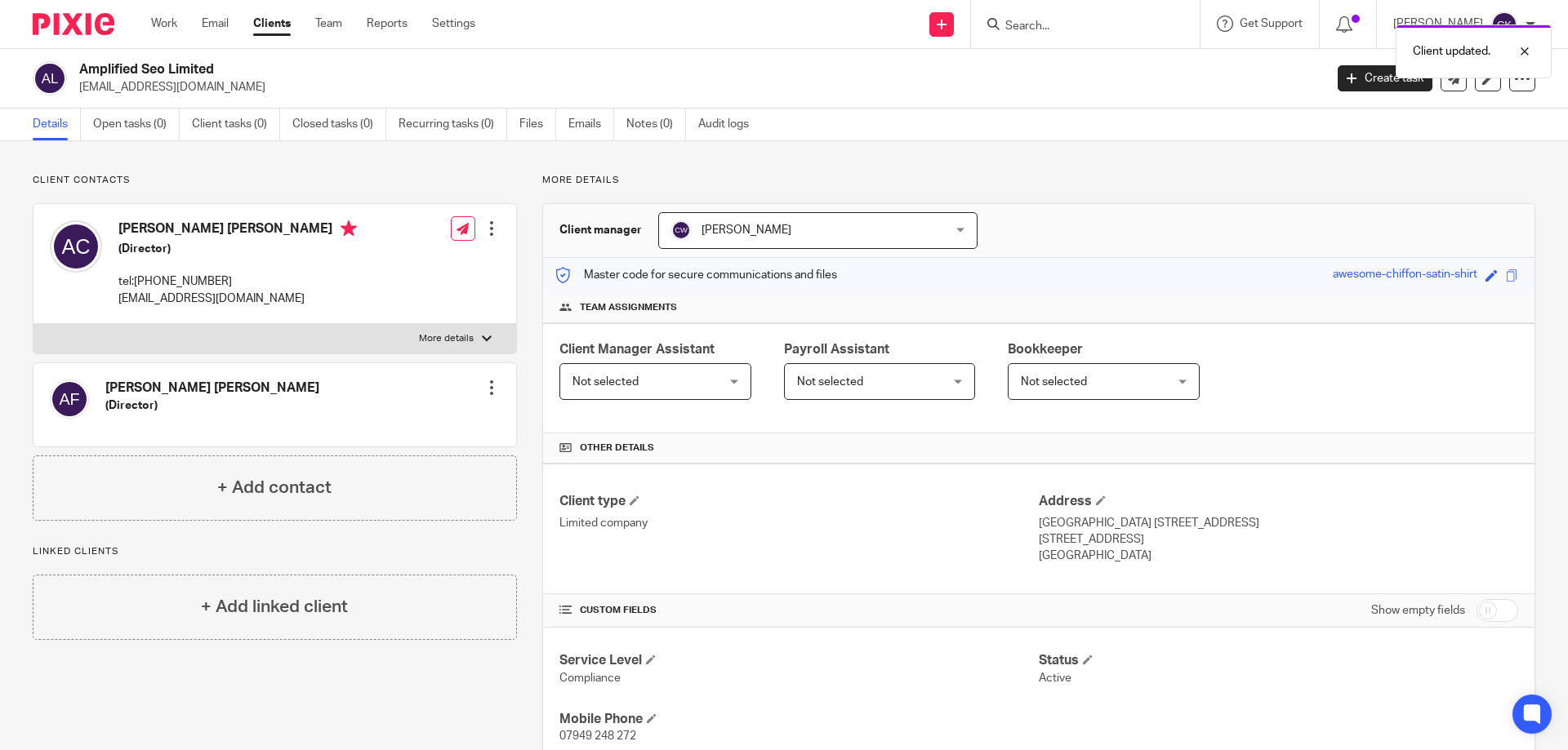
click at [486, 388] on div at bounding box center [491, 387] width 16 height 16
click at [406, 423] on link "Edit contact" at bounding box center [414, 423] width 156 height 24
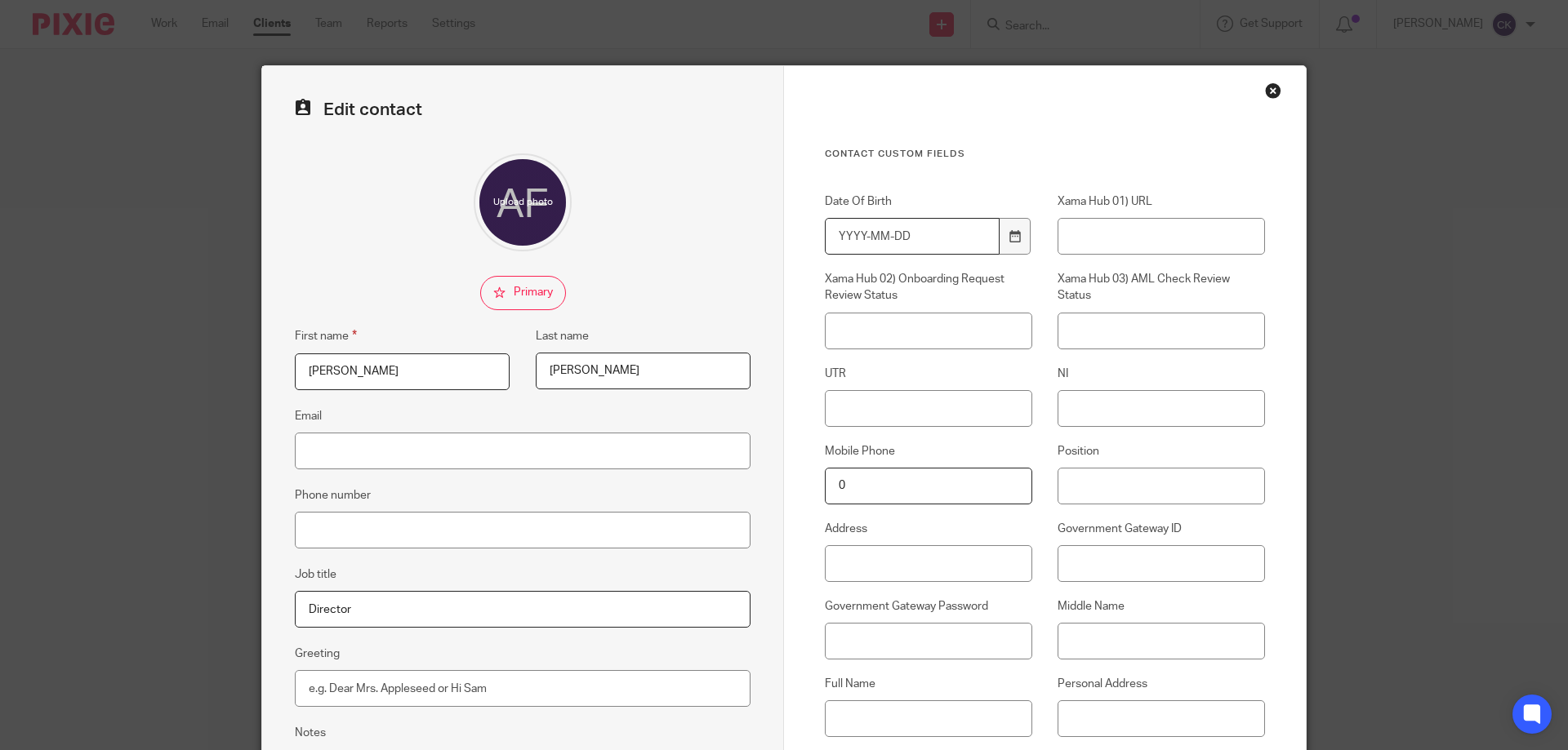
click at [835, 230] on input "Date Of Birth" at bounding box center [912, 236] width 175 height 37
type input "[DATE]"
click at [1147, 404] on input "NI" at bounding box center [1161, 408] width 208 height 37
paste input "JH 47 20 43 D"
type input "JH 47 20 43 D"
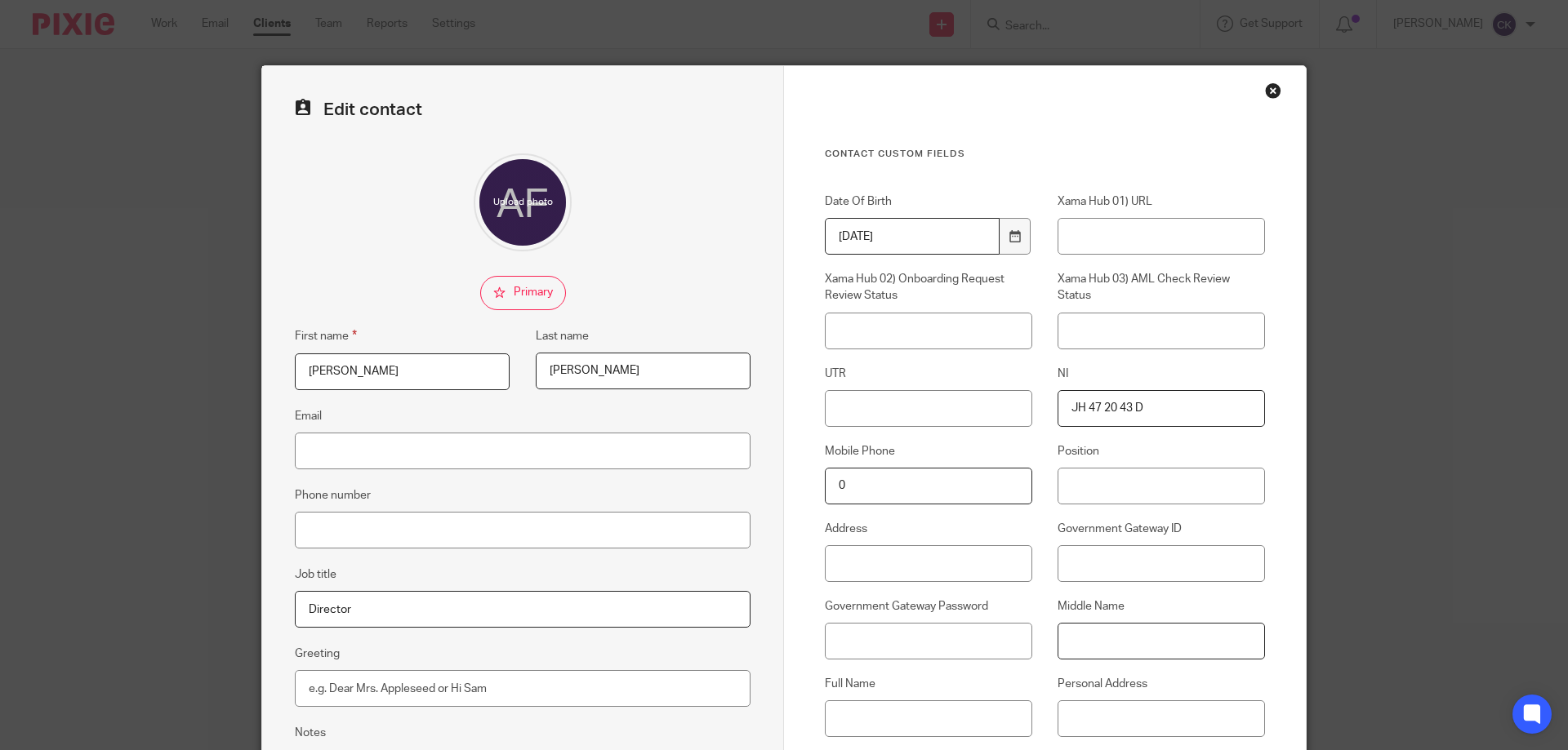
click at [1088, 650] on input "Middle Name" at bounding box center [1161, 640] width 208 height 37
type input "Joanne"
click at [554, 368] on input "Joanne Flegg" at bounding box center [642, 370] width 214 height 37
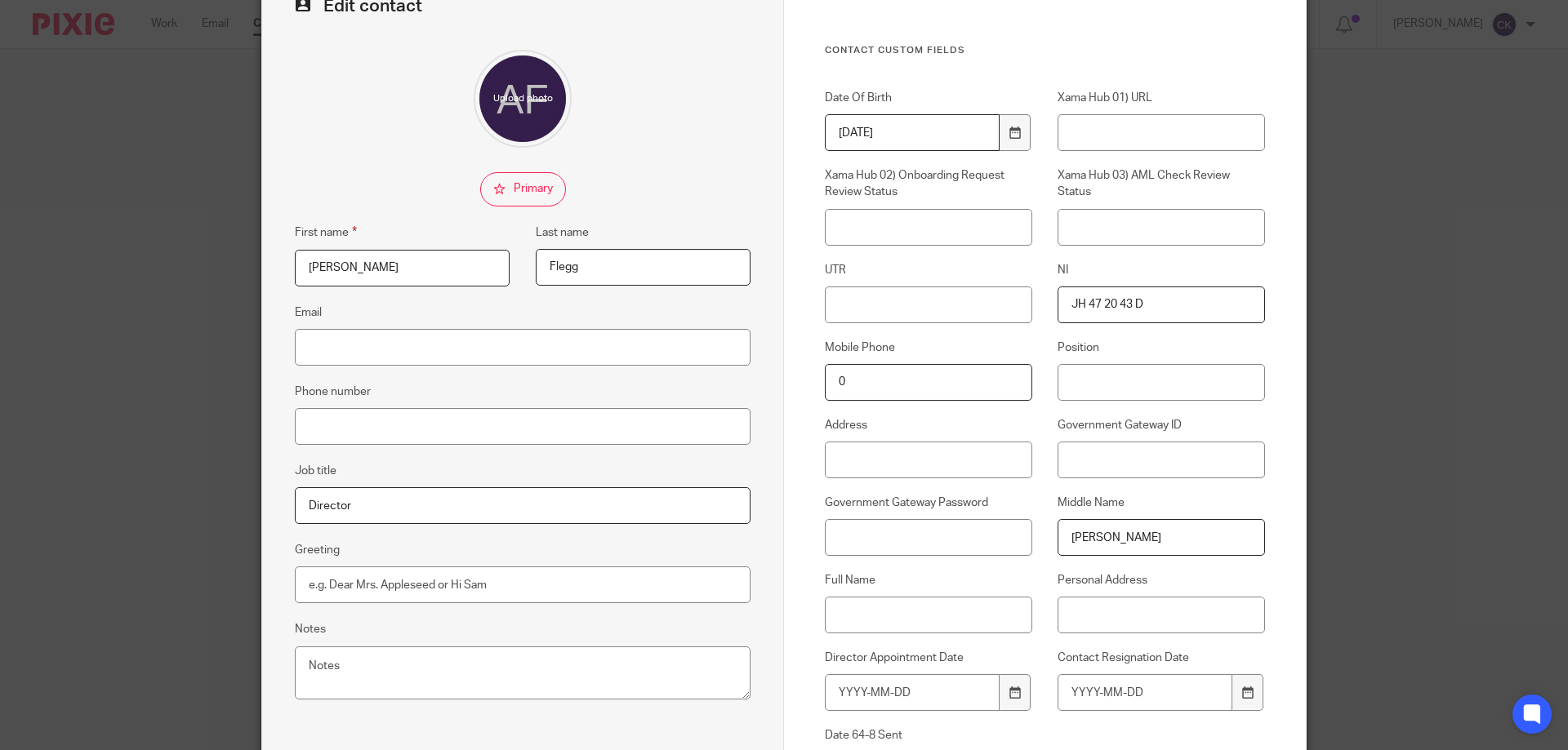
scroll to position [163, 0]
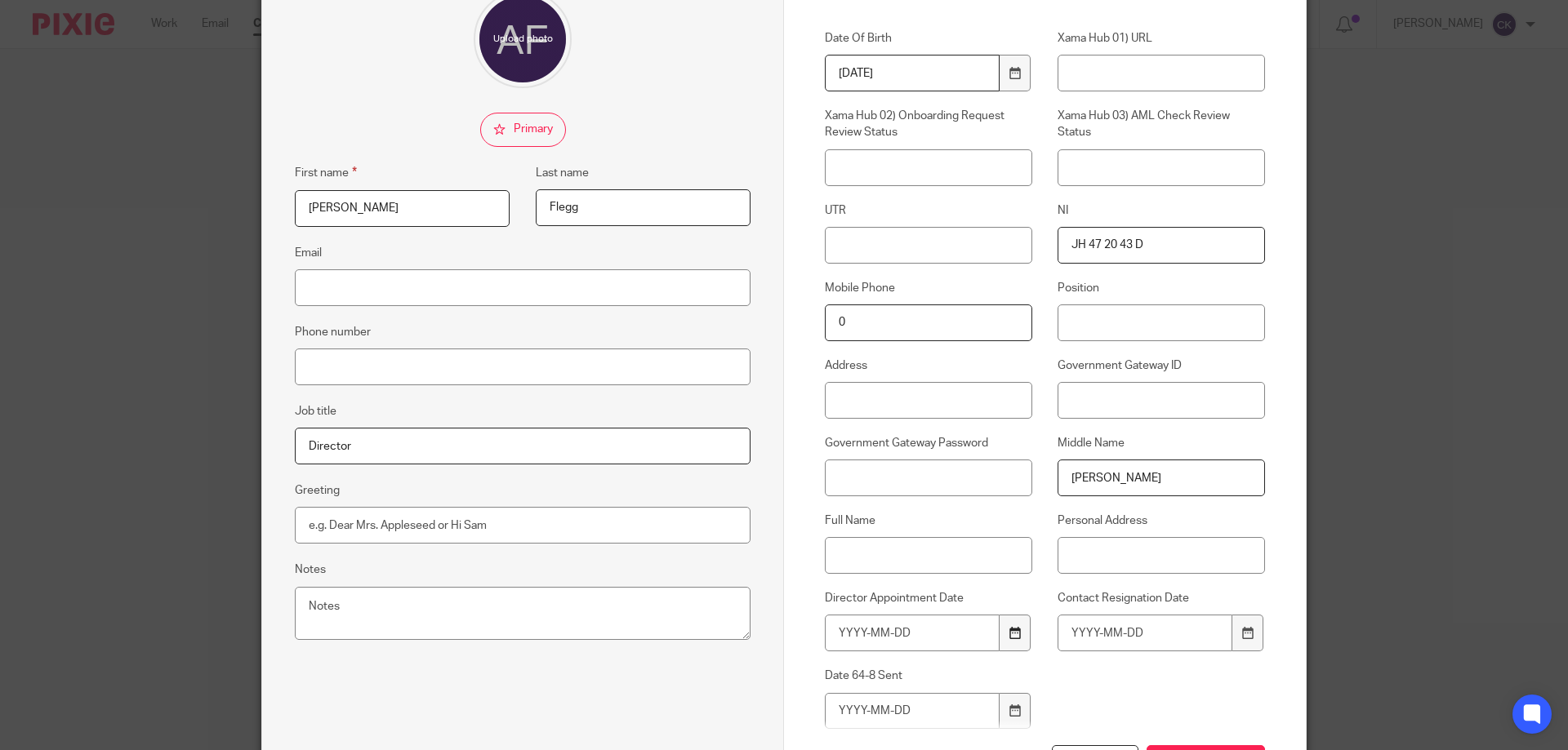
type input "Flegg"
click at [1010, 634] on icon at bounding box center [1014, 633] width 12 height 12
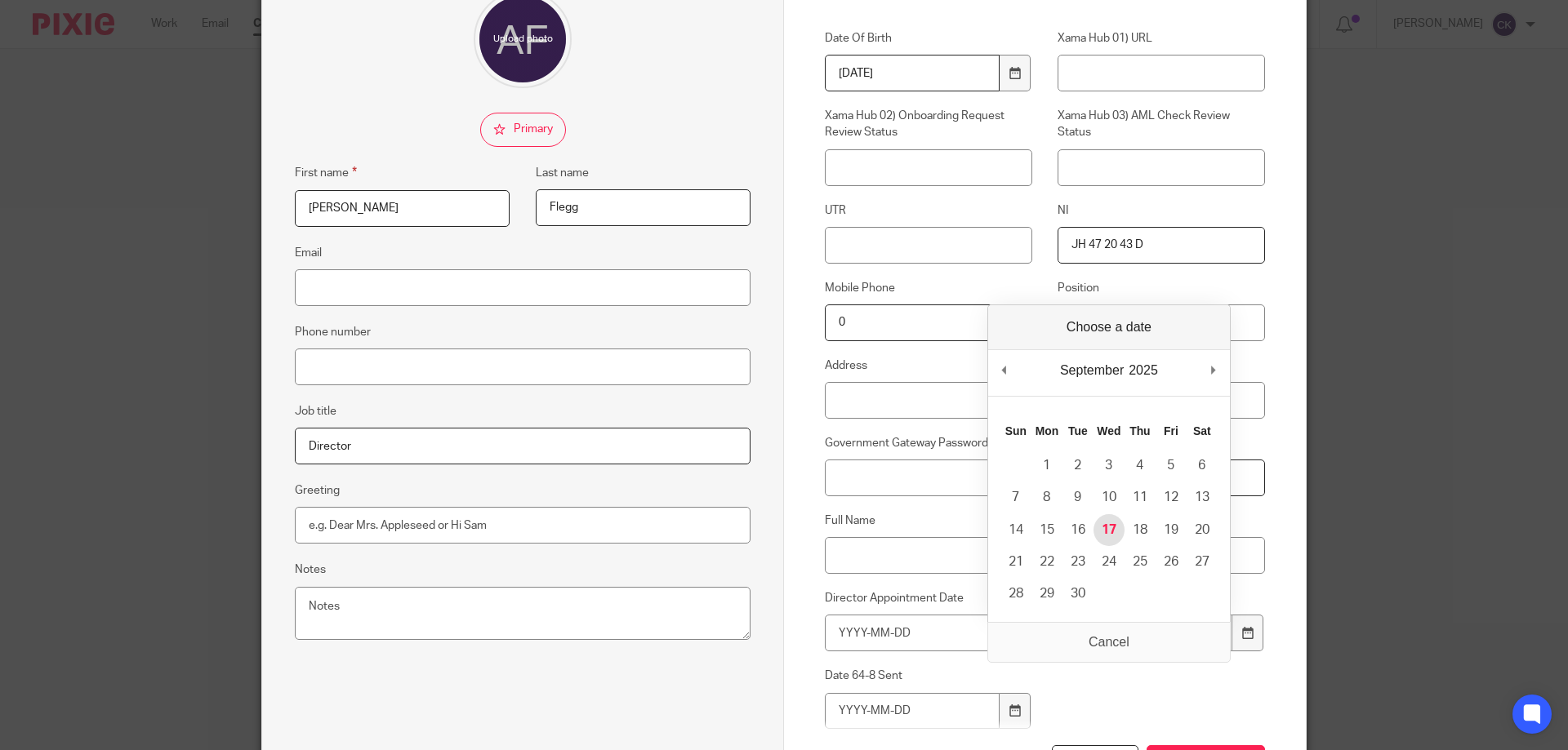
type input "2025-09-17"
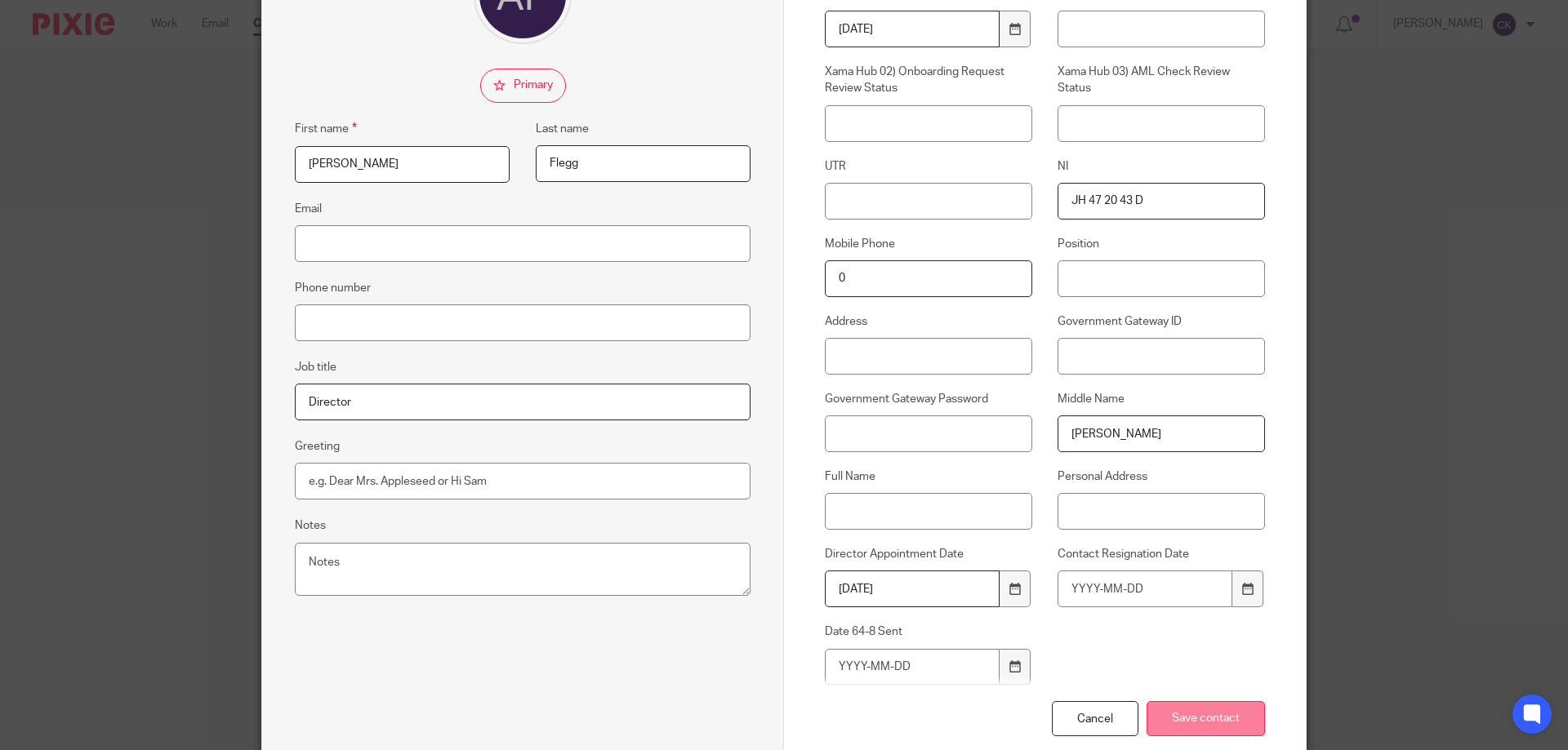
scroll to position [245, 0]
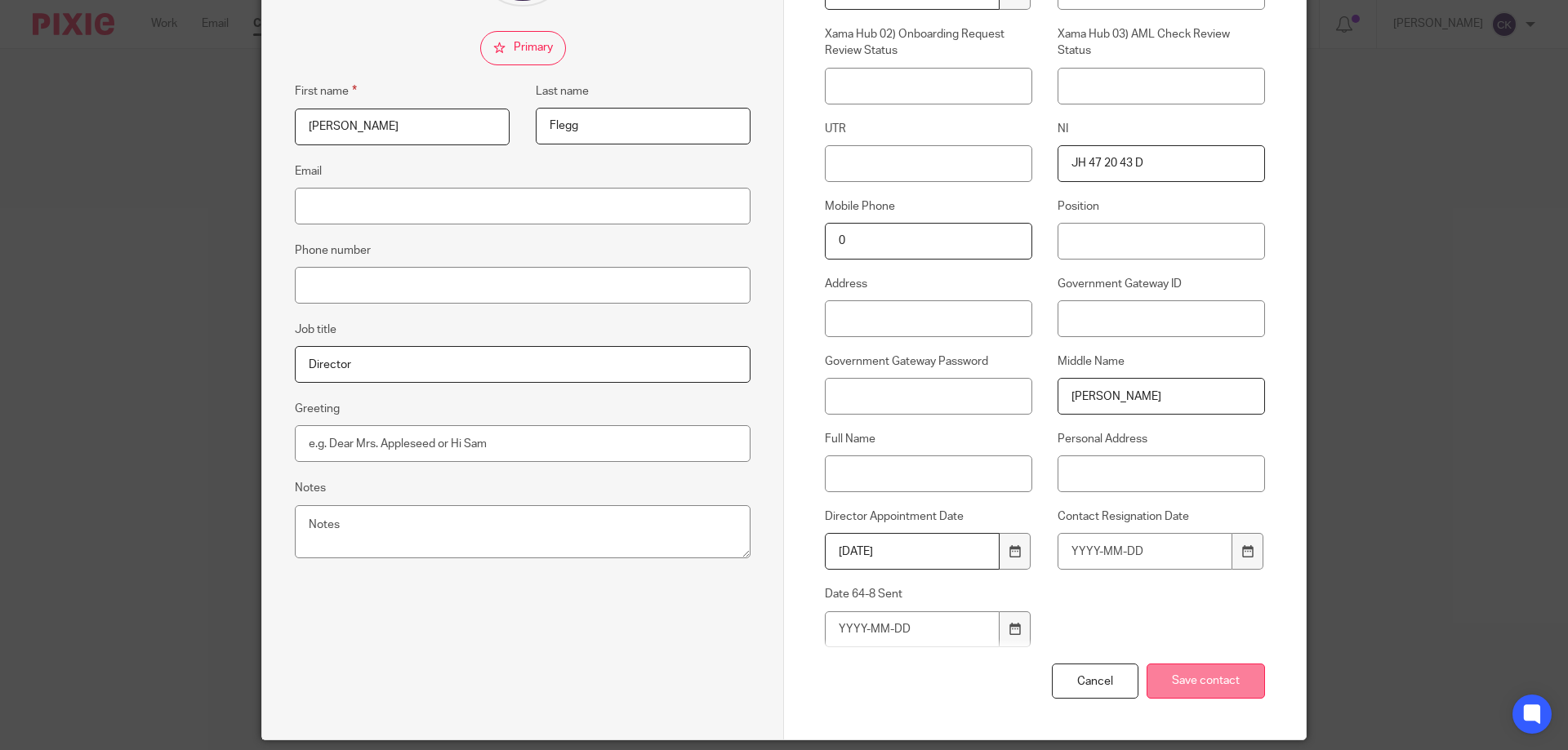
click at [1214, 679] on input "Save contact" at bounding box center [1205, 681] width 118 height 35
click at [1216, 695] on input "Save contact" at bounding box center [1205, 681] width 118 height 35
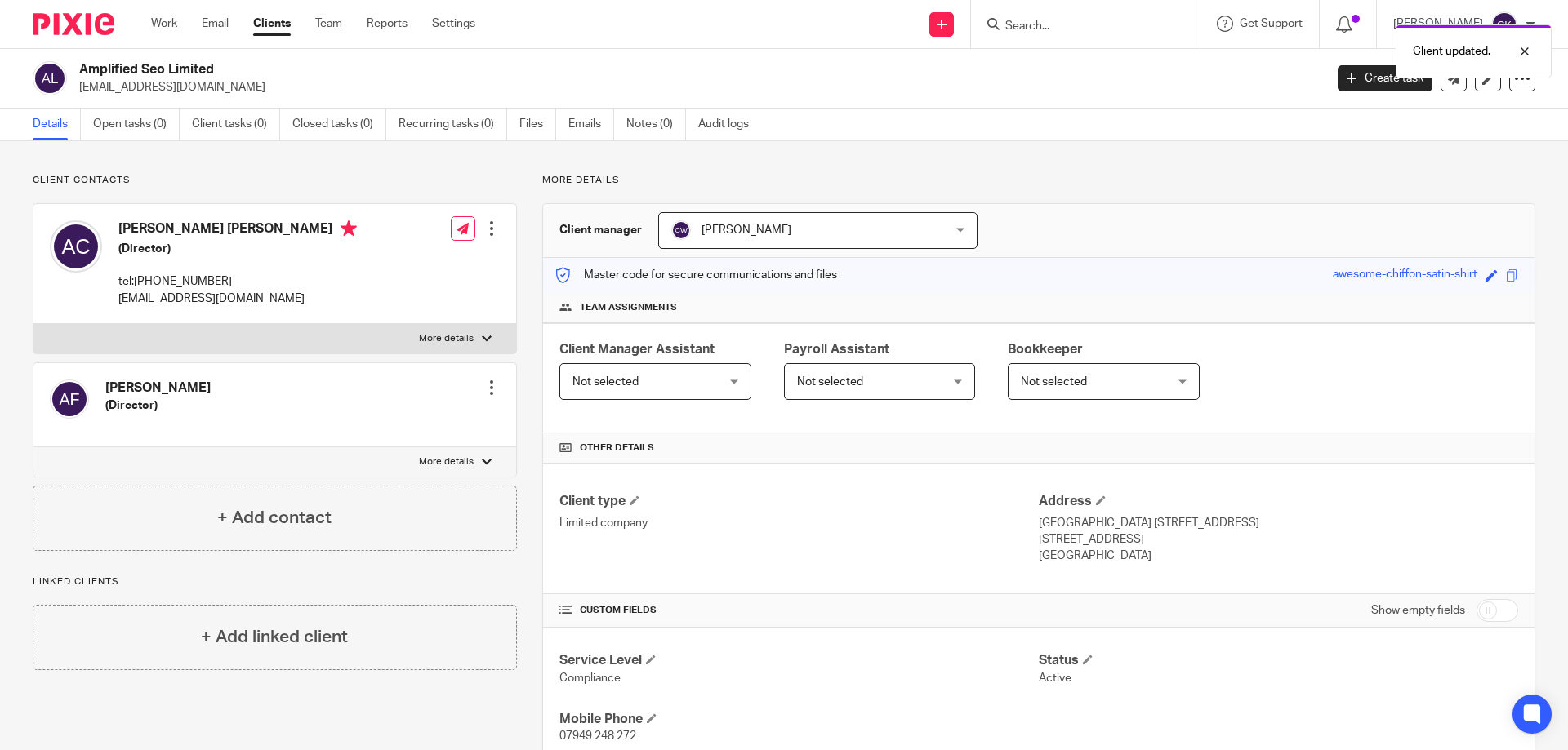
click at [486, 226] on div at bounding box center [491, 228] width 16 height 16
click at [476, 291] on link "Create client from contact" at bounding box center [414, 288] width 156 height 24
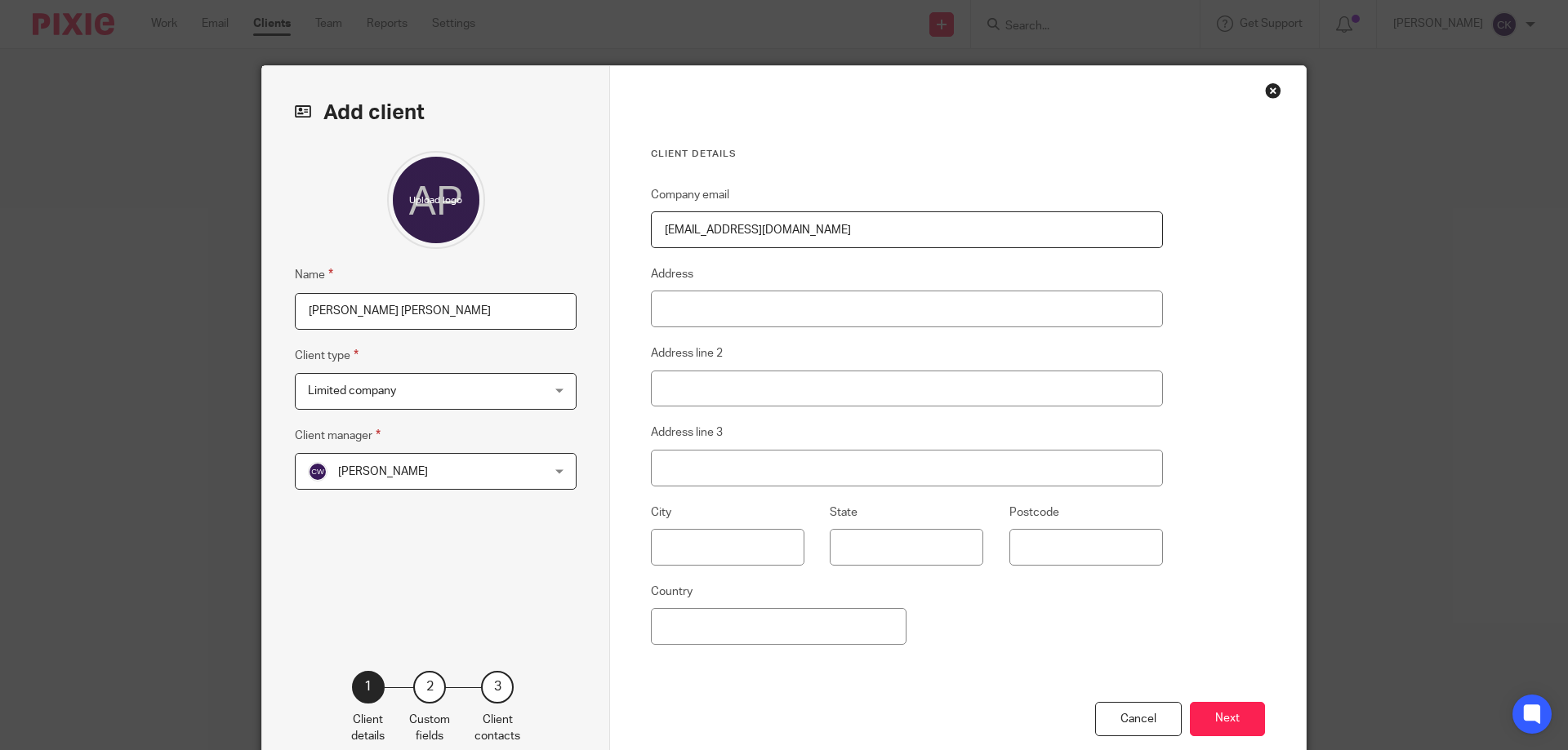
click at [427, 398] on span "Limited company" at bounding box center [415, 391] width 213 height 34
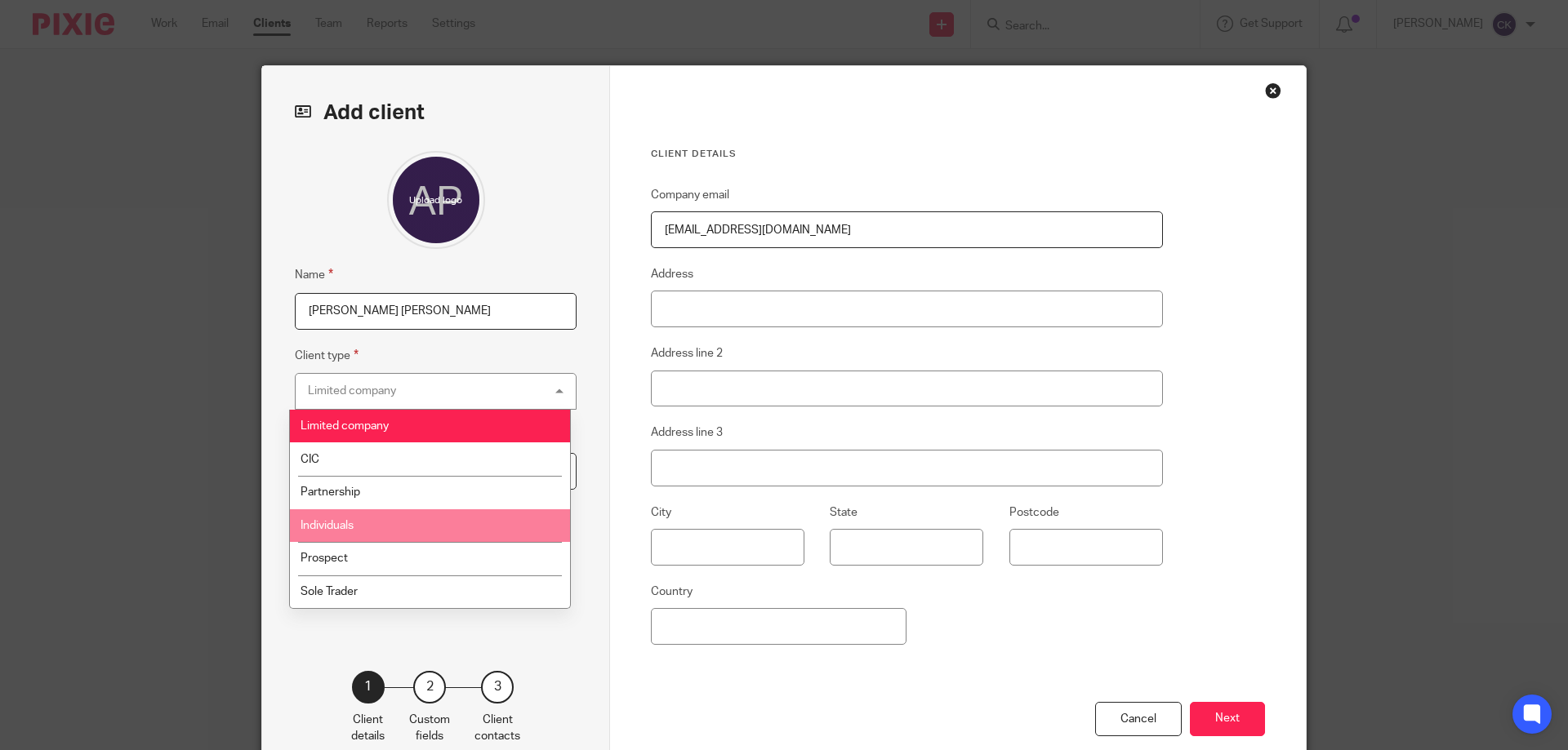
click at [329, 528] on span "Individuals" at bounding box center [327, 526] width 53 height 11
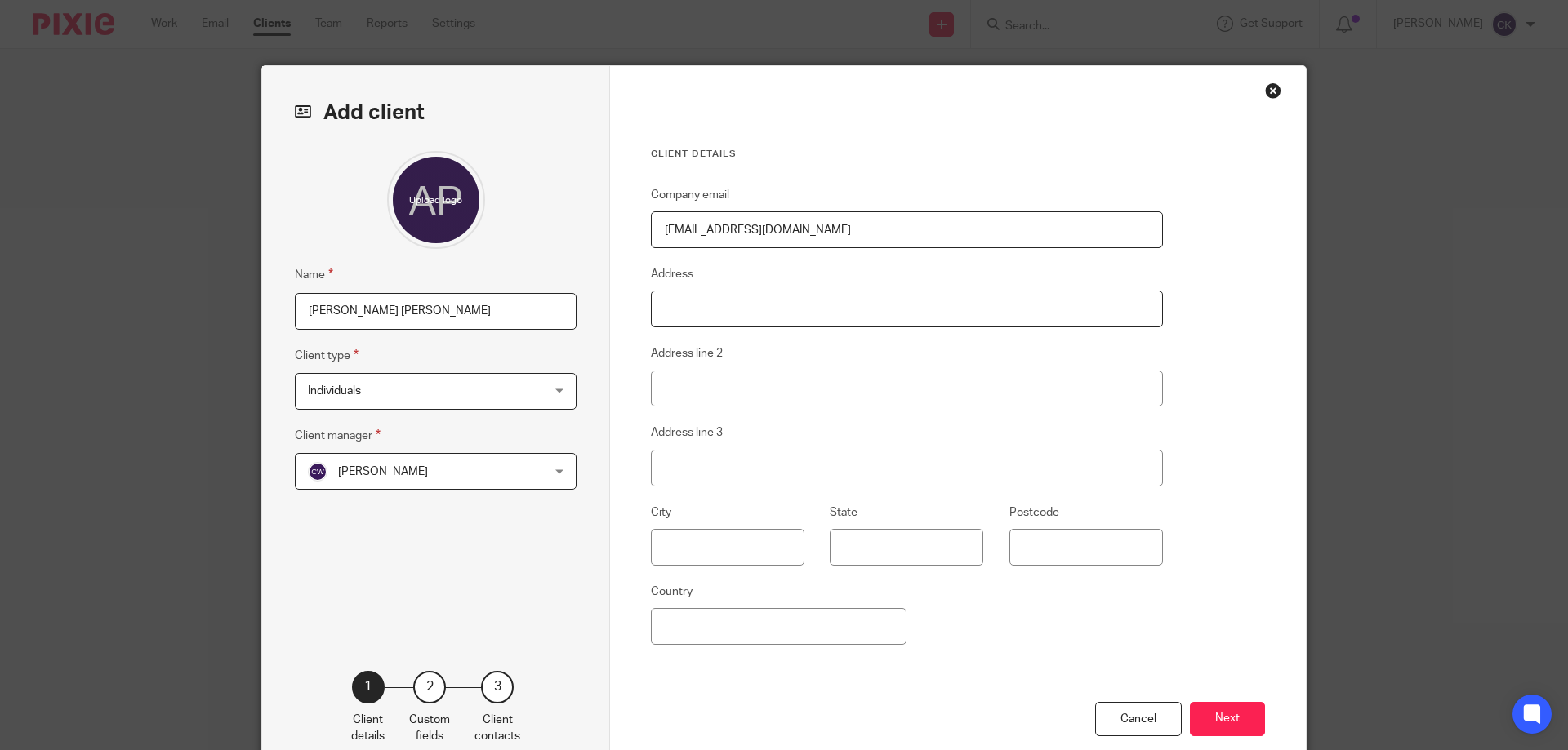
click at [683, 304] on input "Address" at bounding box center [907, 309] width 512 height 37
type input "1 Yew Tree Cottages"
type input "Upper Street"
type input "Leeds, Maidstone"
type input "Kent"
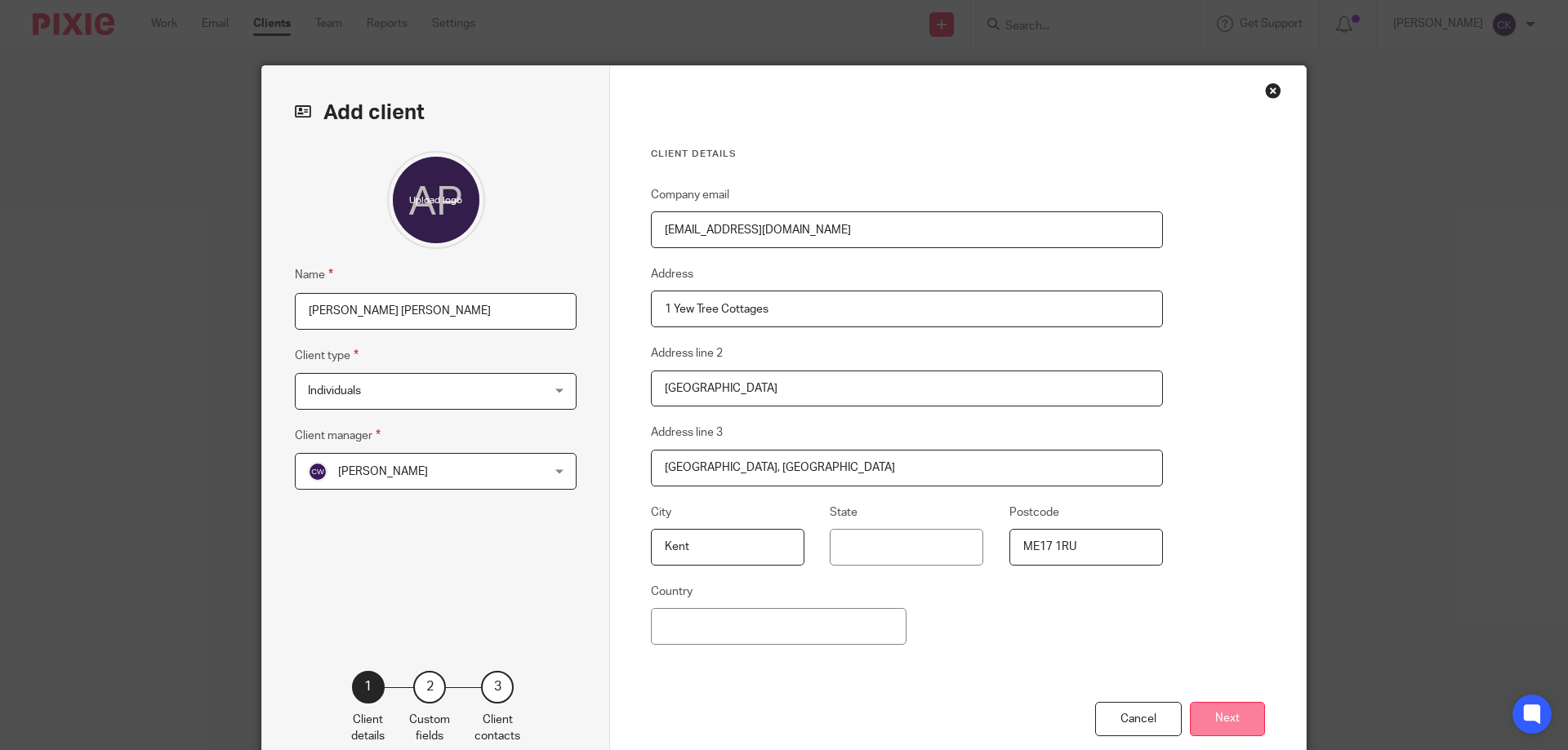
type input "ME17 1RU"
click at [1219, 724] on button "Next" at bounding box center [1227, 719] width 76 height 35
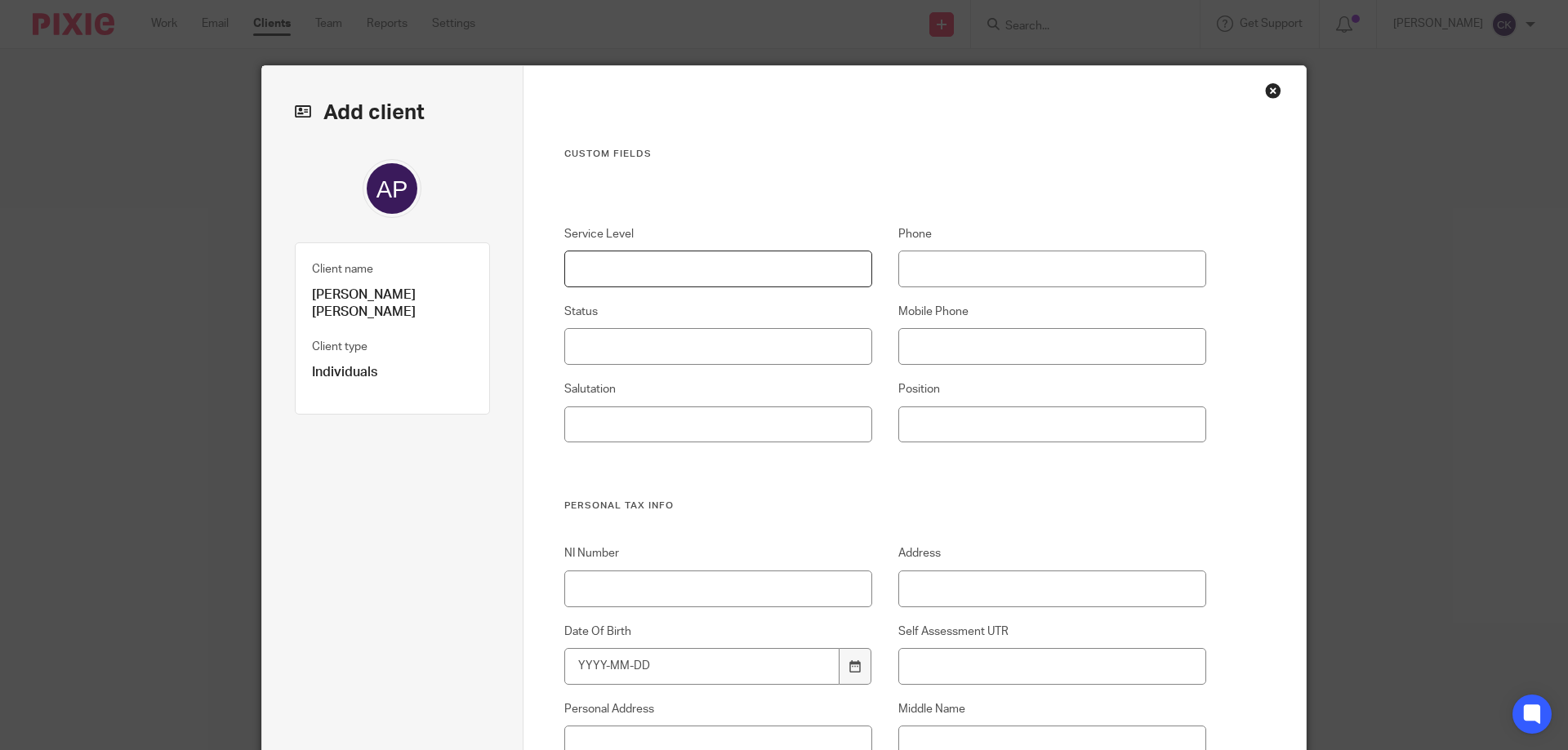
click at [600, 272] on input "Service Level" at bounding box center [718, 268] width 309 height 37
click at [587, 349] on input "Status" at bounding box center [718, 346] width 309 height 37
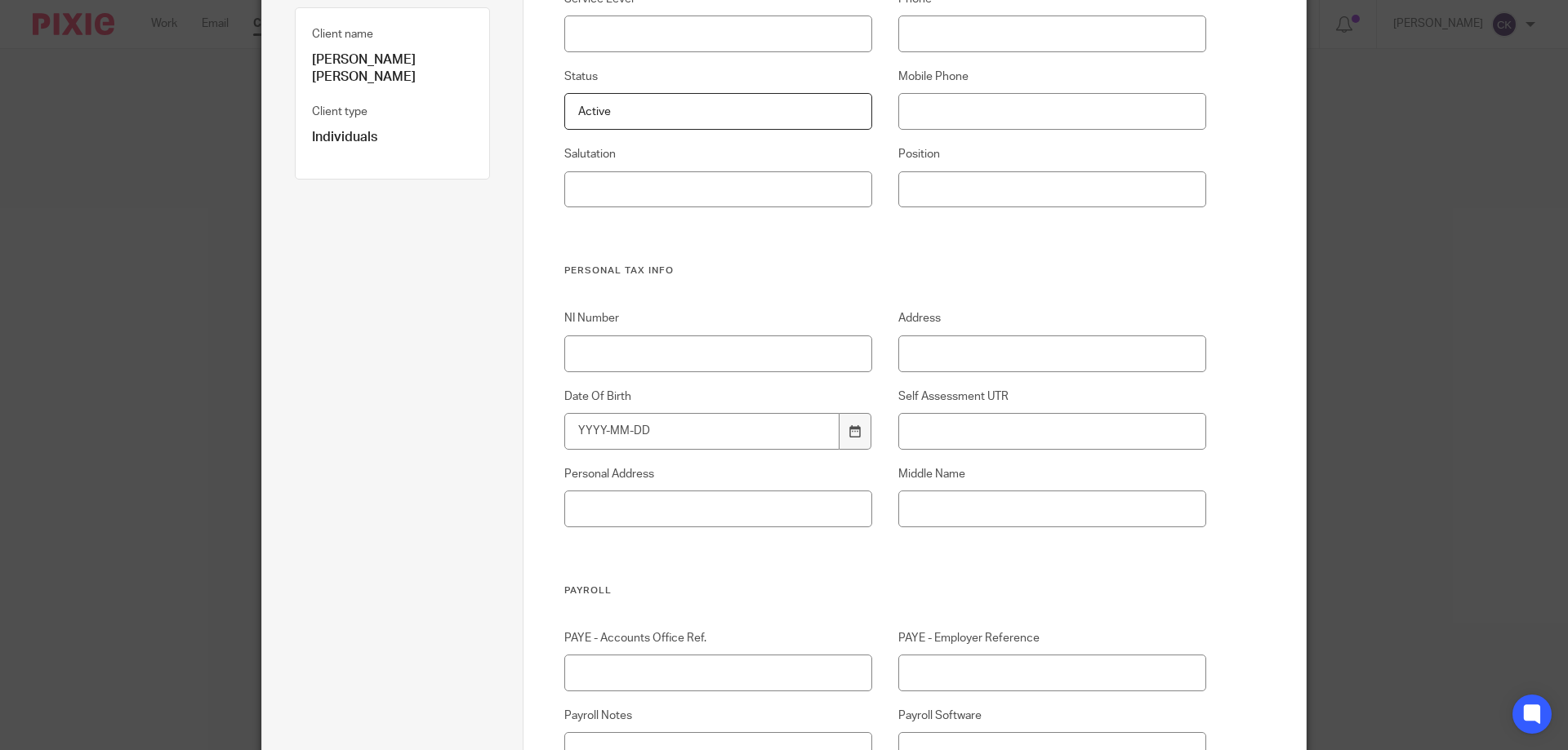
scroll to position [245, 0]
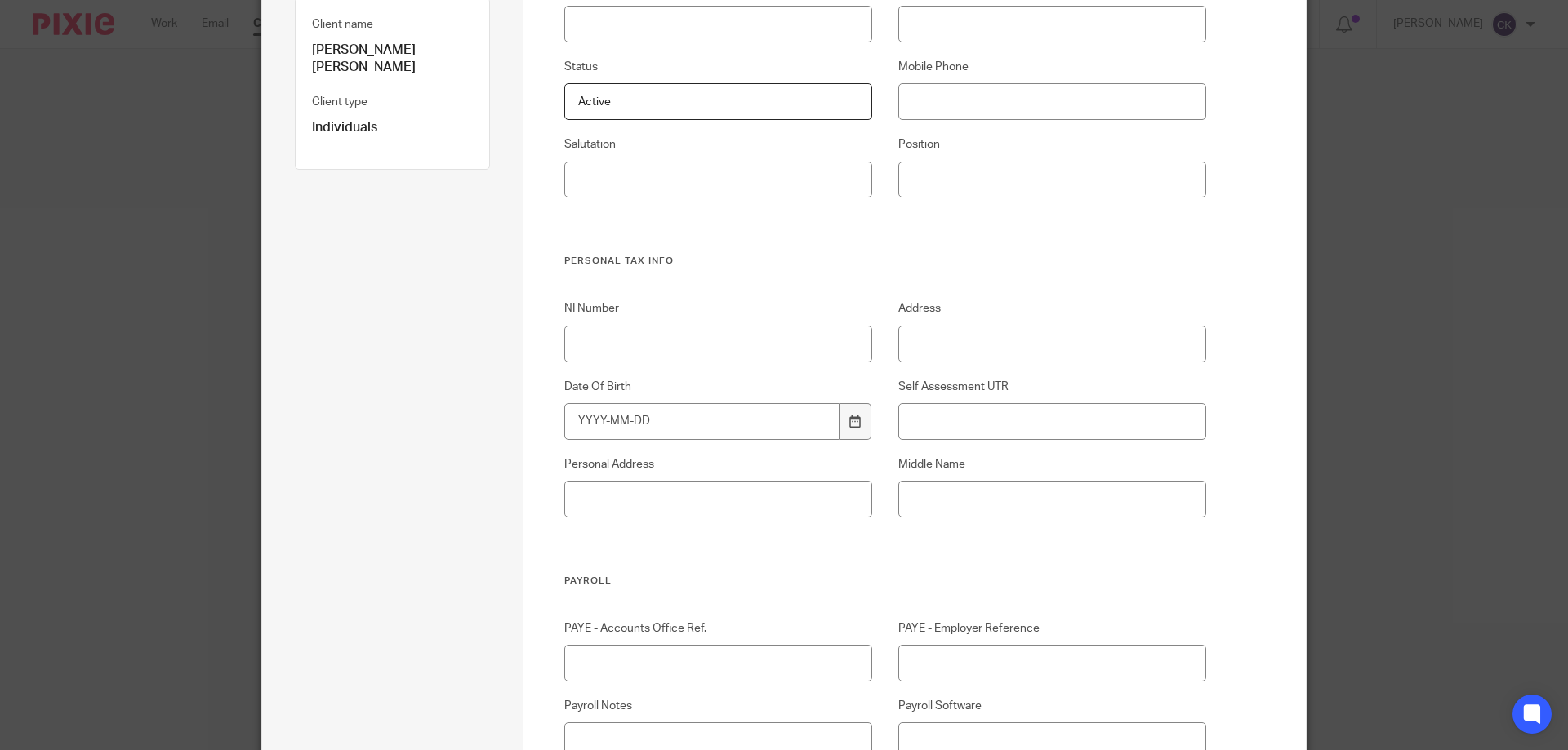
type input "Active"
click at [601, 340] on input "NI Number" at bounding box center [718, 344] width 309 height 37
paste input "JN542928A"
type input "JN542928A"
click at [575, 416] on input "Date Of Birth" at bounding box center [702, 421] width 276 height 37
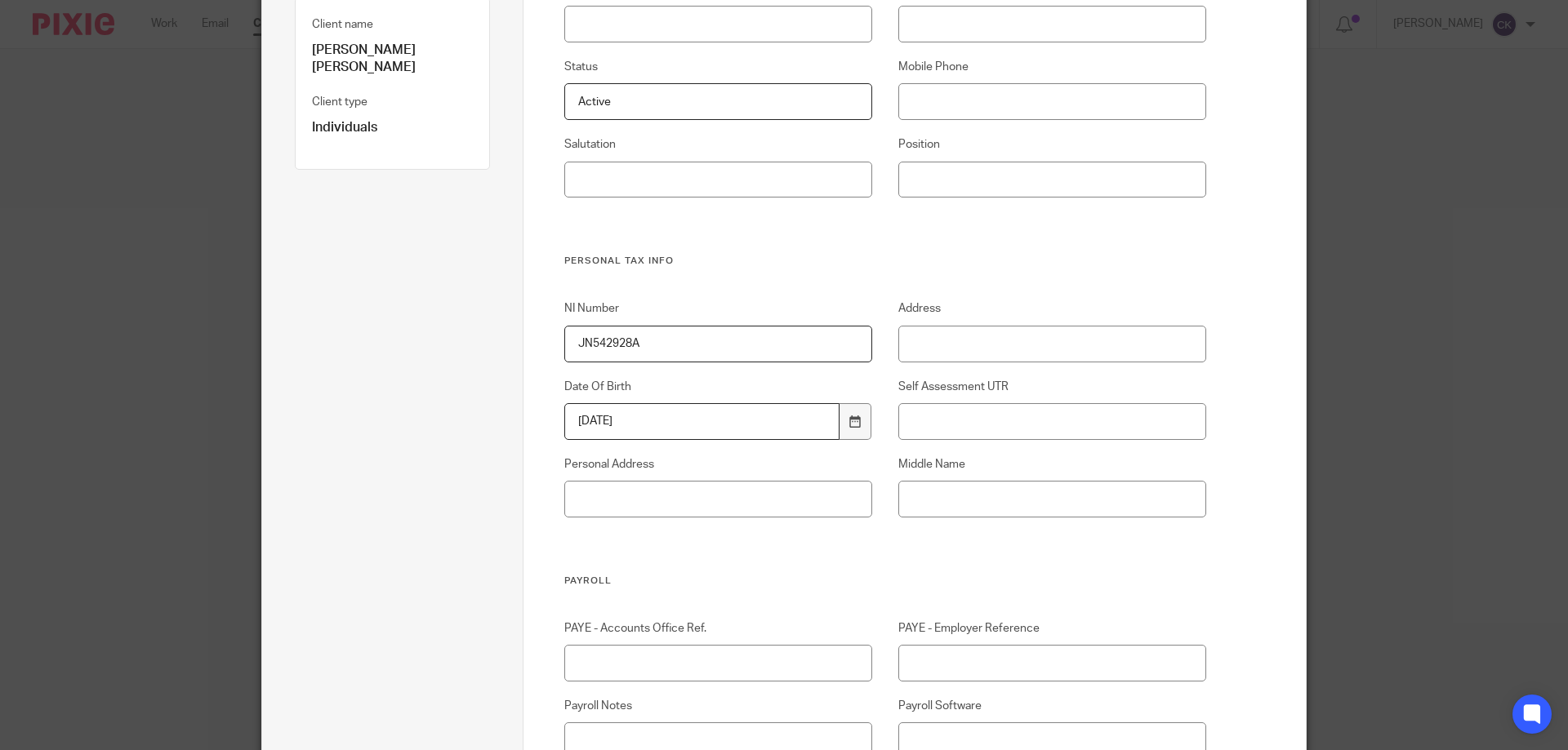
type input "1985-01-20"
click at [962, 494] on input "Middle Name" at bounding box center [1052, 499] width 309 height 37
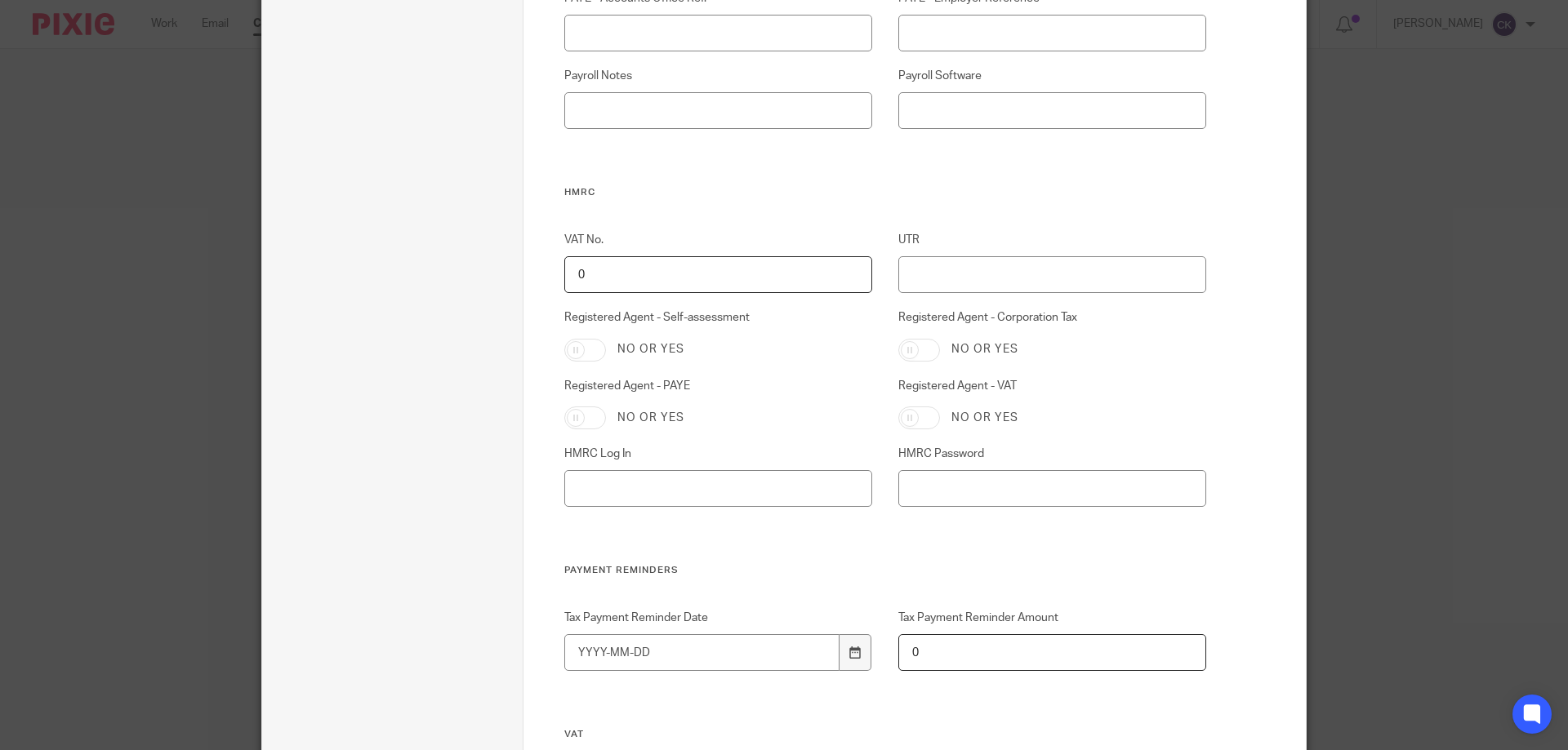
scroll to position [898, 0]
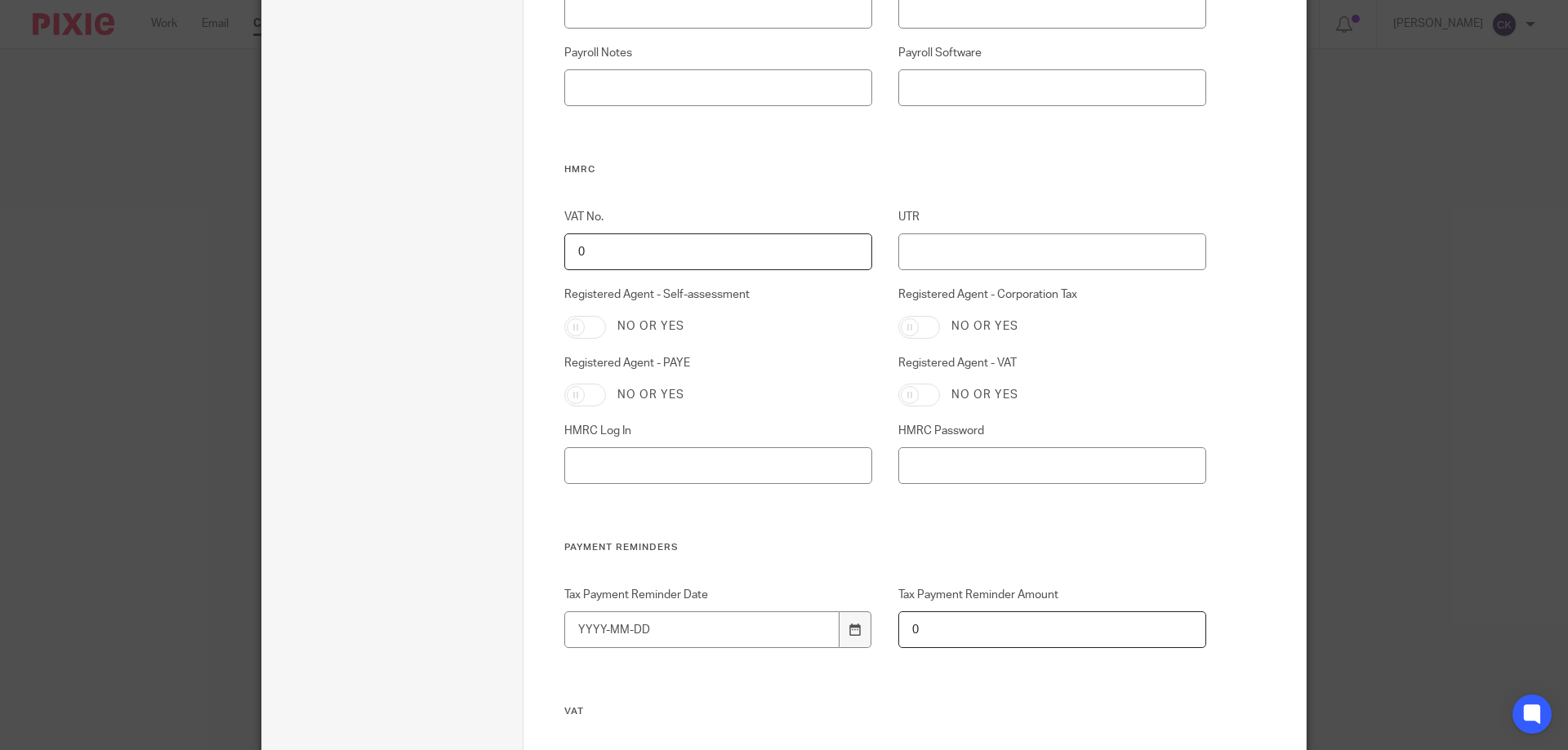
type input "Peter"
click at [568, 327] on input "Registered Agent - Self-assessment" at bounding box center [585, 328] width 42 height 23
checkbox input "true"
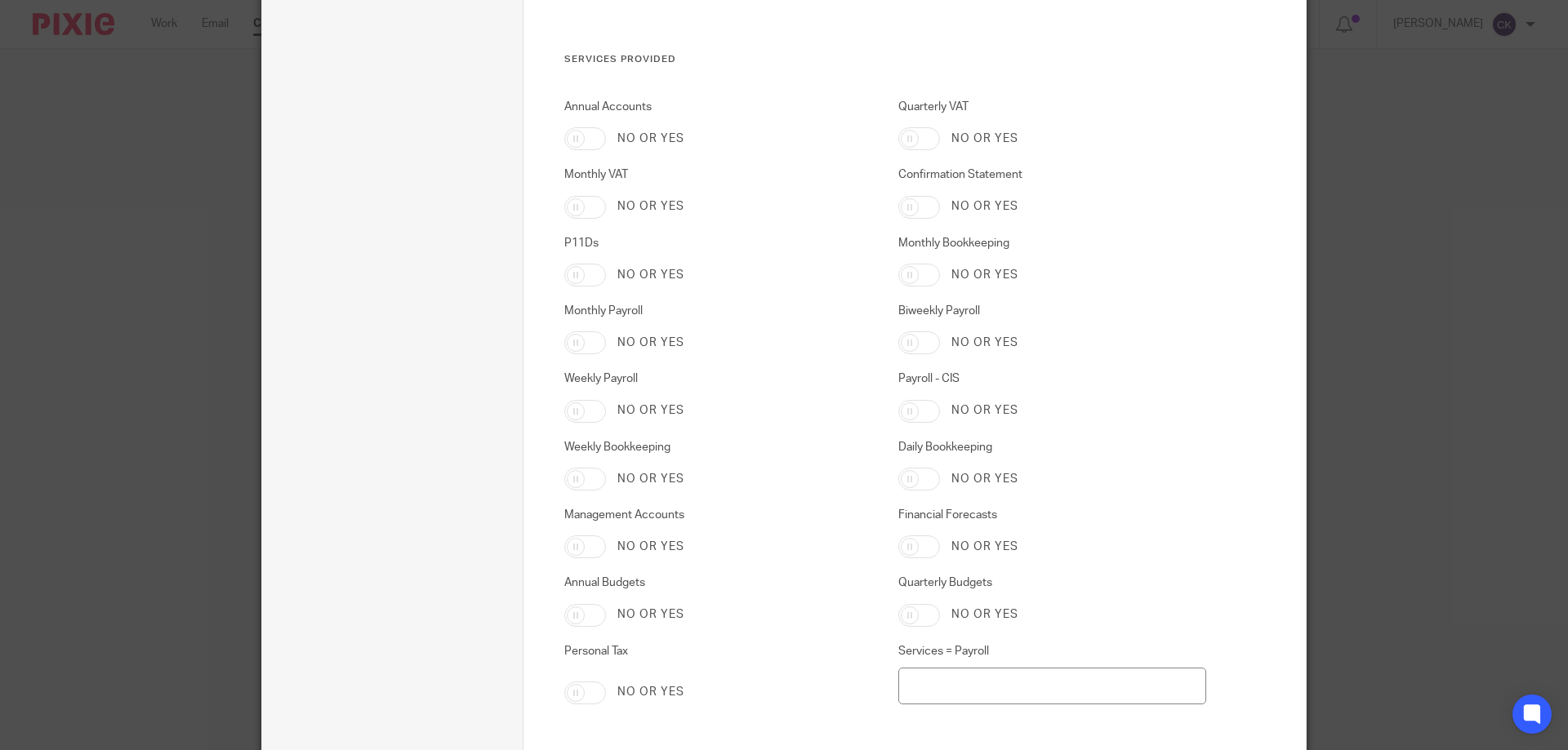
scroll to position [3103, 0]
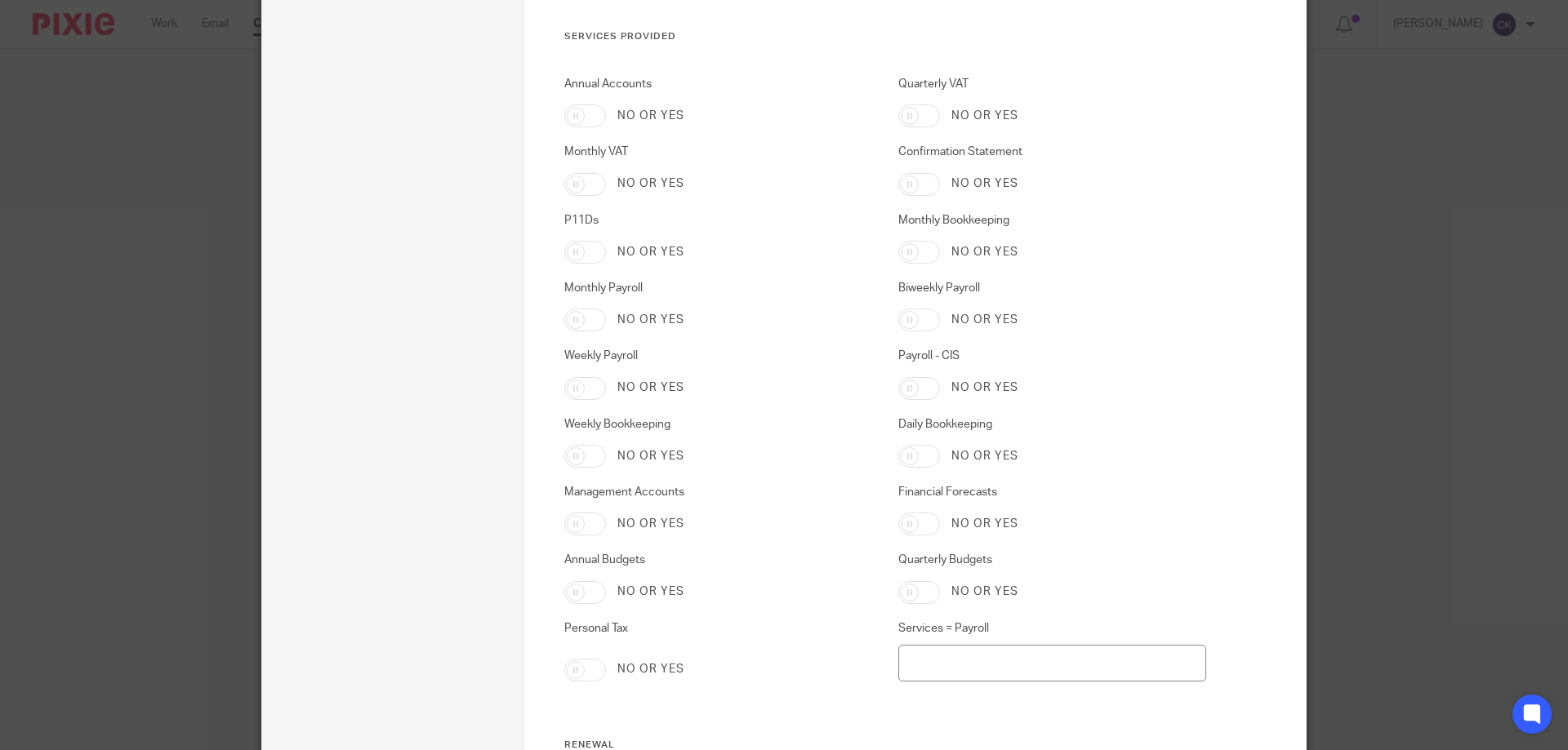
click at [564, 673] on input "Personal Tax" at bounding box center [585, 671] width 42 height 23
checkbox input "true"
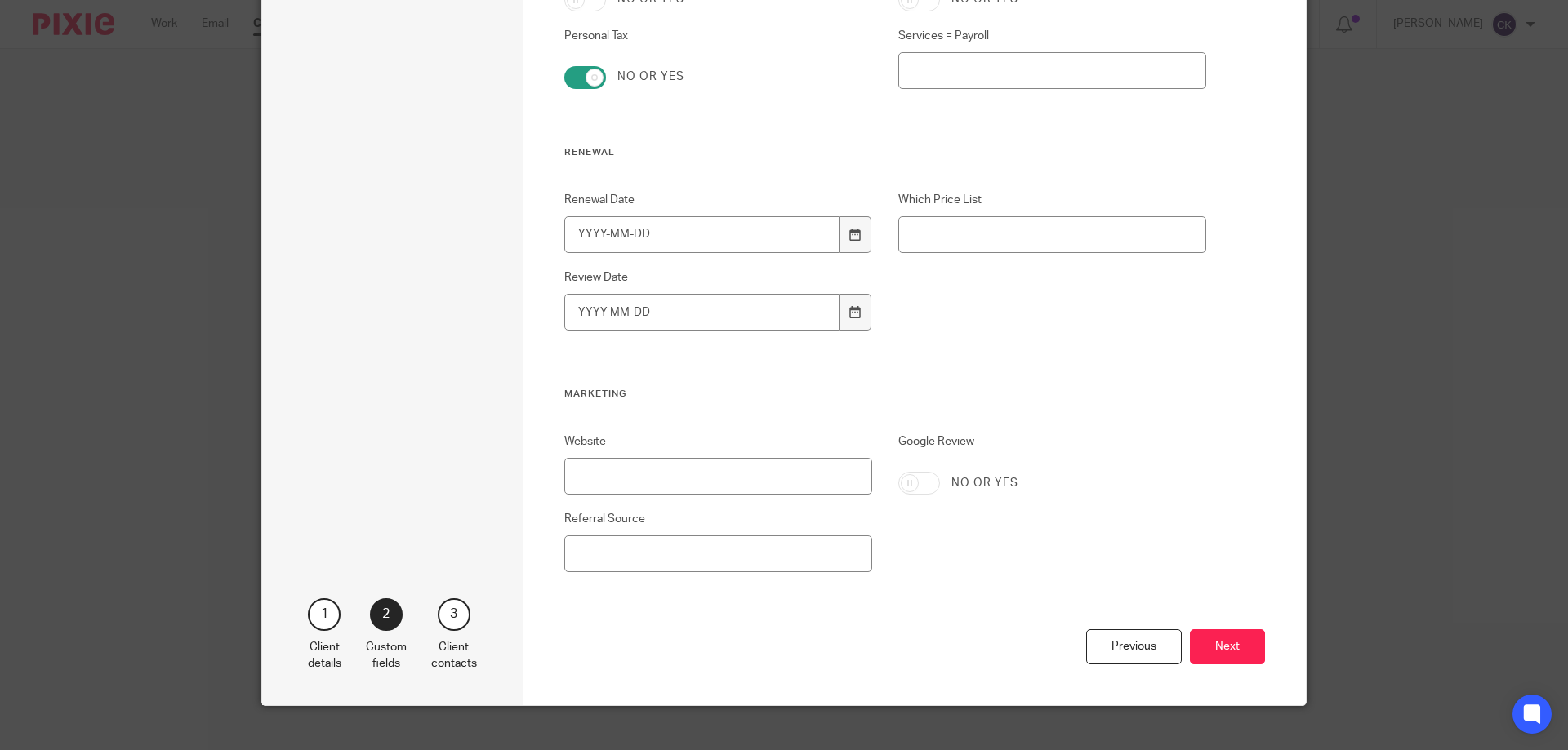
scroll to position [3716, 0]
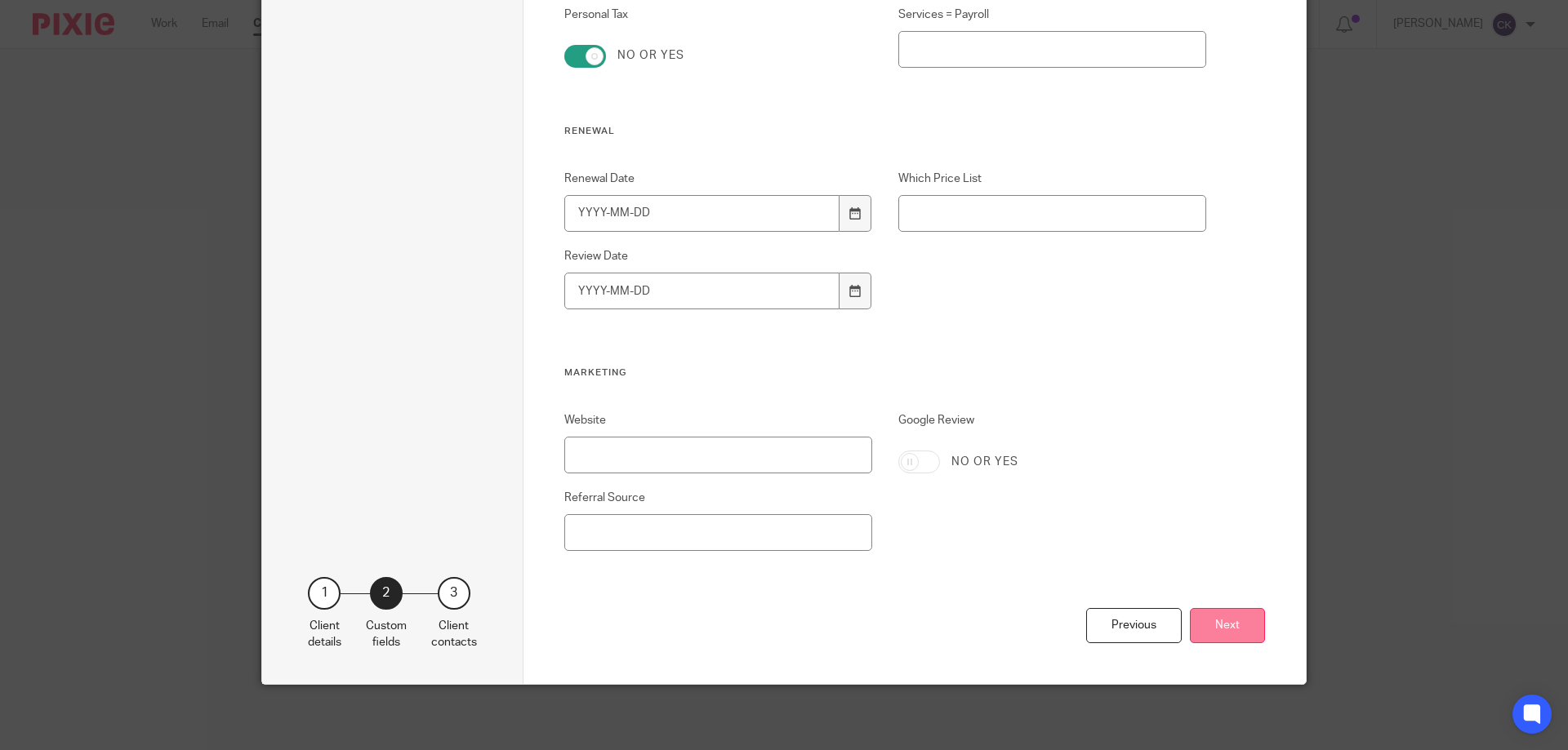
click at [1225, 624] on button "Next" at bounding box center [1227, 625] width 76 height 35
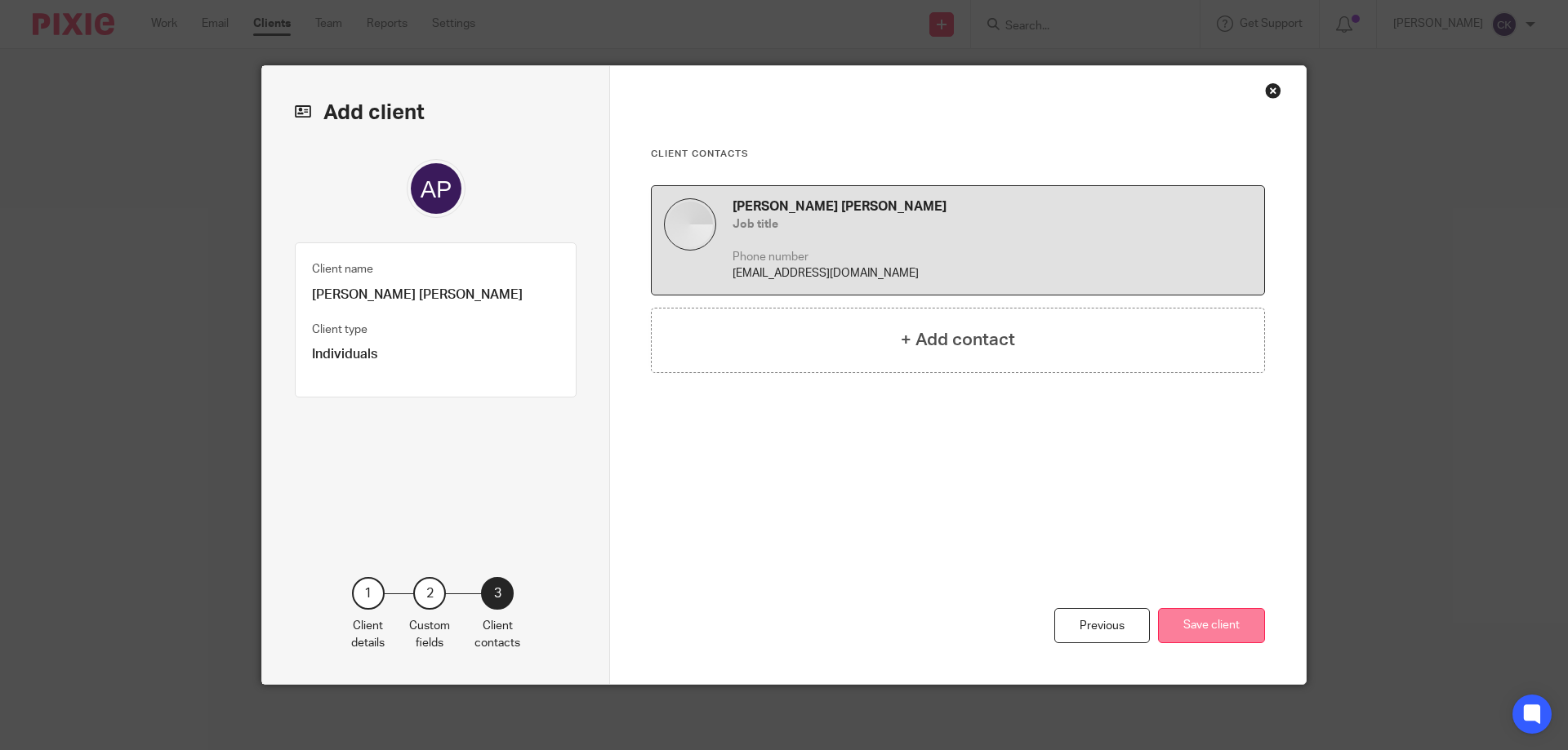
scroll to position [0, 0]
click at [1202, 622] on button "Save client" at bounding box center [1211, 625] width 107 height 35
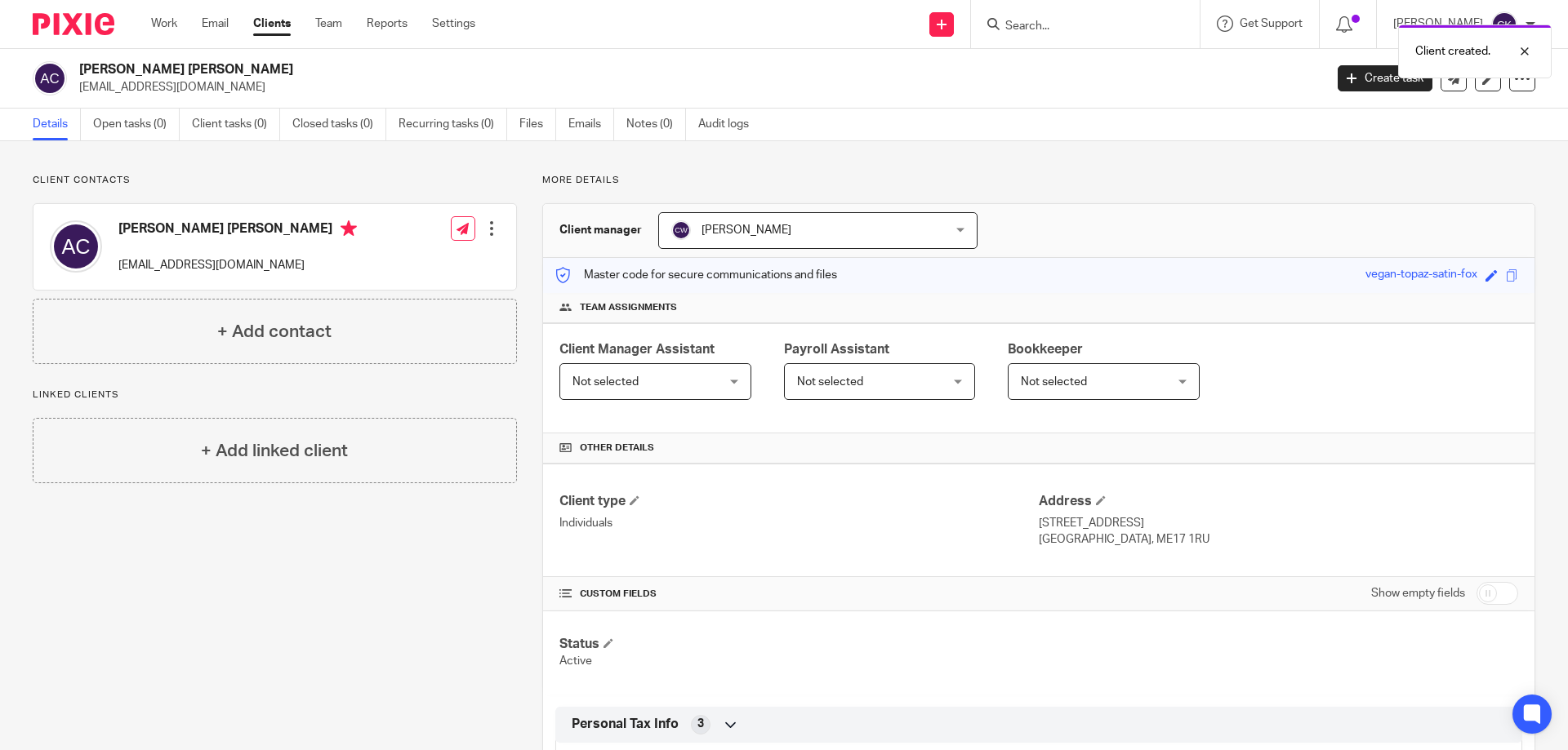
click at [1066, 20] on div "Client created." at bounding box center [1167, 47] width 767 height 62
click at [1027, 20] on input "Search" at bounding box center [1077, 27] width 147 height 15
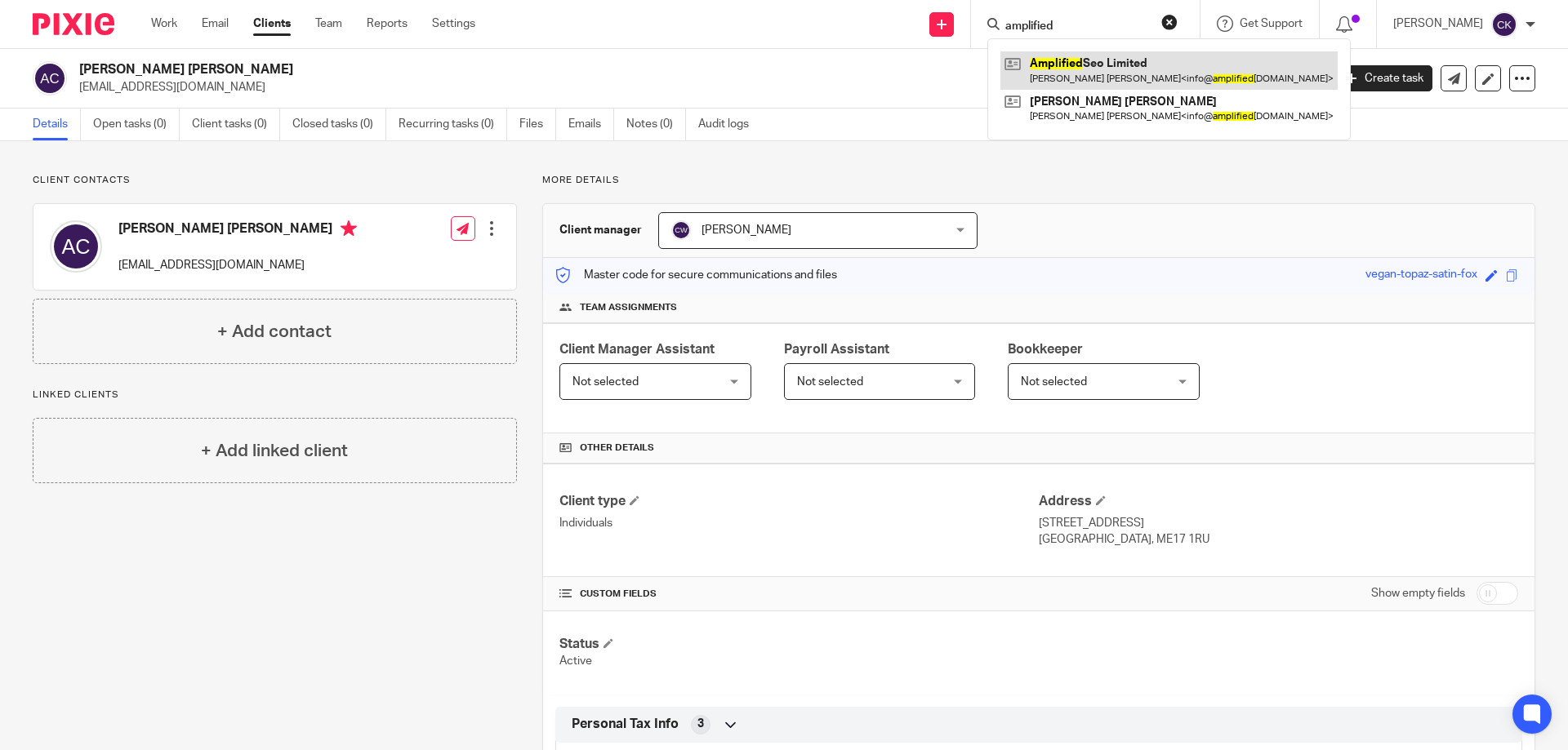
type input "amplified"
click at [1067, 69] on link at bounding box center [1168, 70] width 337 height 38
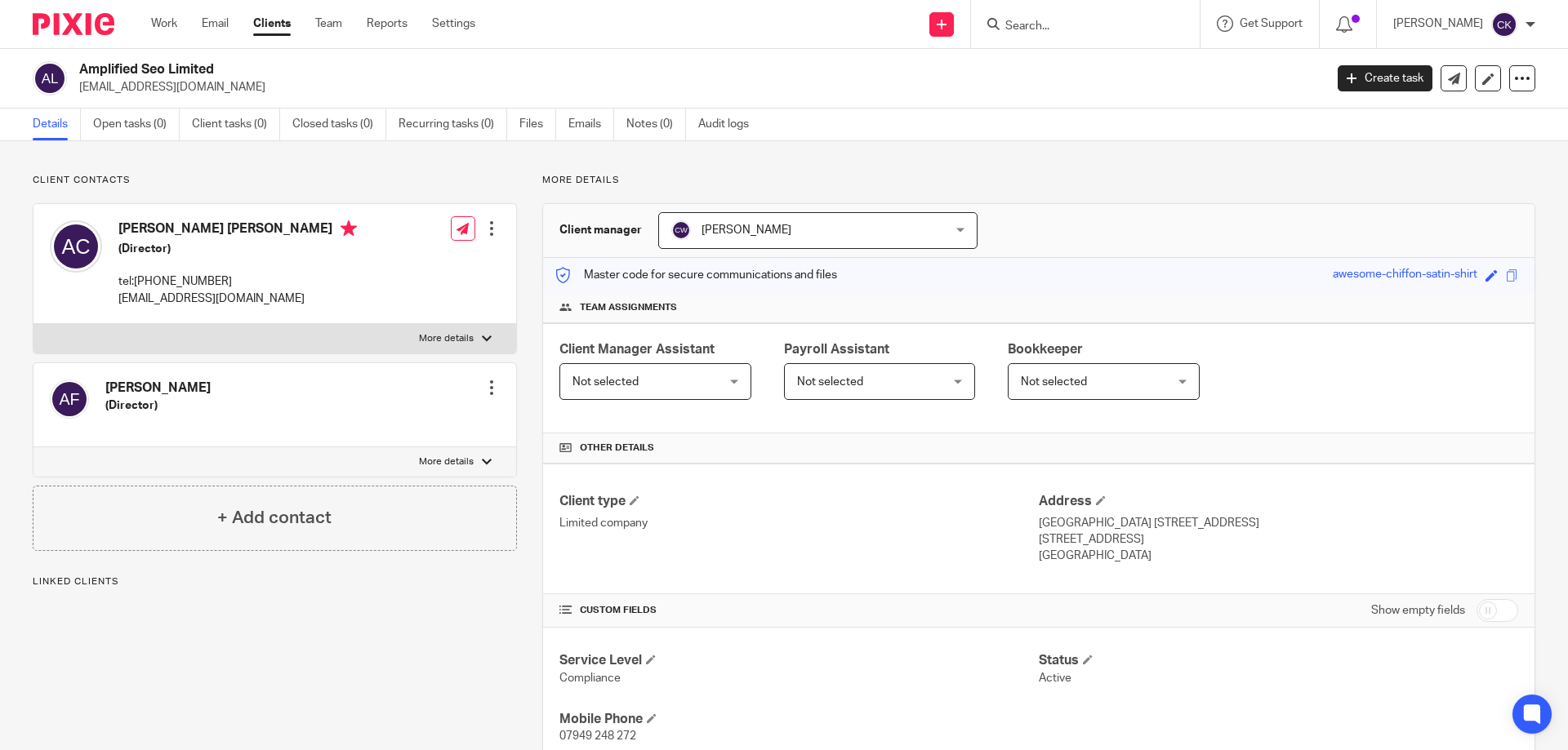
click at [490, 383] on div at bounding box center [491, 387] width 16 height 16
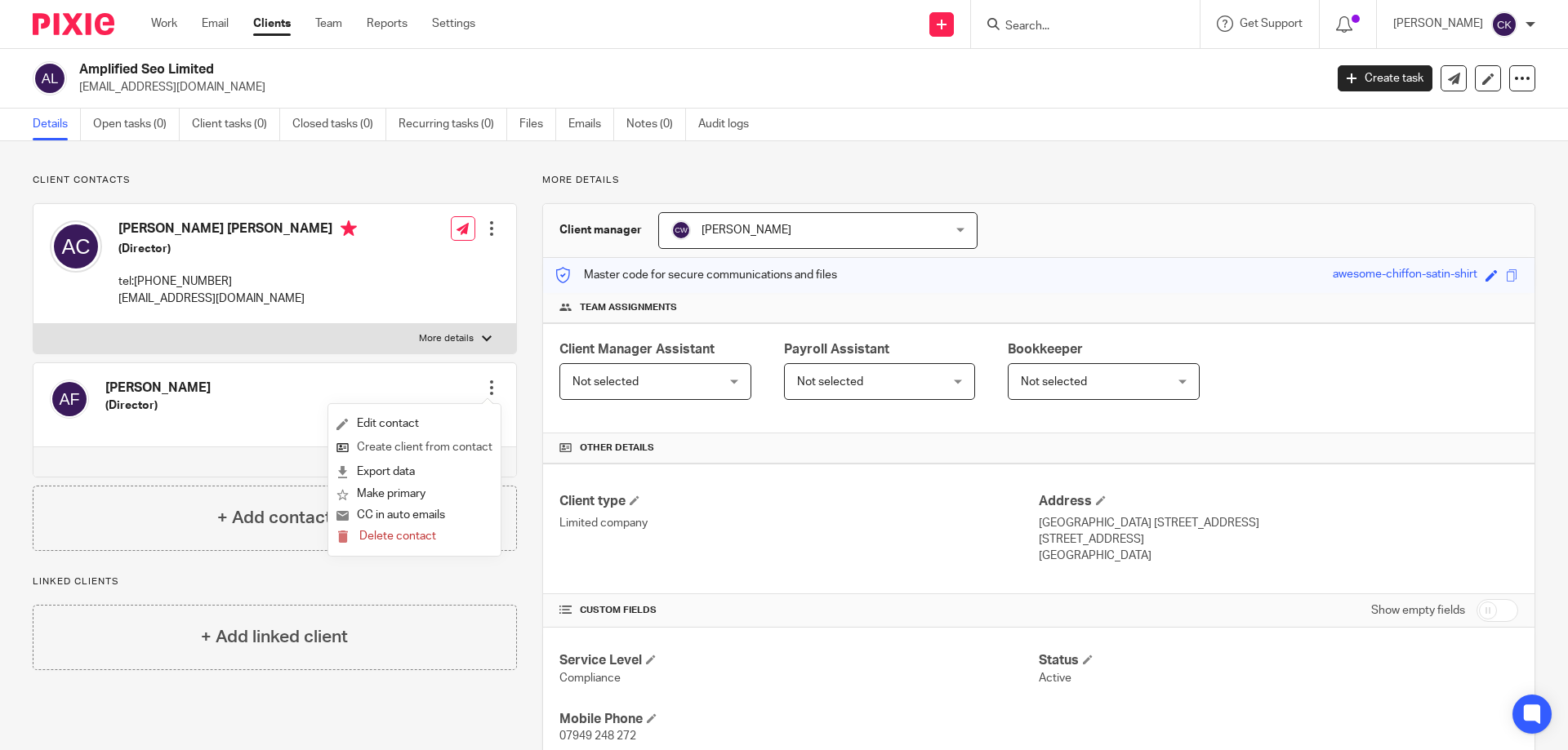
click at [429, 449] on link "Create client from contact" at bounding box center [414, 448] width 156 height 24
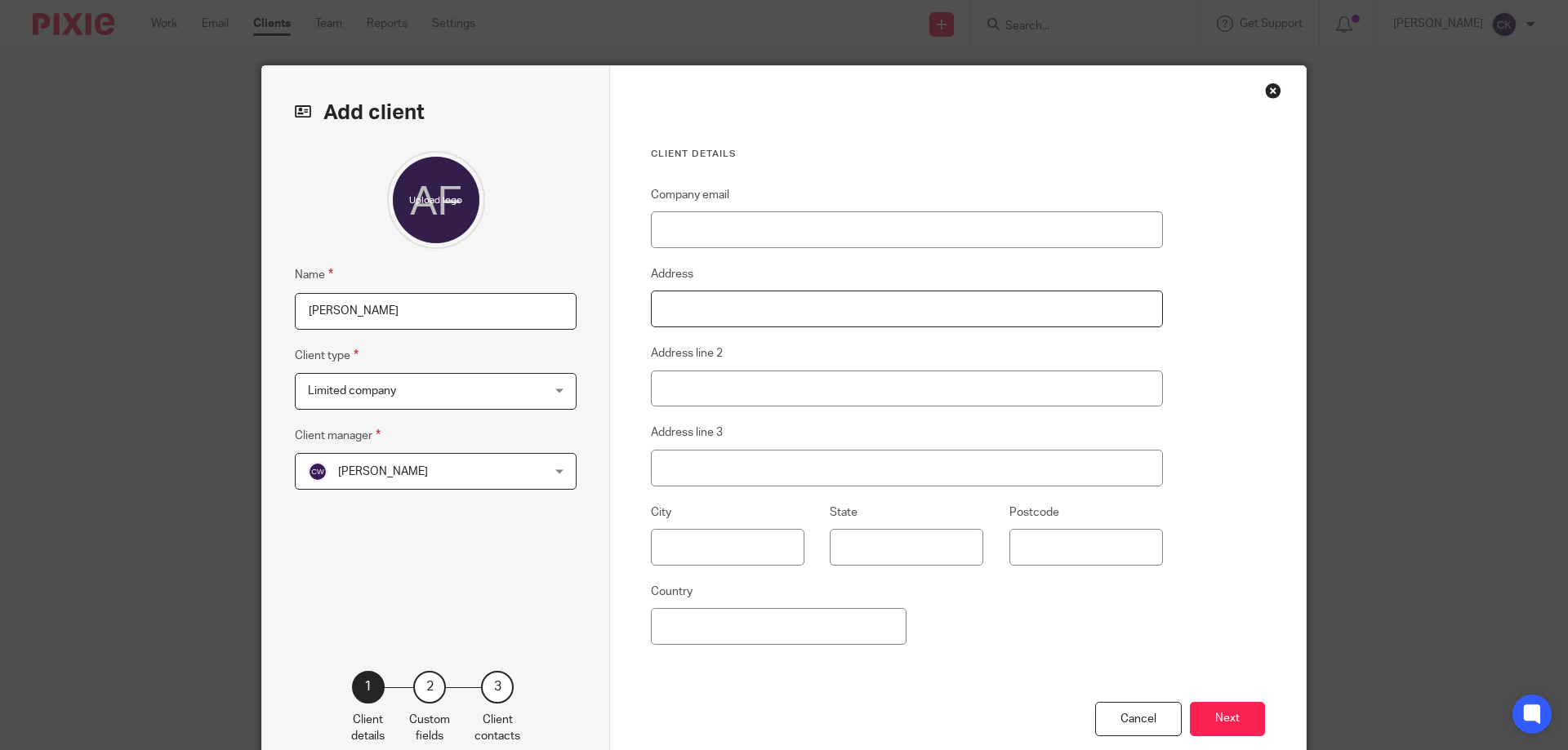
click at [677, 321] on input "Address" at bounding box center [907, 309] width 512 height 37
type input "1 Yew Tree Cottages"
click at [738, 383] on input "Address line 2" at bounding box center [907, 388] width 512 height 37
type input "[GEOGRAPHIC_DATA]"
click at [745, 467] on input "Address line 3" at bounding box center [907, 468] width 512 height 37
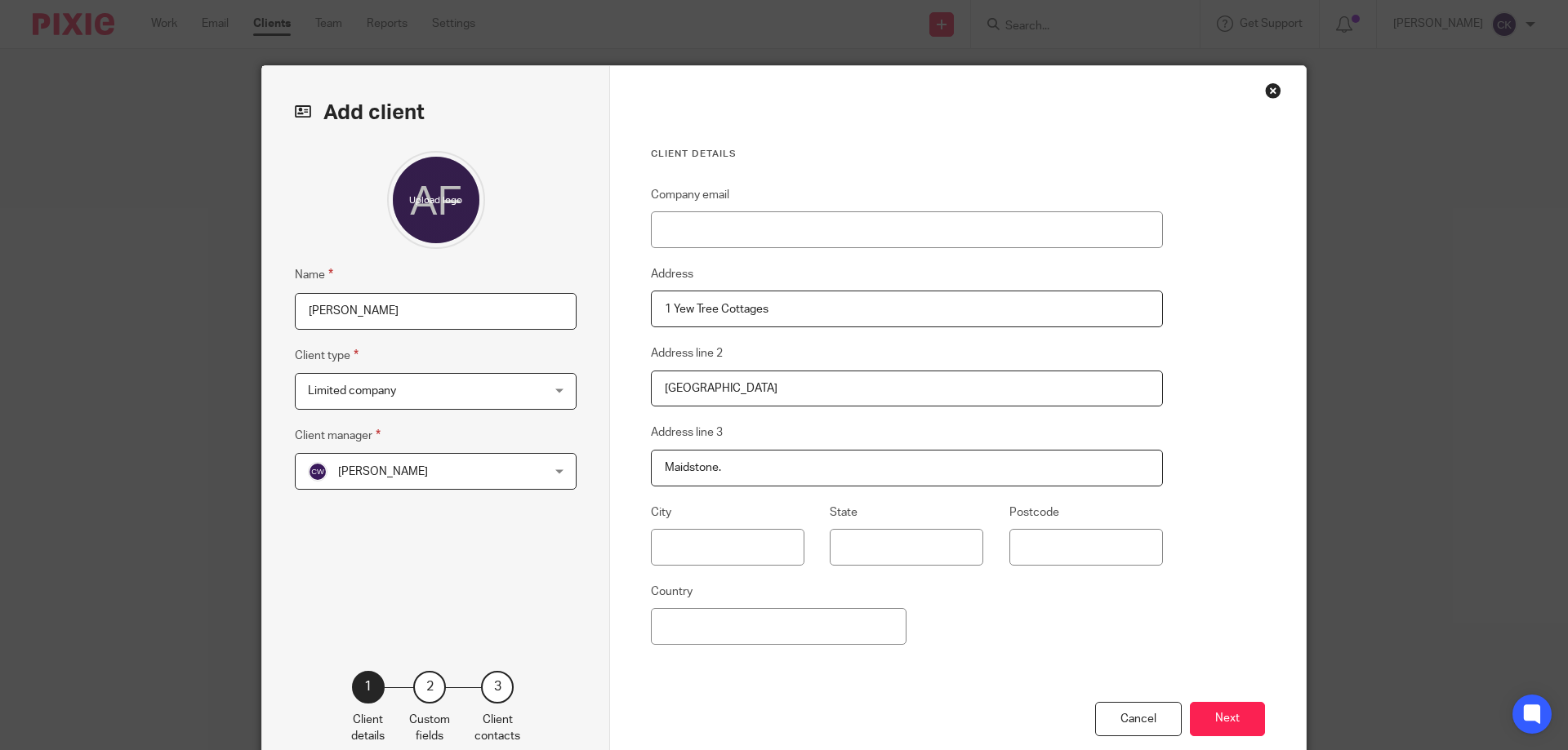
type input "Maidstone"
click at [750, 551] on input "text" at bounding box center [727, 547] width 153 height 37
type input "Kent"
type input "ME17 1RU"
click at [1210, 712] on button "Next" at bounding box center [1227, 719] width 76 height 35
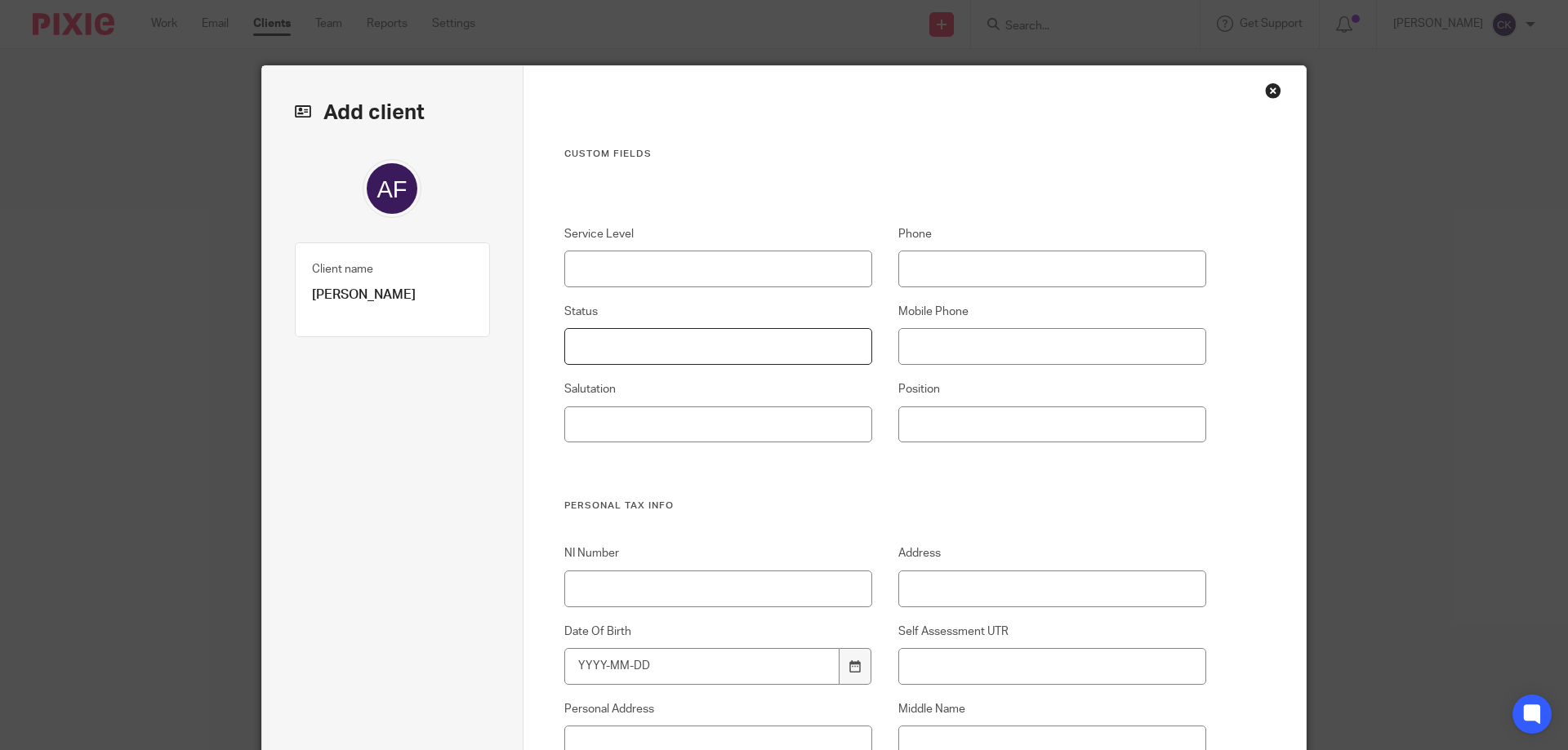
click at [658, 351] on input "Status" at bounding box center [718, 346] width 309 height 37
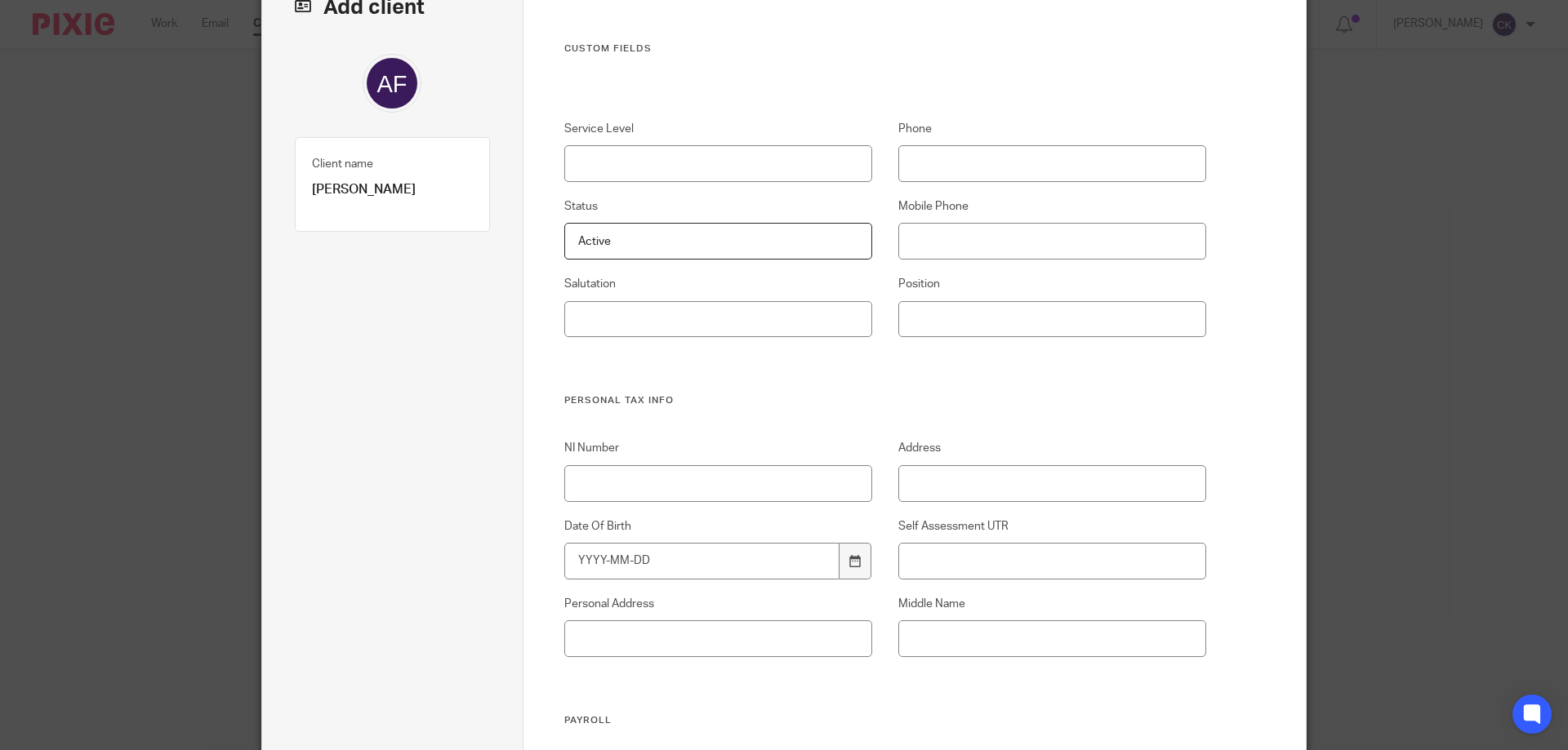
scroll to position [163, 0]
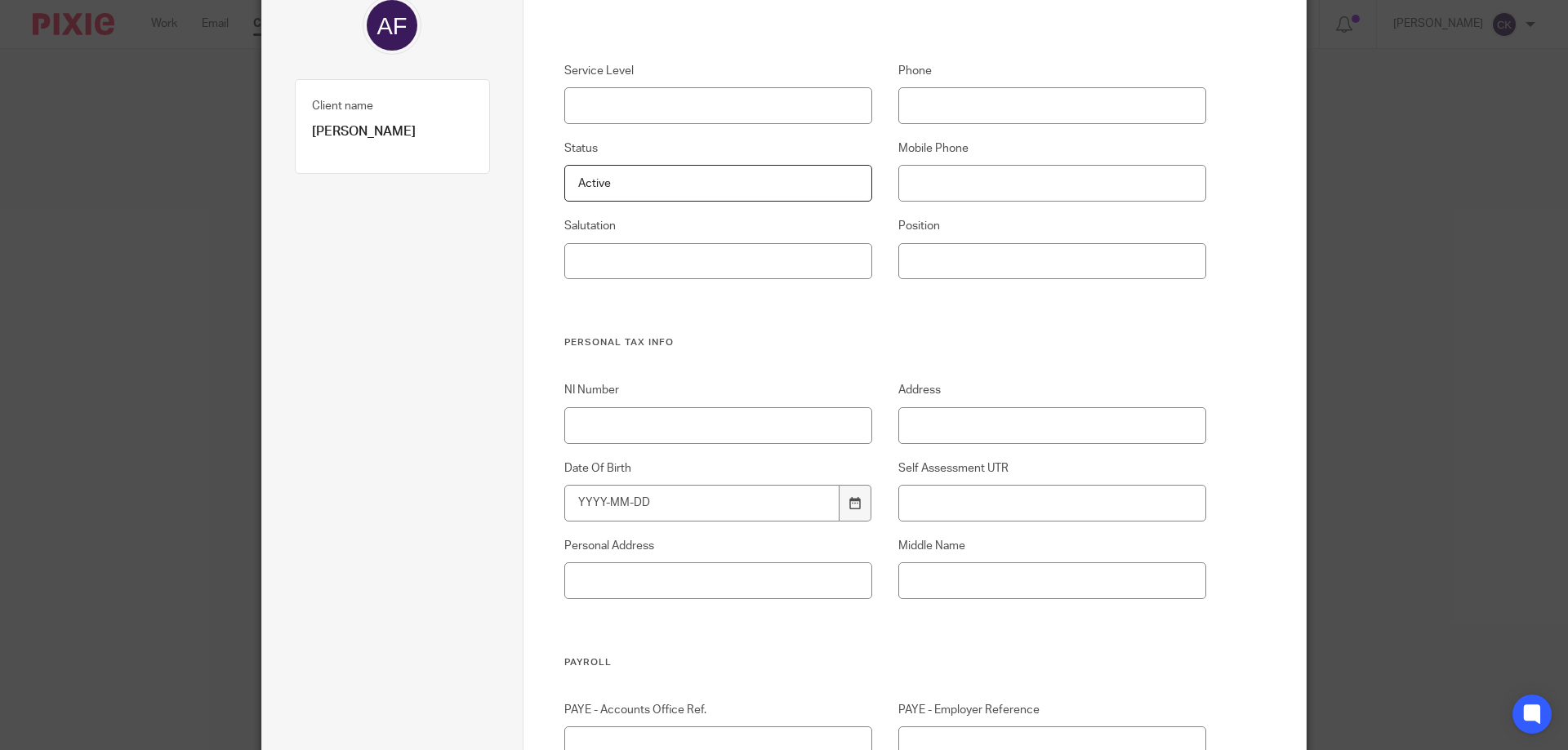
type input "Active"
click at [655, 417] on input "NI Number" at bounding box center [718, 425] width 309 height 37
paste input "JH 47 20 43 D"
type input "JH 47 20 43 D"
click at [620, 504] on input "Date Of Birth" at bounding box center [702, 503] width 276 height 37
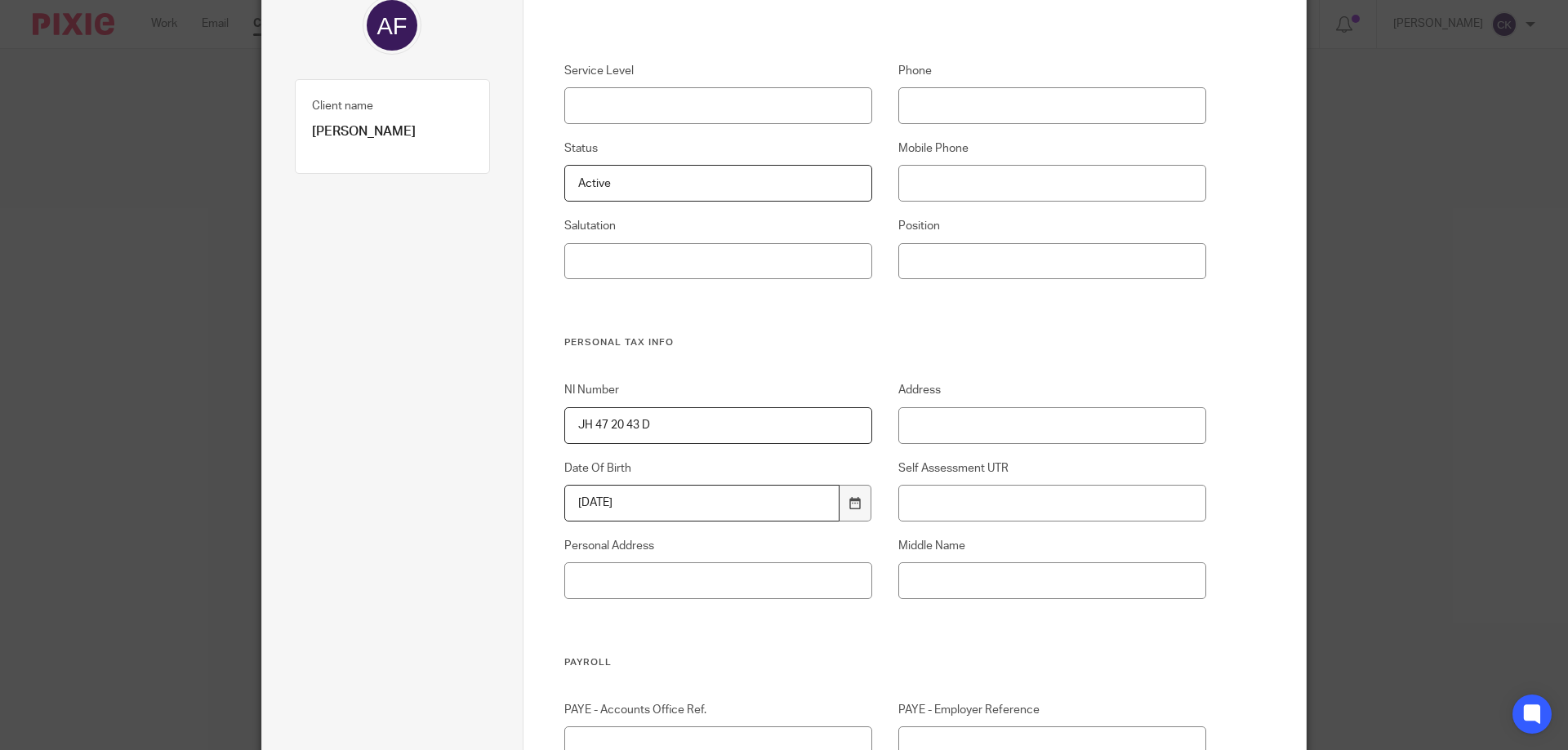
type input "[DATE]"
click at [912, 571] on input "Middle Name" at bounding box center [1052, 581] width 309 height 37
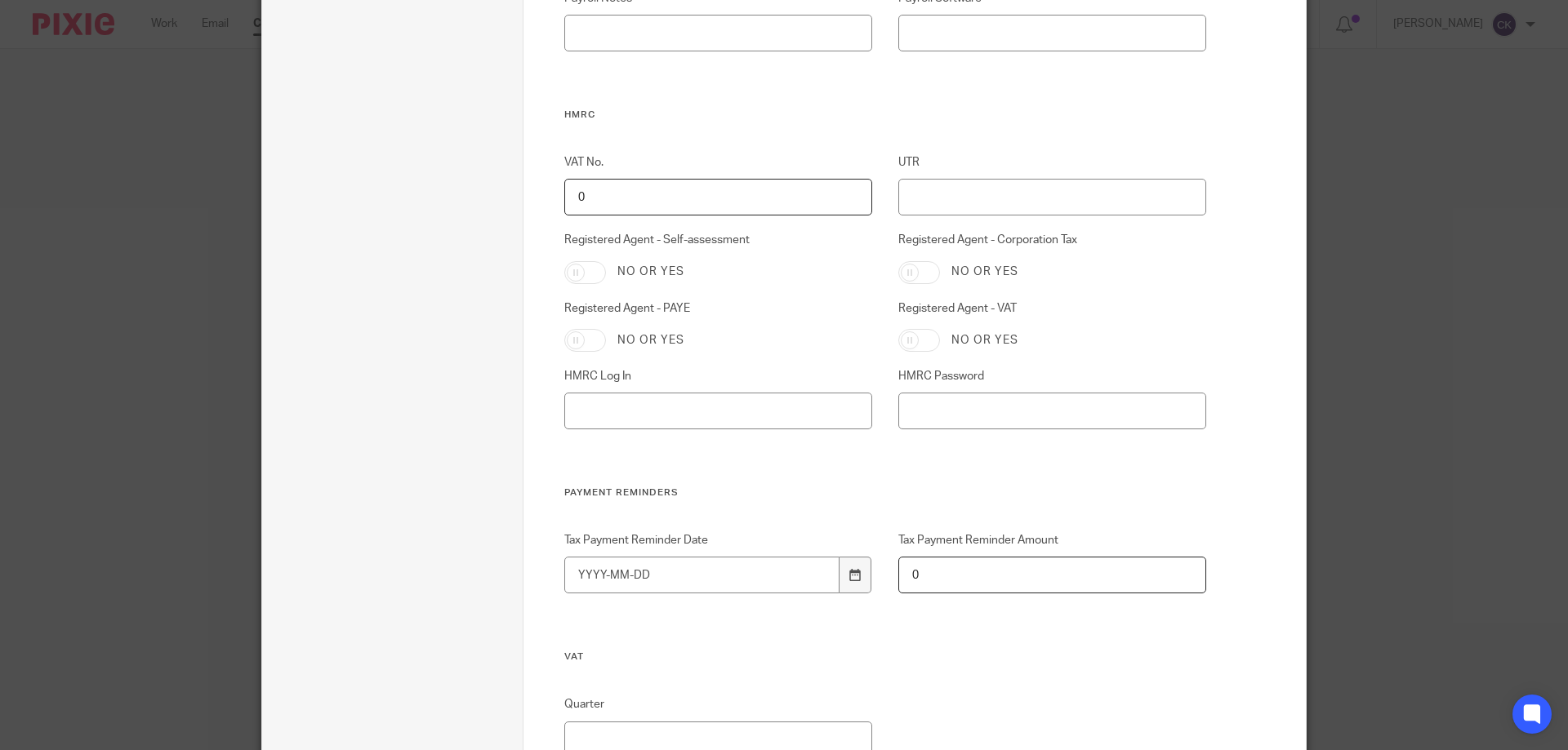
scroll to position [980, 0]
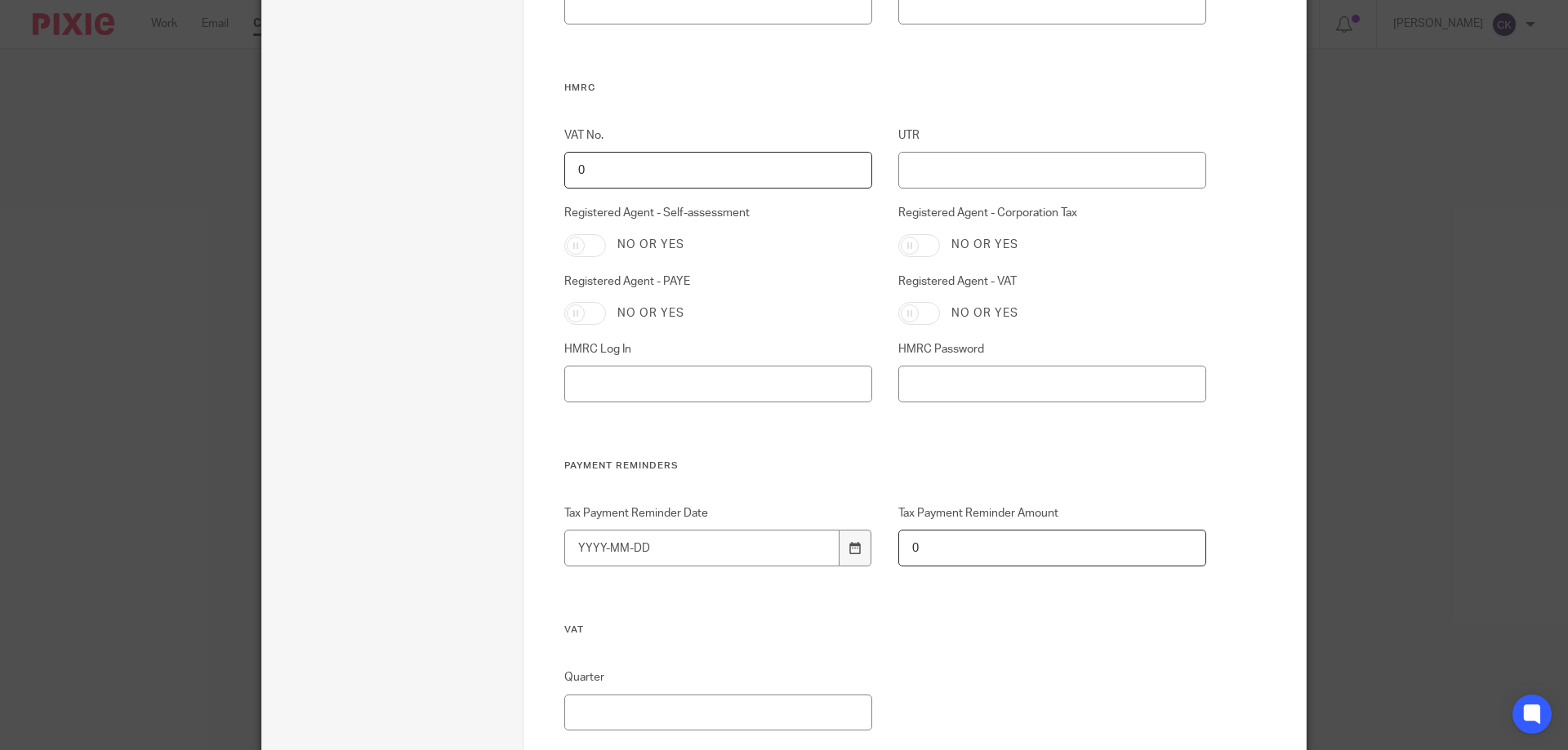
type input "[PERSON_NAME]"
click at [573, 245] on input "Registered Agent - Self-assessment" at bounding box center [585, 246] width 42 height 23
checkbox input "true"
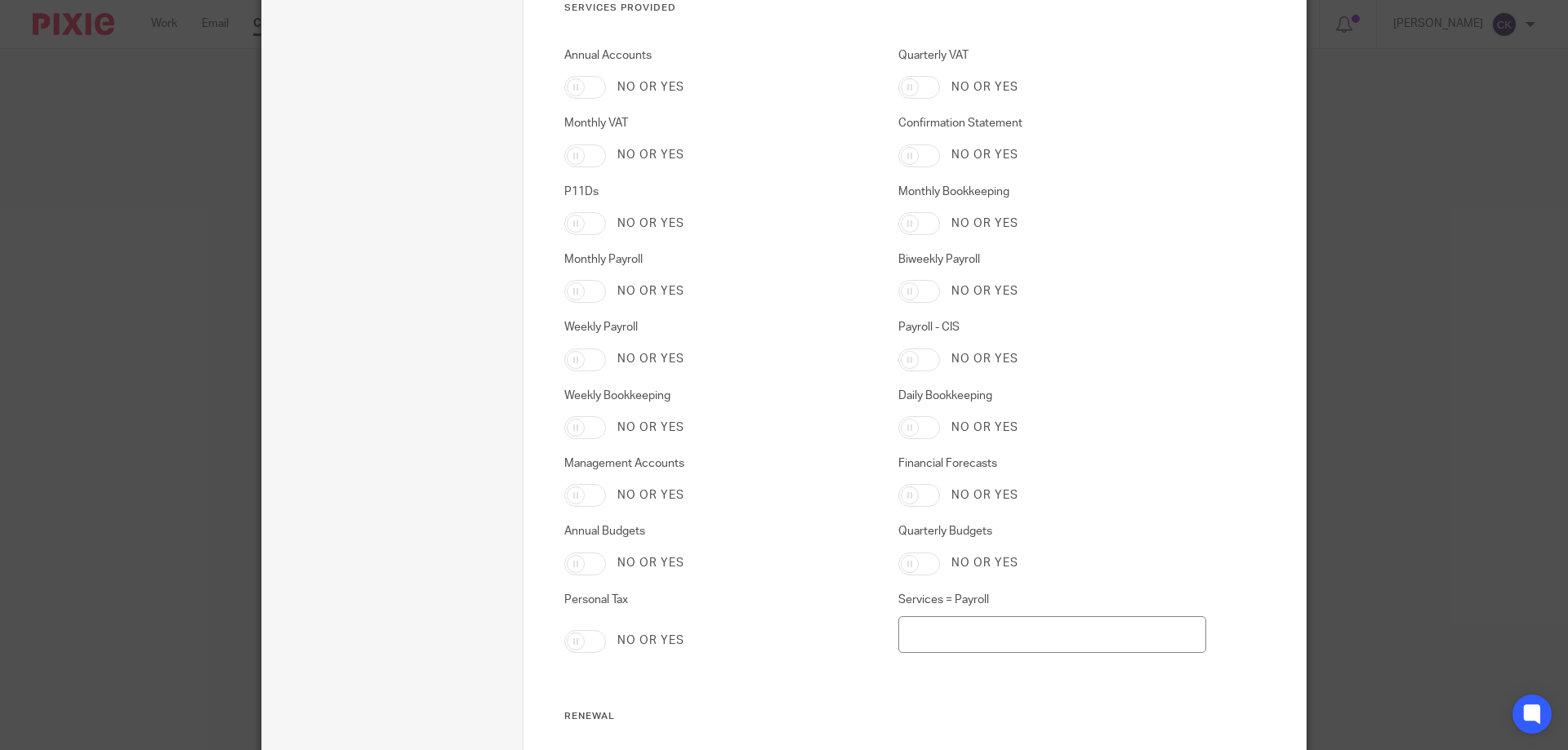
scroll to position [3184, 0]
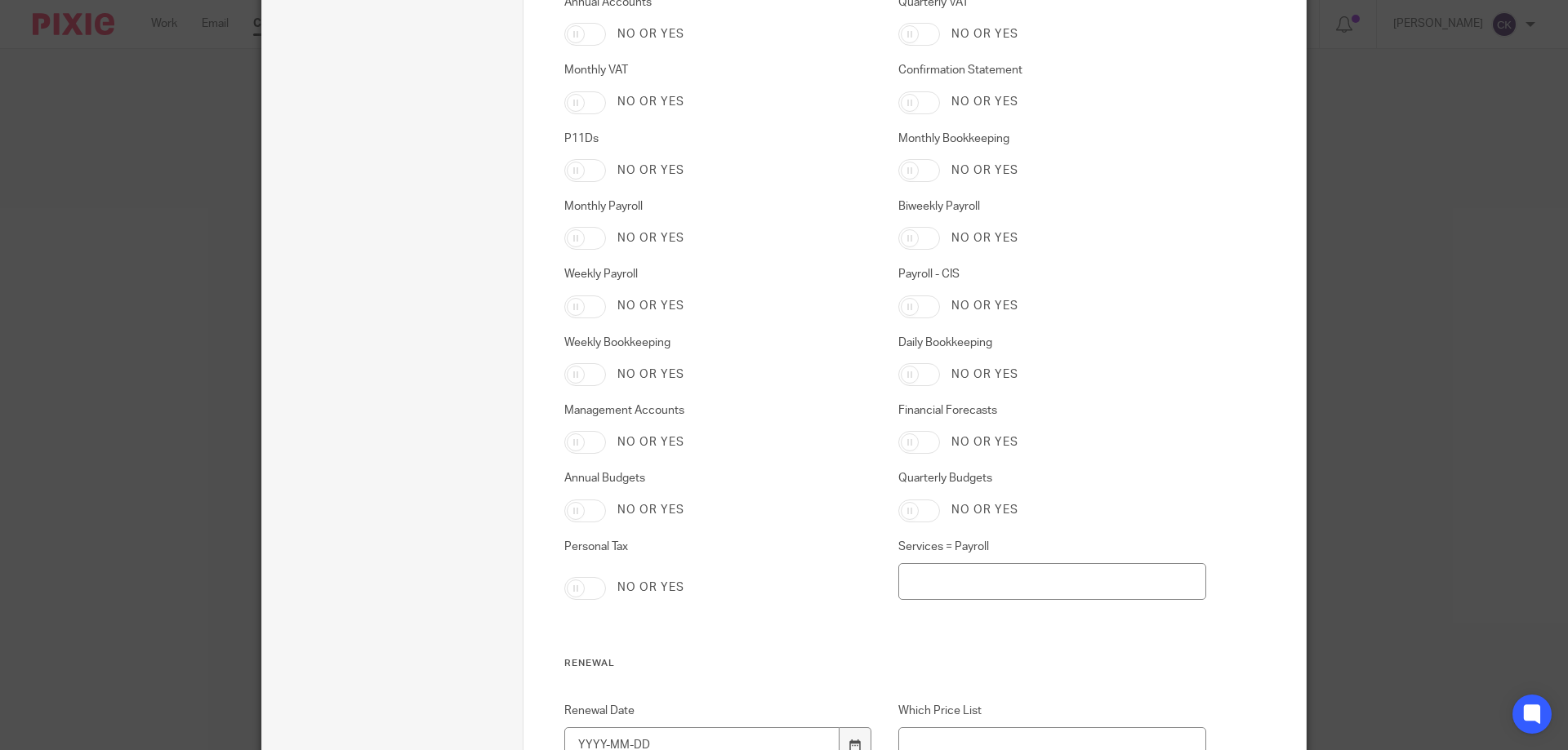
click at [574, 586] on input "Personal Tax" at bounding box center [585, 588] width 42 height 23
checkbox input "true"
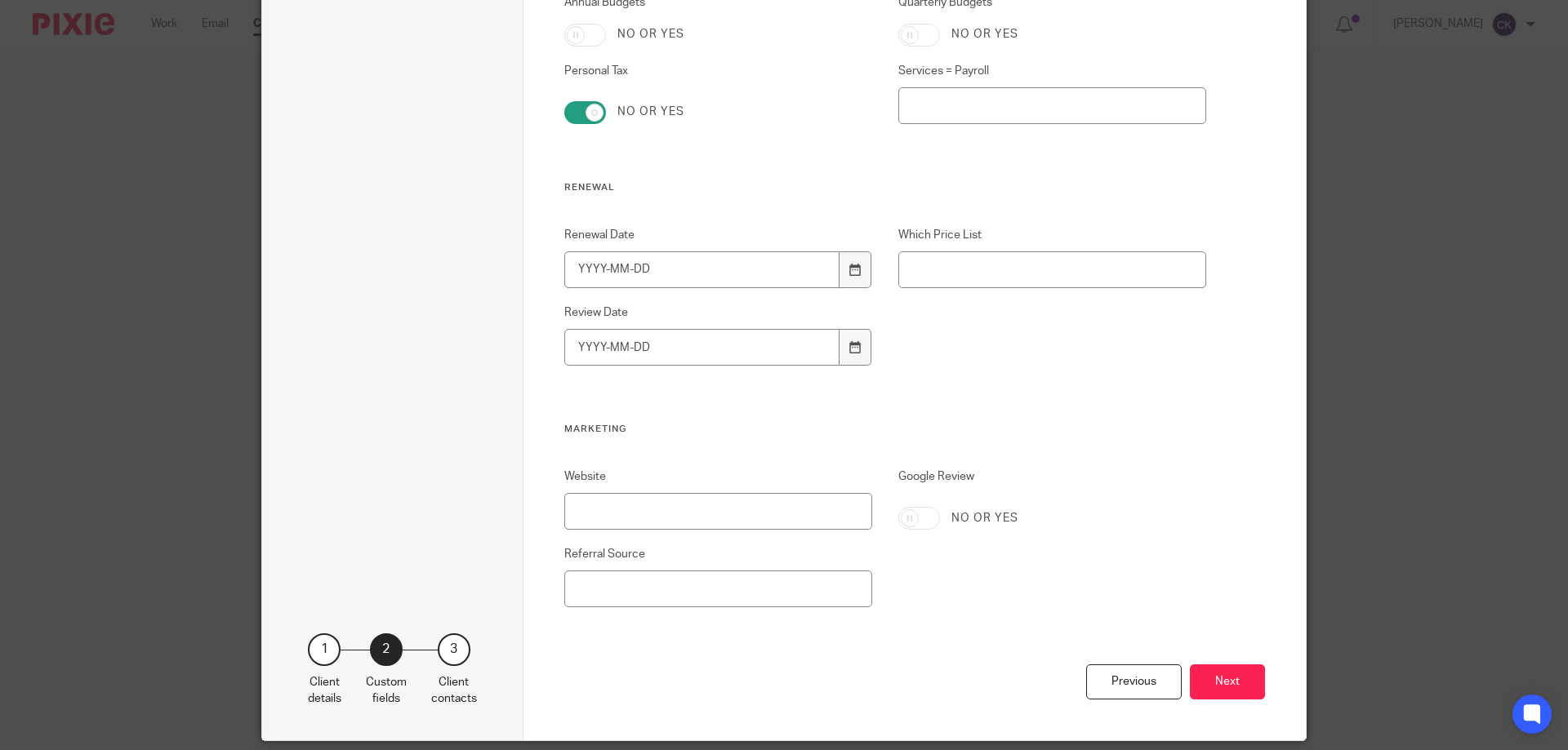
scroll to position [3716, 0]
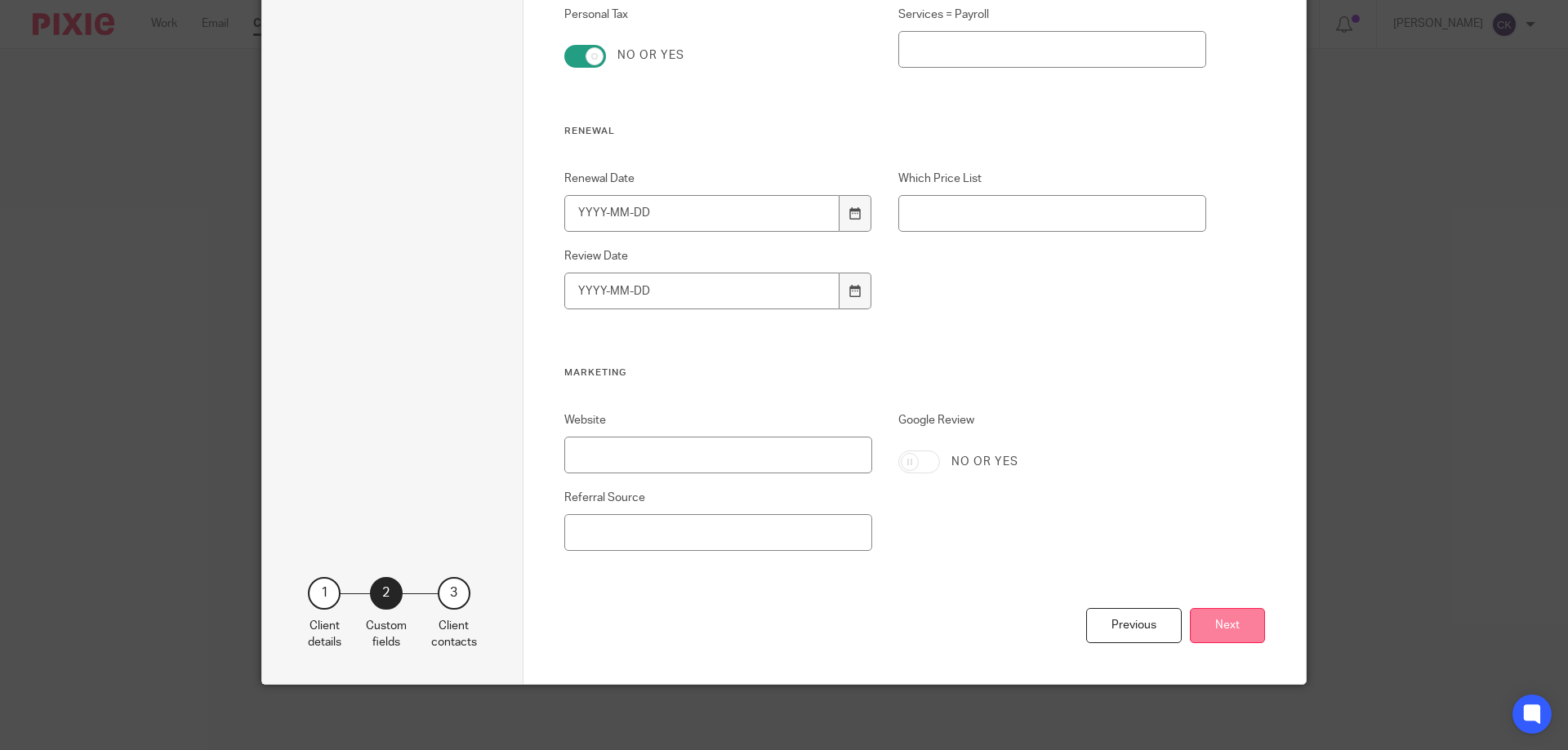
click at [1231, 631] on button "Next" at bounding box center [1227, 625] width 76 height 35
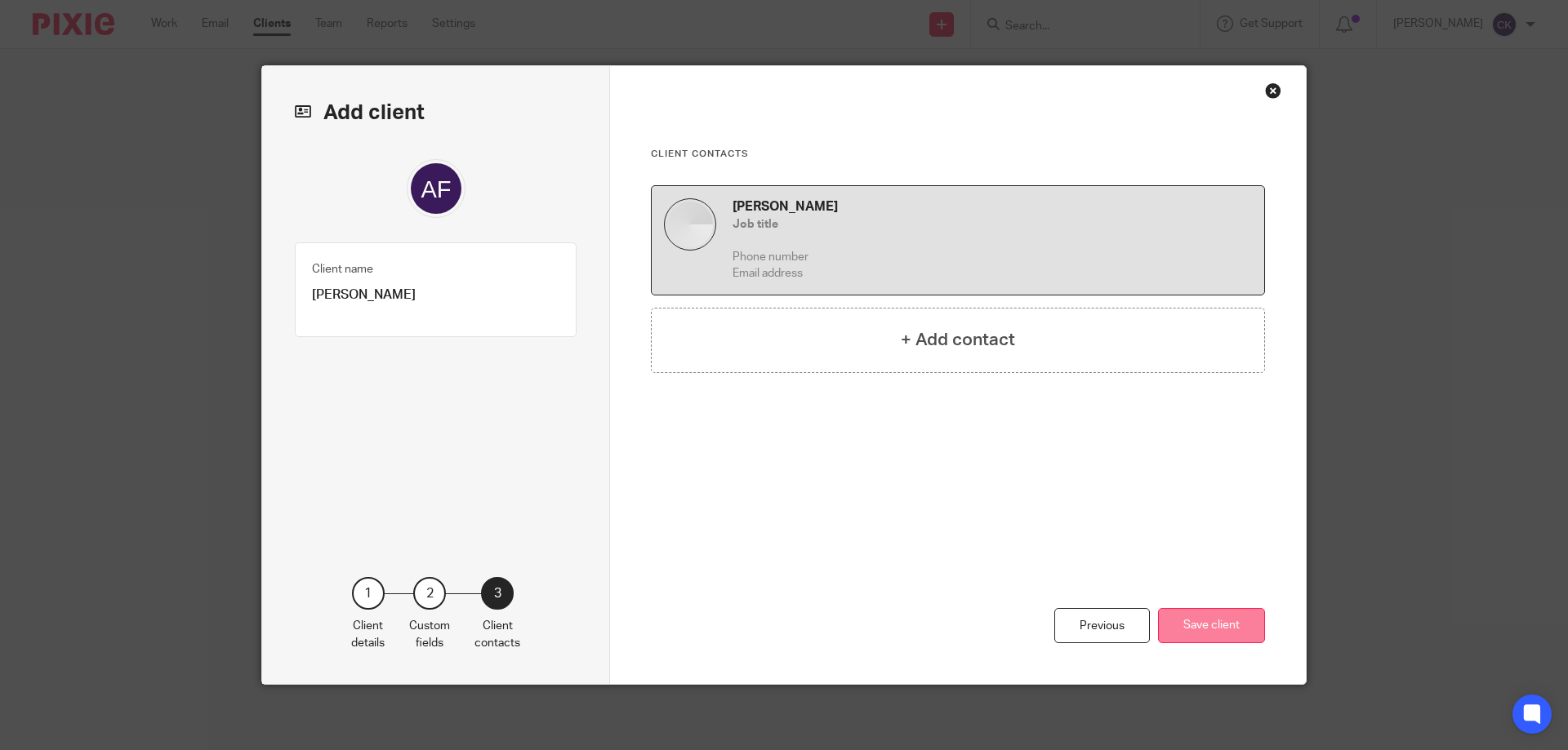
click at [1221, 631] on button "Save client" at bounding box center [1211, 625] width 107 height 35
